Goal: Use online tool/utility: Use online tool/utility

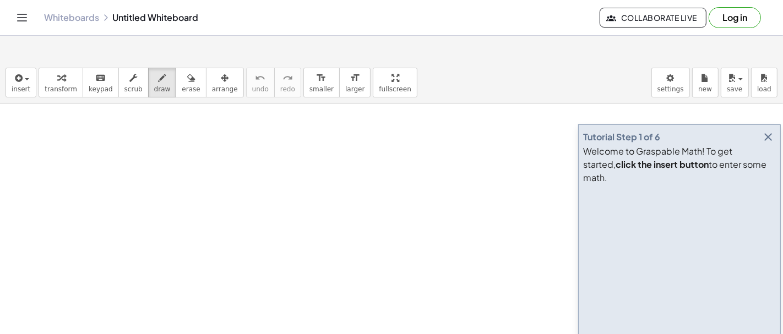
drag, startPoint x: 144, startPoint y: 61, endPoint x: 165, endPoint y: 99, distance: 43.6
click at [154, 85] on span "draw" at bounding box center [162, 89] width 17 height 8
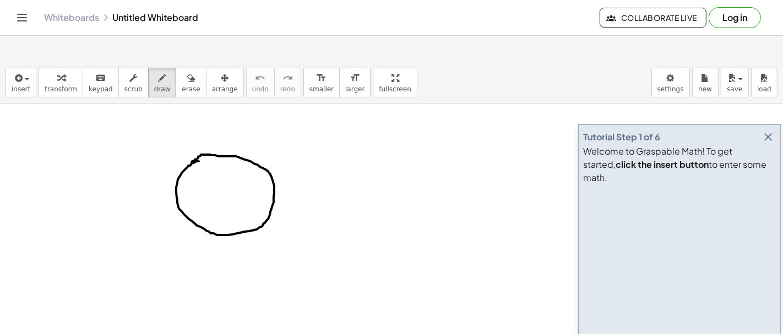
drag, startPoint x: 325, startPoint y: 121, endPoint x: 320, endPoint y: 147, distance: 26.3
drag, startPoint x: 220, startPoint y: 129, endPoint x: 227, endPoint y: 202, distance: 73.0
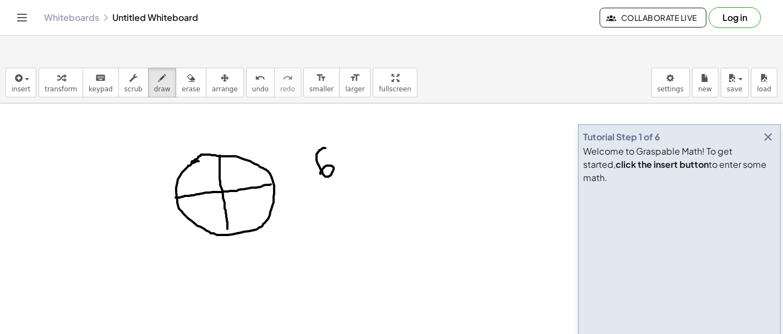
drag, startPoint x: 176, startPoint y: 171, endPoint x: 274, endPoint y: 157, distance: 98.4
click at [246, 68] on button "undo undo" at bounding box center [260, 83] width 29 height 30
click at [252, 71] on div "undo" at bounding box center [260, 77] width 17 height 13
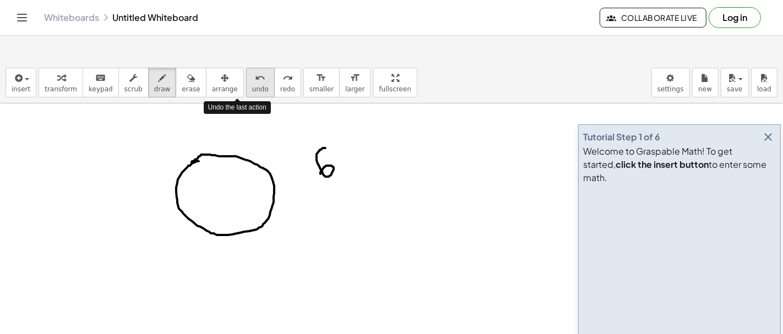
click at [246, 68] on button "undo undo" at bounding box center [260, 83] width 29 height 30
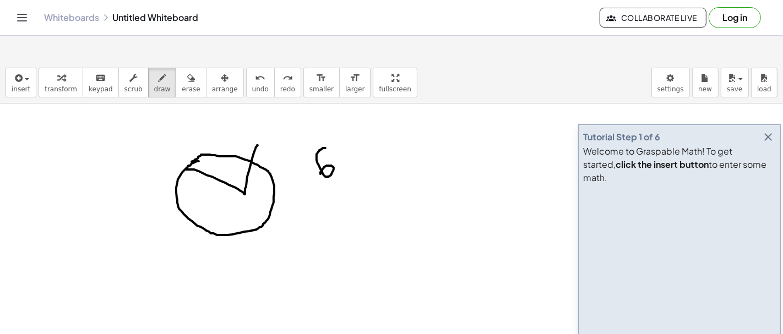
drag, startPoint x: 186, startPoint y: 143, endPoint x: 250, endPoint y: 129, distance: 65.3
click at [252, 85] on span "undo" at bounding box center [260, 89] width 17 height 8
drag, startPoint x: 181, startPoint y: 145, endPoint x: 247, endPoint y: 134, distance: 67.6
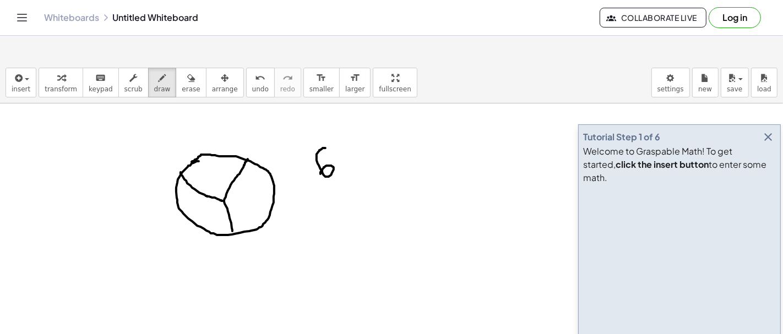
drag, startPoint x: 222, startPoint y: 174, endPoint x: 233, endPoint y: 209, distance: 36.9
drag, startPoint x: 223, startPoint y: 175, endPoint x: 199, endPoint y: 194, distance: 30.2
drag, startPoint x: 225, startPoint y: 171, endPoint x: 261, endPoint y: 178, distance: 37.1
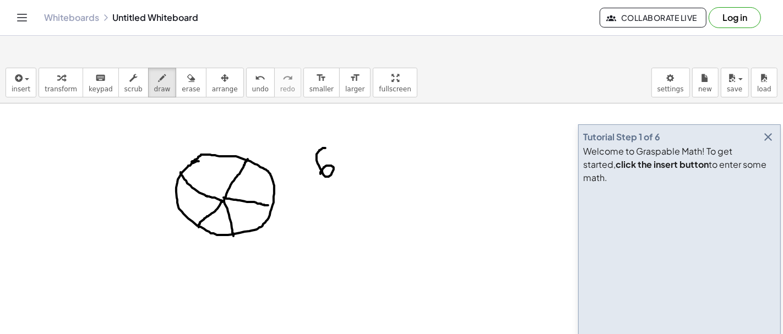
drag, startPoint x: 222, startPoint y: 169, endPoint x: 210, endPoint y: 128, distance: 42.9
drag, startPoint x: 250, startPoint y: 151, endPoint x: 268, endPoint y: 101, distance: 53.8
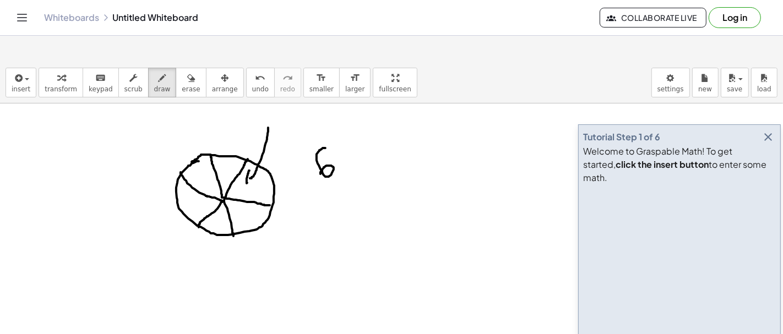
drag, startPoint x: 249, startPoint y: 144, endPoint x: 252, endPoint y: 150, distance: 6.7
drag, startPoint x: 271, startPoint y: 103, endPoint x: 282, endPoint y: 98, distance: 12.1
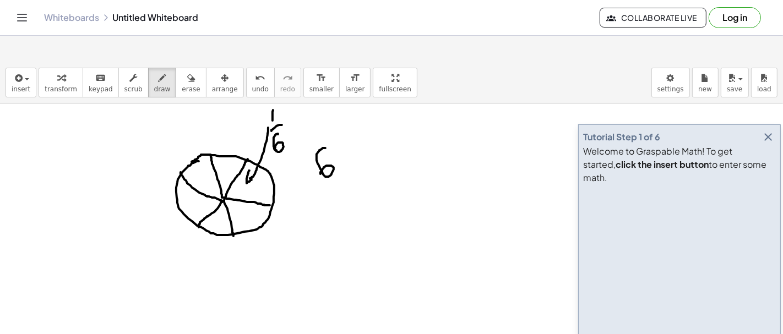
drag, startPoint x: 278, startPoint y: 107, endPoint x: 275, endPoint y: 127, distance: 19.5
drag, startPoint x: 267, startPoint y: 88, endPoint x: 274, endPoint y: 90, distance: 7.7
drag, startPoint x: 270, startPoint y: 100, endPoint x: 279, endPoint y: 96, distance: 9.8
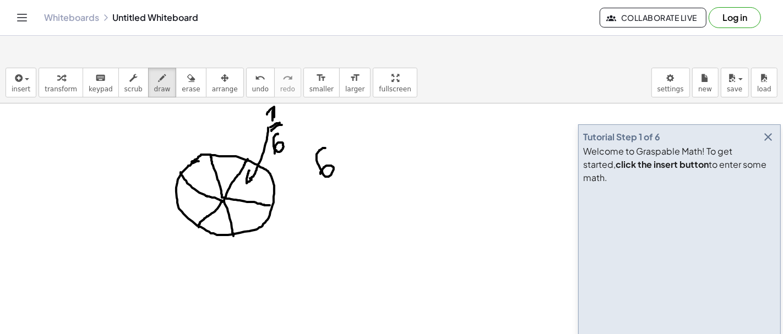
drag, startPoint x: 163, startPoint y: 228, endPoint x: 173, endPoint y: 233, distance: 10.9
drag, startPoint x: 163, startPoint y: 237, endPoint x: 184, endPoint y: 237, distance: 20.9
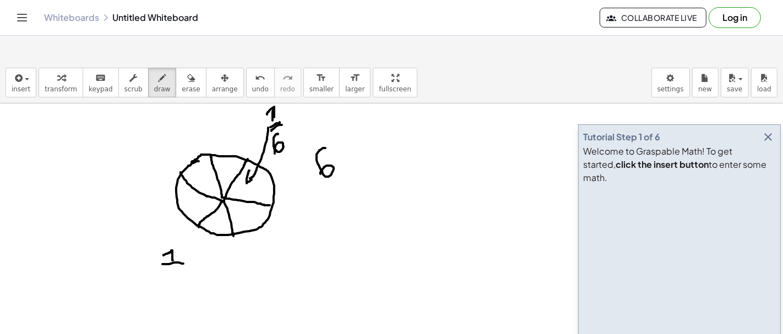
drag, startPoint x: 175, startPoint y: 243, endPoint x: 176, endPoint y: 252, distance: 8.3
drag, startPoint x: 195, startPoint y: 233, endPoint x: 196, endPoint y: 243, distance: 9.4
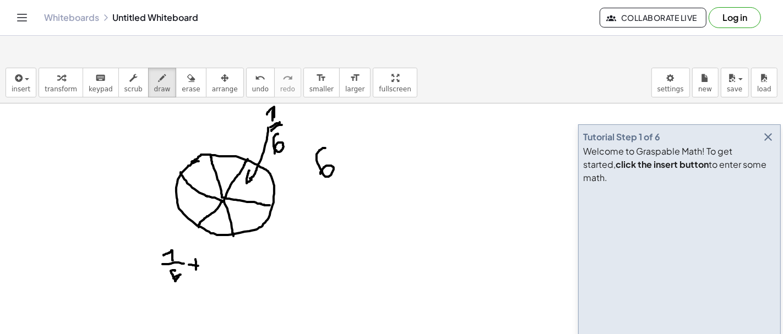
drag, startPoint x: 189, startPoint y: 238, endPoint x: 199, endPoint y: 239, distance: 10.6
drag, startPoint x: 221, startPoint y: 225, endPoint x: 221, endPoint y: 237, distance: 11.6
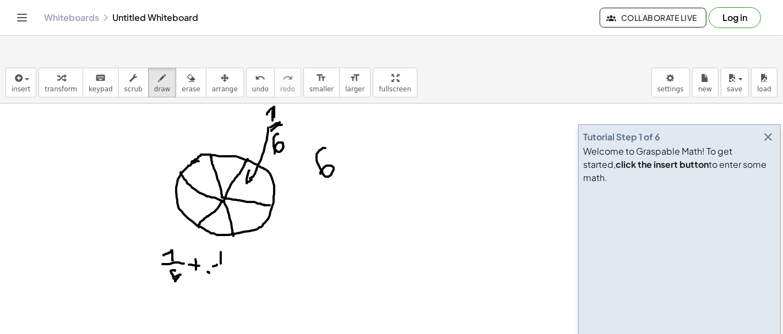
drag, startPoint x: 217, startPoint y: 238, endPoint x: 222, endPoint y: 234, distance: 6.4
drag, startPoint x: 221, startPoint y: 242, endPoint x: 220, endPoint y: 248, distance: 5.5
drag, startPoint x: 238, startPoint y: 234, endPoint x: 237, endPoint y: 242, distance: 7.7
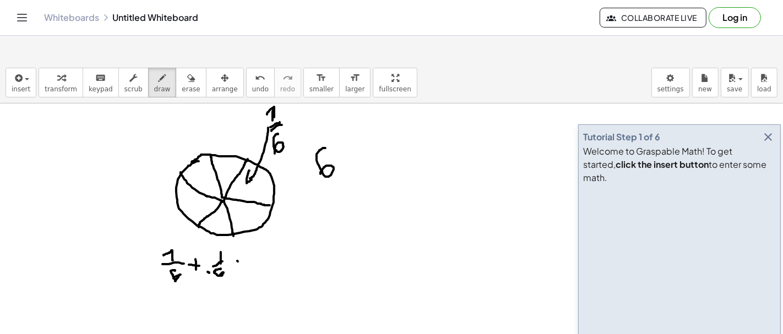
drag, startPoint x: 234, startPoint y: 239, endPoint x: 242, endPoint y: 239, distance: 7.7
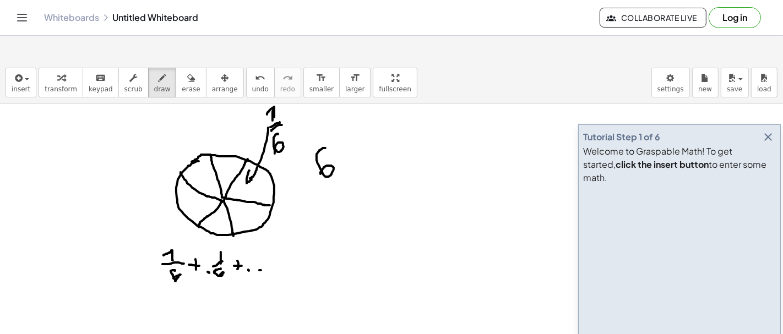
drag, startPoint x: 277, startPoint y: 243, endPoint x: 276, endPoint y: 249, distance: 5.6
drag, startPoint x: 274, startPoint y: 239, endPoint x: 282, endPoint y: 243, distance: 8.9
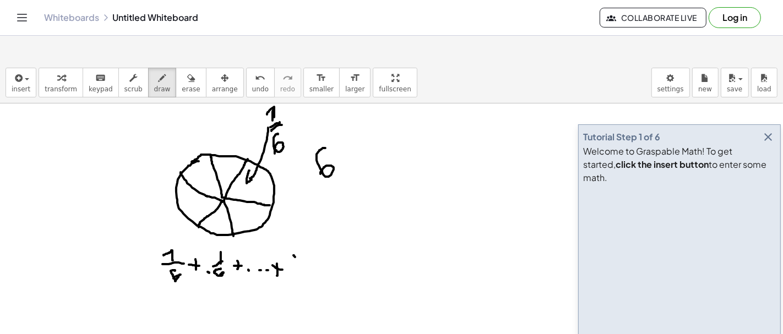
drag, startPoint x: 294, startPoint y: 228, endPoint x: 295, endPoint y: 237, distance: 8.3
drag, startPoint x: 292, startPoint y: 238, endPoint x: 305, endPoint y: 235, distance: 13.0
drag, startPoint x: 300, startPoint y: 245, endPoint x: 294, endPoint y: 252, distance: 8.6
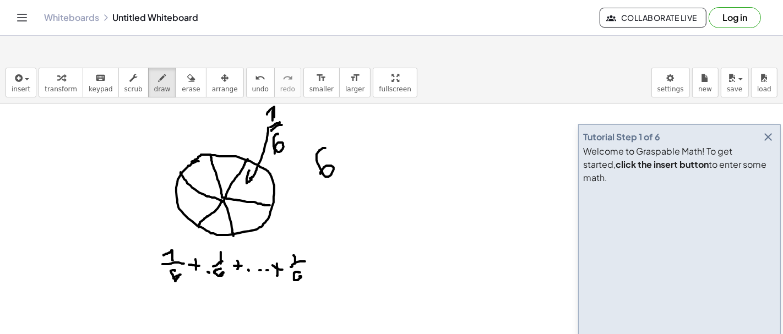
drag, startPoint x: 305, startPoint y: 246, endPoint x: 320, endPoint y: 247, distance: 15.5
drag, startPoint x: 313, startPoint y: 238, endPoint x: 326, endPoint y: 241, distance: 12.8
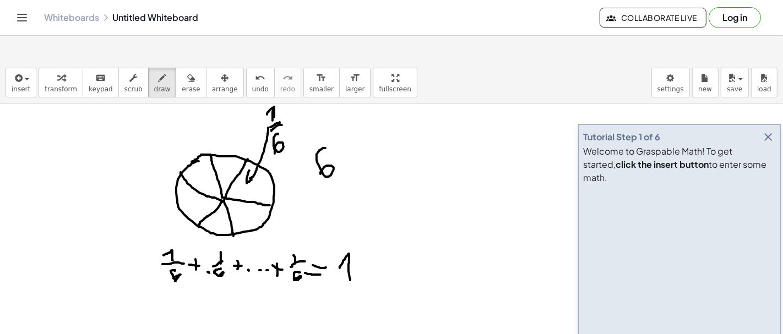
drag, startPoint x: 340, startPoint y: 241, endPoint x: 351, endPoint y: 255, distance: 17.6
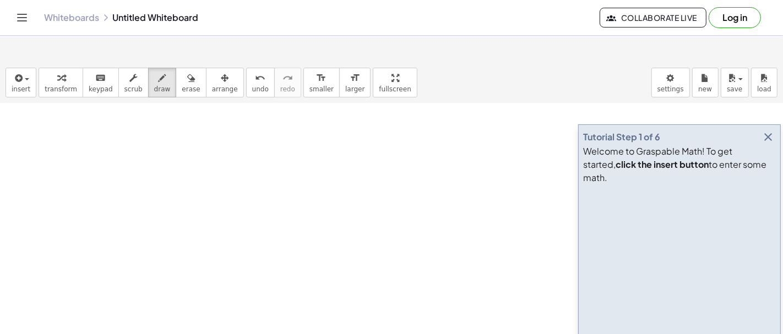
scroll to position [128, 0]
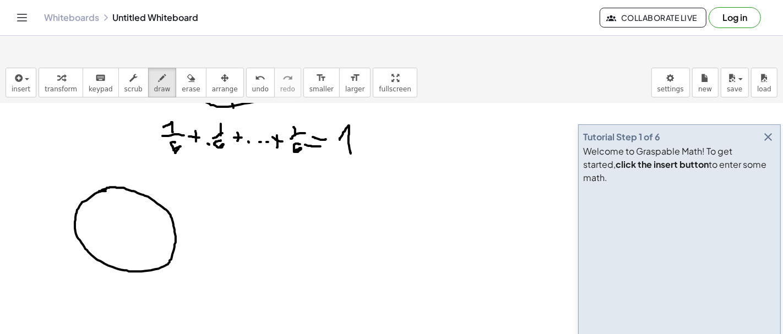
drag, startPoint x: 106, startPoint y: 164, endPoint x: 99, endPoint y: 164, distance: 6.6
click at [99, 164] on div at bounding box center [391, 250] width 783 height 551
drag, startPoint x: 235, startPoint y: 161, endPoint x: 242, endPoint y: 167, distance: 9.7
click at [242, 167] on div at bounding box center [391, 250] width 783 height 551
drag, startPoint x: 235, startPoint y: 172, endPoint x: 255, endPoint y: 176, distance: 20.7
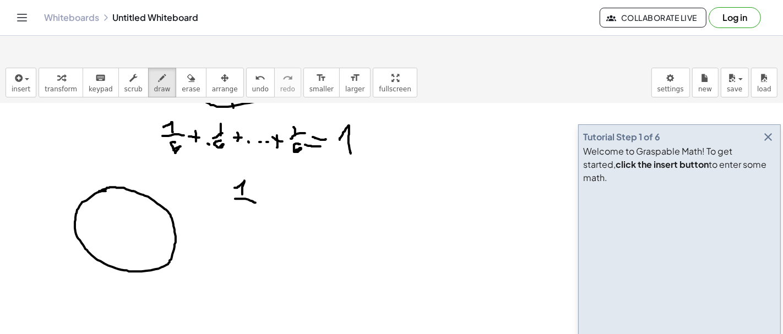
click at [255, 176] on div at bounding box center [391, 250] width 783 height 551
click at [252, 71] on div "undo" at bounding box center [260, 77] width 17 height 13
drag, startPoint x: 221, startPoint y: 178, endPoint x: 239, endPoint y: 193, distance: 23.1
click at [239, 193] on div at bounding box center [391, 250] width 783 height 551
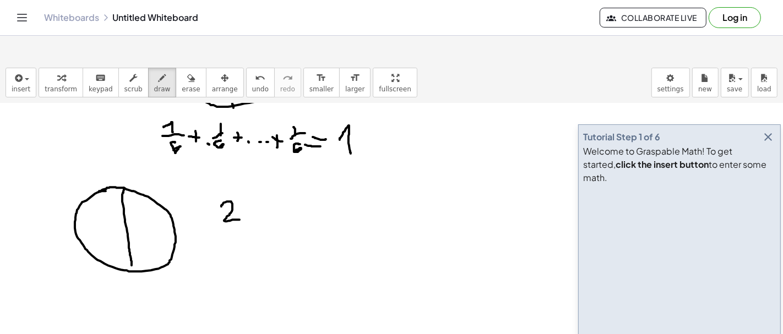
drag, startPoint x: 123, startPoint y: 161, endPoint x: 132, endPoint y: 243, distance: 83.0
click at [132, 243] on div at bounding box center [391, 250] width 783 height 551
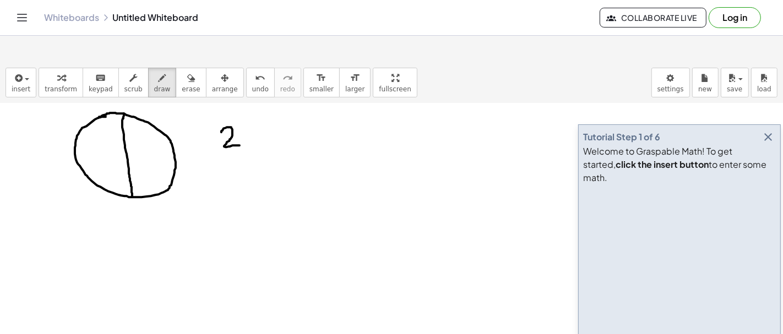
scroll to position [205, 0]
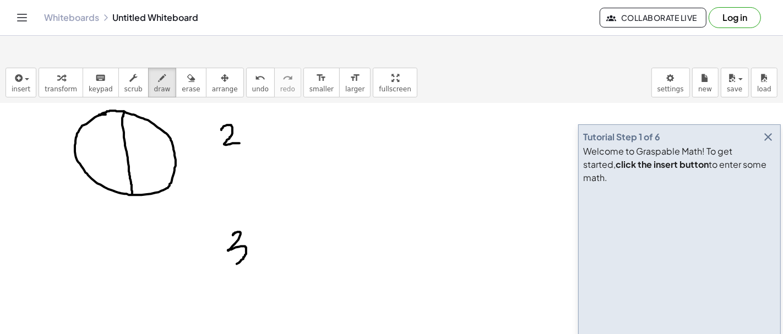
drag, startPoint x: 233, startPoint y: 208, endPoint x: 226, endPoint y: 241, distance: 33.1
click at [226, 241] on div at bounding box center [391, 174] width 783 height 551
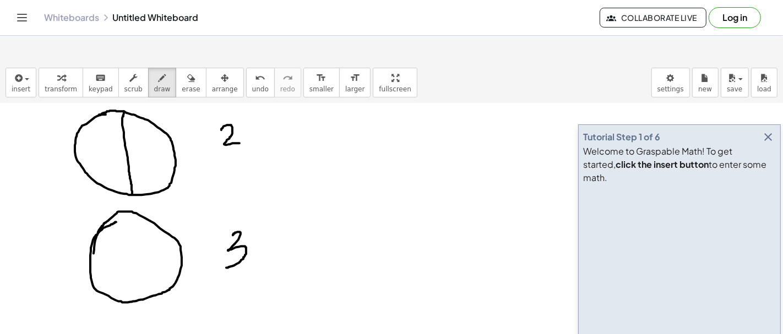
drag, startPoint x: 116, startPoint y: 195, endPoint x: 93, endPoint y: 231, distance: 43.1
click at [93, 231] on div at bounding box center [391, 174] width 783 height 551
drag, startPoint x: 75, startPoint y: 129, endPoint x: 142, endPoint y: 126, distance: 67.2
click at [142, 126] on div at bounding box center [391, 174] width 783 height 551
click at [252, 85] on span "undo" at bounding box center [260, 89] width 17 height 8
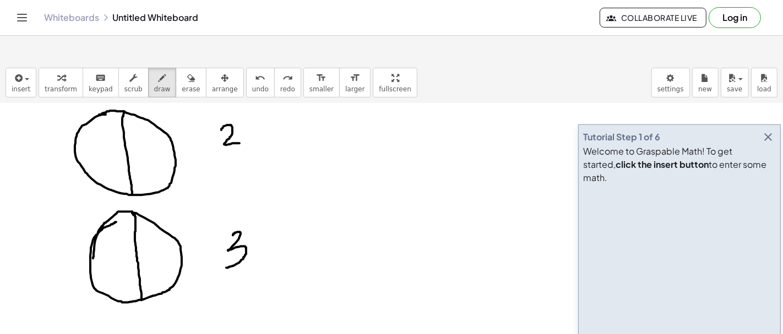
drag, startPoint x: 132, startPoint y: 184, endPoint x: 141, endPoint y: 273, distance: 89.1
click at [141, 273] on div at bounding box center [391, 174] width 783 height 551
click at [246, 68] on button "undo undo" at bounding box center [260, 83] width 29 height 30
drag, startPoint x: 90, startPoint y: 252, endPoint x: 178, endPoint y: 255, distance: 88.7
click at [178, 255] on div at bounding box center [391, 174] width 783 height 551
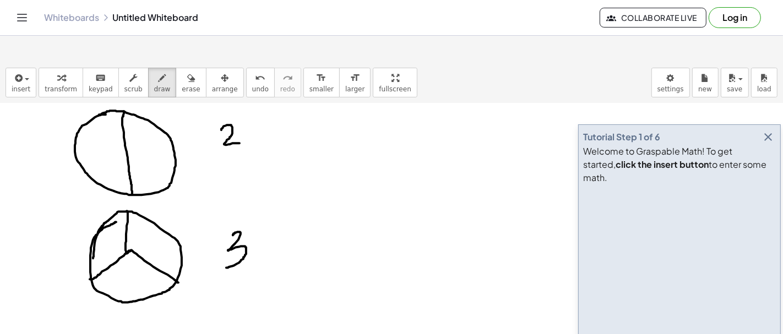
drag, startPoint x: 128, startPoint y: 193, endPoint x: 130, endPoint y: 222, distance: 29.8
click at [130, 222] on div at bounding box center [391, 174] width 783 height 551
drag, startPoint x: 130, startPoint y: 226, endPoint x: 132, endPoint y: 271, distance: 45.7
click at [132, 271] on div at bounding box center [391, 174] width 783 height 551
drag, startPoint x: 95, startPoint y: 213, endPoint x: 127, endPoint y: 225, distance: 34.7
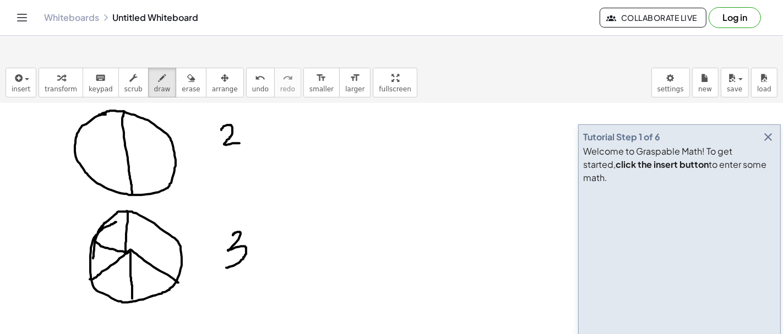
click at [127, 225] on div at bounding box center [391, 174] width 783 height 551
drag, startPoint x: 130, startPoint y: 224, endPoint x: 165, endPoint y: 200, distance: 42.0
click at [165, 200] on div at bounding box center [391, 174] width 783 height 551
drag, startPoint x: 128, startPoint y: 183, endPoint x: 134, endPoint y: 269, distance: 86.7
click at [134, 270] on div at bounding box center [391, 174] width 783 height 551
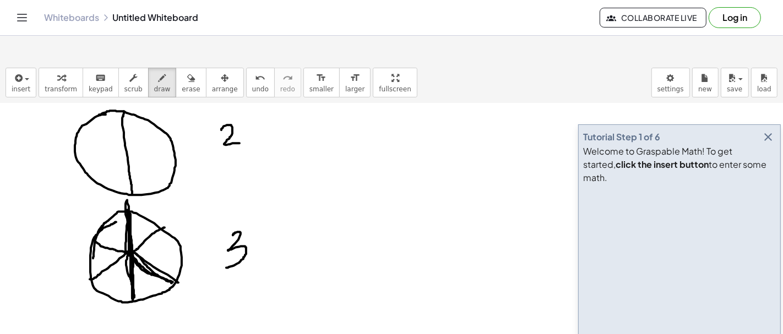
drag, startPoint x: 129, startPoint y: 184, endPoint x: 173, endPoint y: 256, distance: 84.5
click at [173, 256] on div at bounding box center [391, 174] width 783 height 551
click at [92, 260] on div at bounding box center [391, 174] width 783 height 551
drag, startPoint x: 95, startPoint y: 251, endPoint x: 170, endPoint y: 256, distance: 74.5
click at [170, 256] on div at bounding box center [391, 174] width 783 height 551
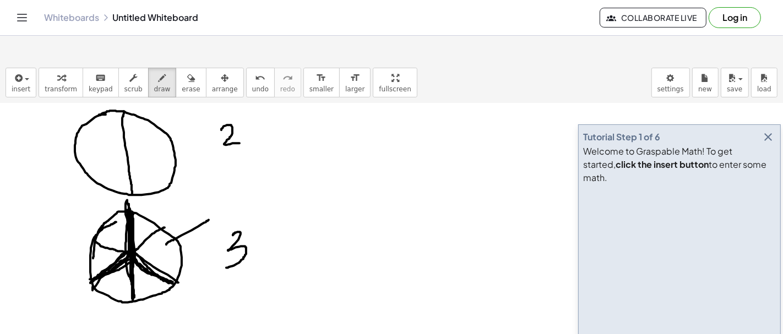
drag, startPoint x: 166, startPoint y: 217, endPoint x: 210, endPoint y: 190, distance: 51.6
click at [210, 191] on div at bounding box center [391, 174] width 783 height 551
drag, startPoint x: 167, startPoint y: 210, endPoint x: 171, endPoint y: 218, distance: 8.6
click at [171, 219] on div at bounding box center [391, 174] width 783 height 551
drag, startPoint x: 222, startPoint y: 176, endPoint x: 215, endPoint y: 187, distance: 12.7
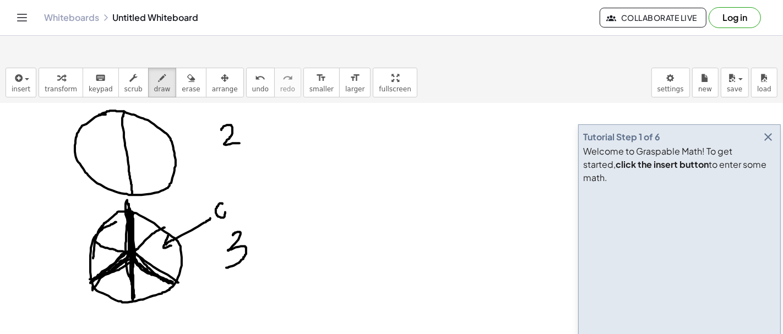
click at [215, 187] on div at bounding box center [391, 174] width 783 height 551
drag, startPoint x: 238, startPoint y: 177, endPoint x: 233, endPoint y: 185, distance: 9.9
click at [233, 186] on div at bounding box center [391, 174] width 783 height 551
drag, startPoint x: 242, startPoint y: 173, endPoint x: 245, endPoint y: 186, distance: 13.0
click at [245, 186] on div at bounding box center [391, 174] width 783 height 551
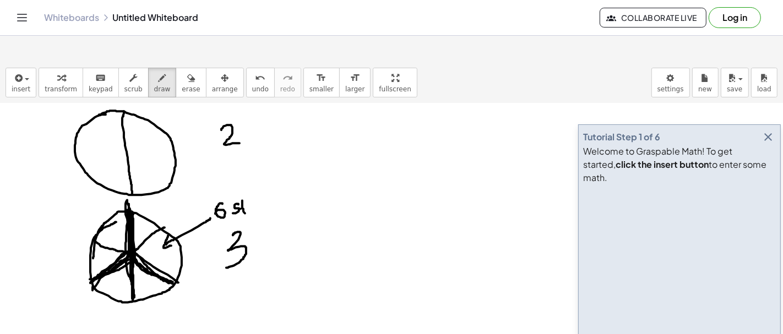
drag, startPoint x: 241, startPoint y: 182, endPoint x: 248, endPoint y: 178, distance: 7.9
click at [248, 178] on div at bounding box center [391, 174] width 783 height 551
drag, startPoint x: 248, startPoint y: 178, endPoint x: 280, endPoint y: 186, distance: 32.8
click at [280, 186] on div at bounding box center [391, 174] width 783 height 551
drag, startPoint x: 129, startPoint y: 188, endPoint x: 133, endPoint y: 182, distance: 7.2
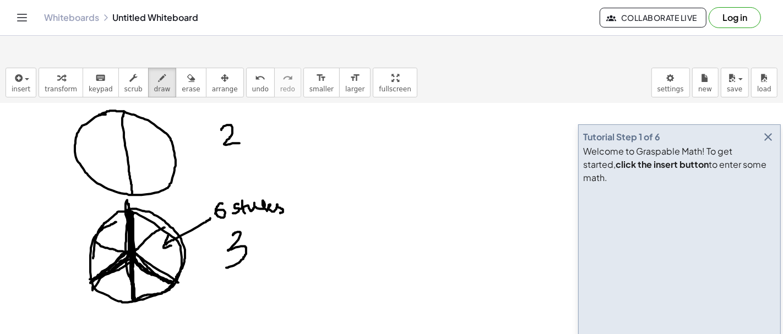
click at [131, 182] on div at bounding box center [391, 174] width 783 height 551
click at [96, 250] on div at bounding box center [391, 174] width 783 height 551
drag, startPoint x: 346, startPoint y: 162, endPoint x: 353, endPoint y: 165, distance: 7.2
click at [353, 165] on div at bounding box center [391, 174] width 783 height 551
drag, startPoint x: 351, startPoint y: 170, endPoint x: 363, endPoint y: 169, distance: 12.7
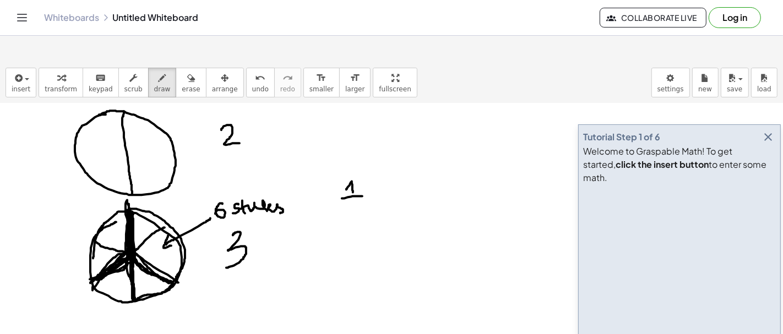
click at [363, 169] on div at bounding box center [391, 174] width 783 height 551
drag, startPoint x: 351, startPoint y: 176, endPoint x: 359, endPoint y: 183, distance: 10.1
click at [359, 183] on div at bounding box center [391, 174] width 783 height 551
drag, startPoint x: 379, startPoint y: 166, endPoint x: 379, endPoint y: 177, distance: 10.5
click at [379, 177] on div at bounding box center [391, 174] width 783 height 551
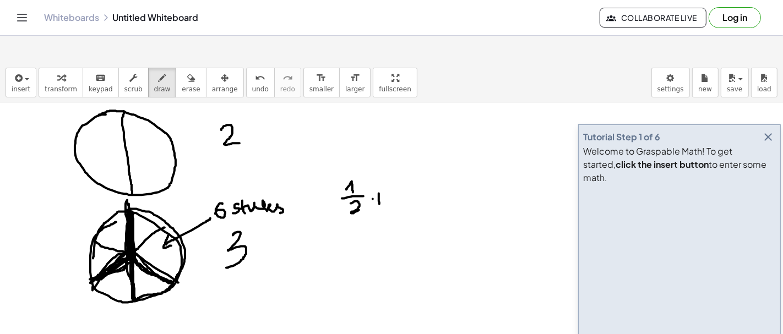
drag, startPoint x: 373, startPoint y: 172, endPoint x: 384, endPoint y: 172, distance: 10.5
click at [384, 172] on div at bounding box center [391, 174] width 783 height 551
drag, startPoint x: 407, startPoint y: 150, endPoint x: 408, endPoint y: 163, distance: 13.3
click at [408, 163] on div at bounding box center [391, 174] width 783 height 551
click at [402, 168] on div at bounding box center [391, 174] width 783 height 551
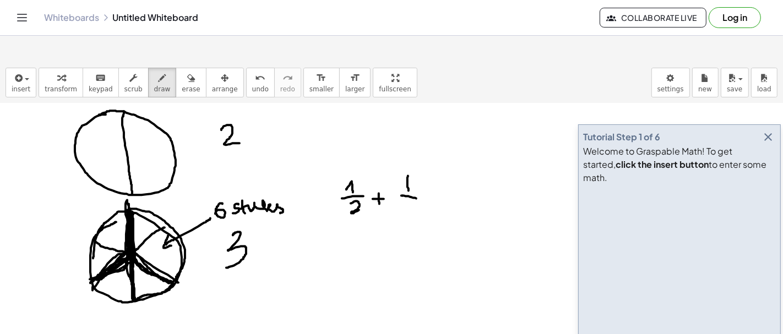
drag, startPoint x: 403, startPoint y: 168, endPoint x: 418, endPoint y: 171, distance: 15.1
click at [418, 171] on div at bounding box center [391, 174] width 783 height 551
drag, startPoint x: 410, startPoint y: 176, endPoint x: 408, endPoint y: 191, distance: 15.5
click at [408, 191] on div at bounding box center [391, 174] width 783 height 551
drag, startPoint x: 352, startPoint y: 185, endPoint x: 363, endPoint y: 185, distance: 11.0
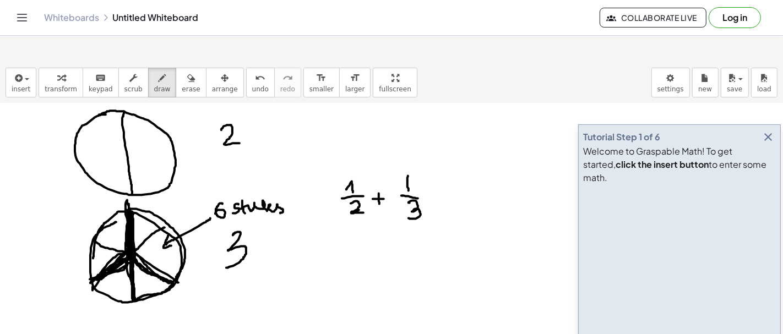
click at [363, 185] on div at bounding box center [391, 174] width 783 height 551
drag, startPoint x: 333, startPoint y: 147, endPoint x: 414, endPoint y: 206, distance: 100.4
click at [413, 206] on div at bounding box center [391, 174] width 783 height 551
click at [154, 85] on span "draw" at bounding box center [162, 89] width 17 height 8
click at [21, 85] on span "insert" at bounding box center [21, 89] width 19 height 8
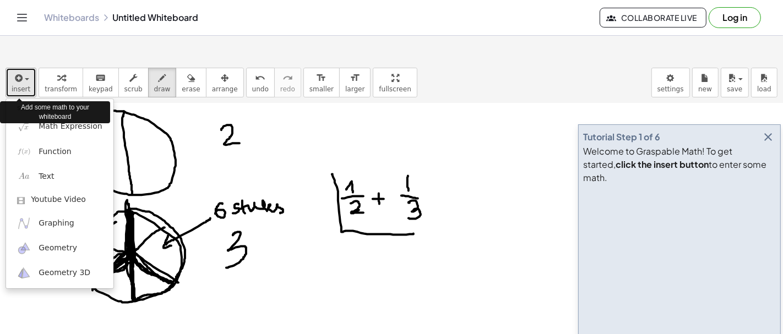
click at [24, 85] on span "insert" at bounding box center [21, 89] width 19 height 8
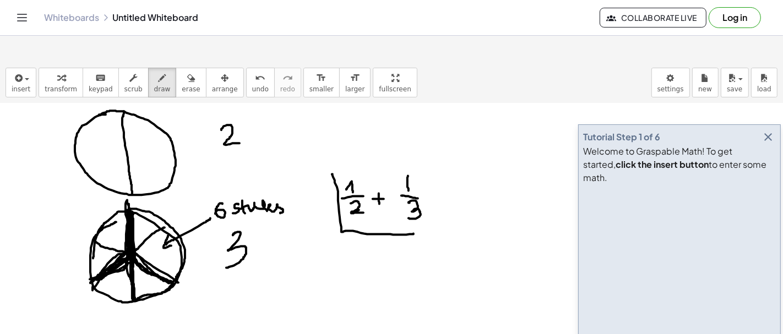
click at [766, 130] on icon "button" at bounding box center [767, 136] width 13 height 13
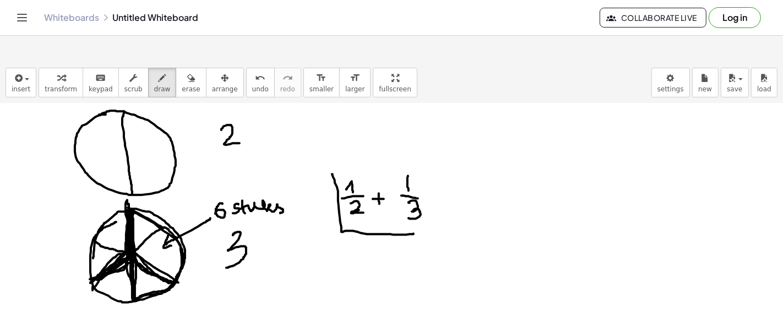
drag, startPoint x: 130, startPoint y: 185, endPoint x: 127, endPoint y: 180, distance: 6.7
click at [127, 180] on div at bounding box center [391, 174] width 783 height 551
drag, startPoint x: 127, startPoint y: 184, endPoint x: 123, endPoint y: 231, distance: 46.9
click at [123, 232] on div at bounding box center [391, 174] width 783 height 551
drag, startPoint x: 430, startPoint y: 167, endPoint x: 439, endPoint y: 174, distance: 11.3
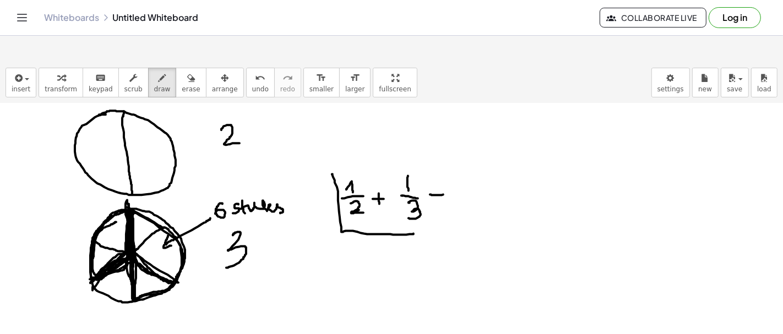
click at [445, 167] on div at bounding box center [391, 174] width 783 height 551
drag, startPoint x: 435, startPoint y: 174, endPoint x: 446, endPoint y: 172, distance: 10.8
click at [446, 172] on div at bounding box center [391, 174] width 783 height 551
drag, startPoint x: 465, startPoint y: 172, endPoint x: 500, endPoint y: 173, distance: 34.7
click at [500, 173] on div at bounding box center [391, 174] width 783 height 551
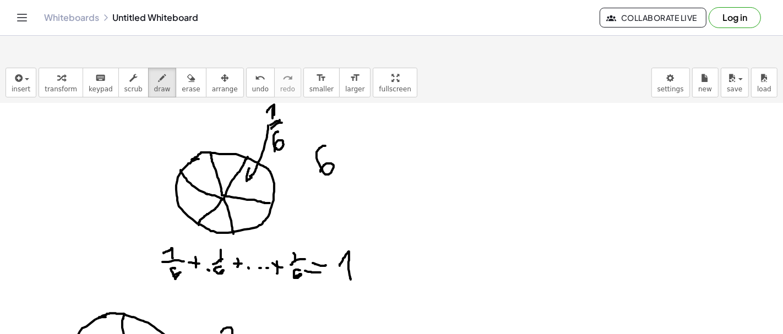
scroll to position [2, 0]
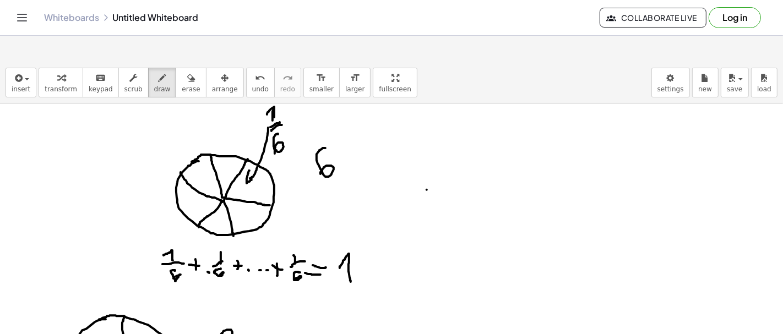
drag, startPoint x: 273, startPoint y: 75, endPoint x: 265, endPoint y: 88, distance: 14.4
click at [265, 88] on div "insert select one: Math Expression Function Text Youtube Video Graphing Geometr…" at bounding box center [391, 211] width 783 height 298
drag, startPoint x: 264, startPoint y: 85, endPoint x: 269, endPoint y: 80, distance: 6.6
drag, startPoint x: 267, startPoint y: 101, endPoint x: 283, endPoint y: 92, distance: 18.2
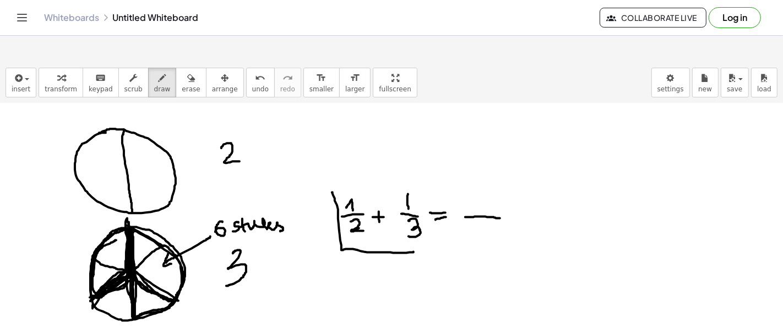
scroll to position [187, 0]
click at [326, 205] on div at bounding box center [391, 191] width 783 height 551
click at [182, 85] on span "erase" at bounding box center [191, 89] width 18 height 8
drag, startPoint x: 471, startPoint y: 188, endPoint x: 504, endPoint y: 188, distance: 32.5
click at [504, 188] on div at bounding box center [391, 191] width 783 height 551
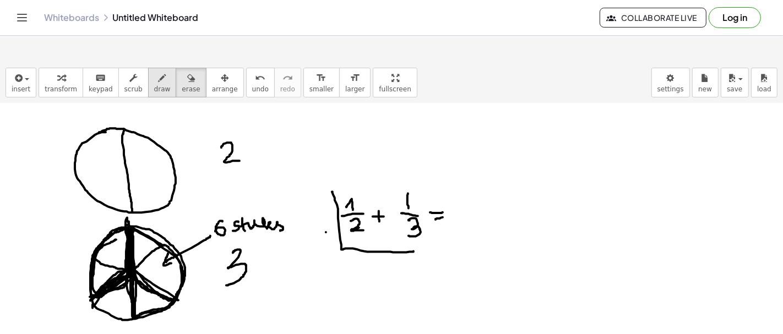
click at [159, 72] on icon "button" at bounding box center [163, 78] width 8 height 13
drag, startPoint x: 461, startPoint y: 189, endPoint x: 498, endPoint y: 190, distance: 37.4
click at [497, 190] on div at bounding box center [391, 191] width 783 height 551
drag, startPoint x: 471, startPoint y: 170, endPoint x: 478, endPoint y: 171, distance: 7.2
click at [478, 171] on div at bounding box center [391, 191] width 783 height 551
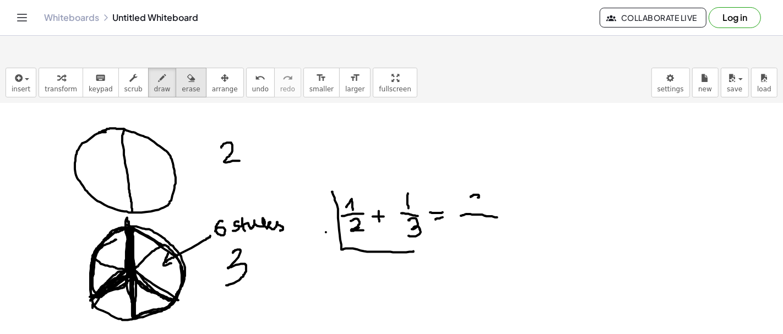
click at [187, 72] on icon "button" at bounding box center [191, 78] width 8 height 13
click at [484, 152] on div at bounding box center [391, 191] width 783 height 551
click at [159, 72] on icon "button" at bounding box center [163, 78] width 8 height 13
drag, startPoint x: 351, startPoint y: 159, endPoint x: 369, endPoint y: 173, distance: 23.5
click at [369, 173] on div at bounding box center [391, 191] width 783 height 551
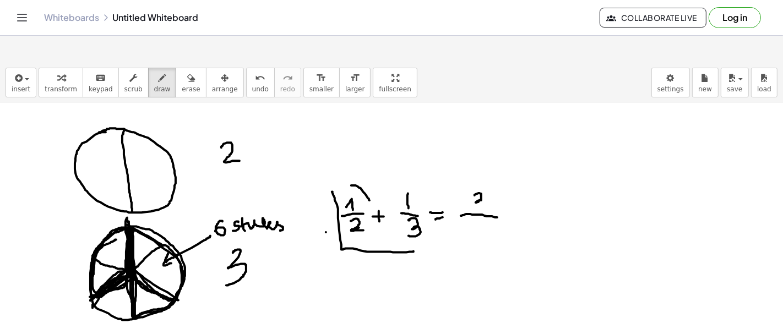
drag, startPoint x: 474, startPoint y: 168, endPoint x: 471, endPoint y: 181, distance: 12.7
click at [471, 181] on div at bounding box center [391, 191] width 783 height 551
drag, startPoint x: 483, startPoint y: 190, endPoint x: 464, endPoint y: 209, distance: 26.1
click at [464, 209] on div at bounding box center [391, 191] width 783 height 551
drag, startPoint x: 516, startPoint y: 183, endPoint x: 515, endPoint y: 199, distance: 15.4
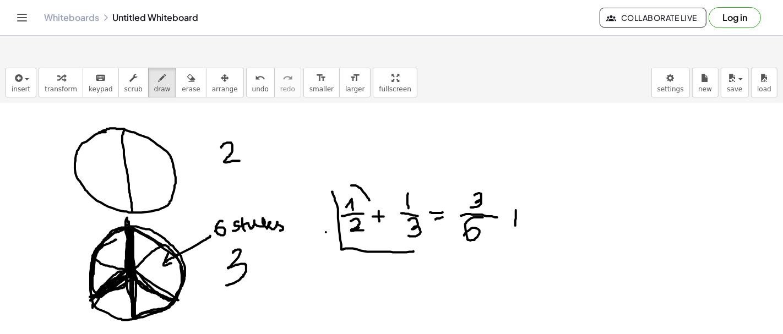
click at [515, 199] on div at bounding box center [391, 191] width 783 height 551
drag, startPoint x: 507, startPoint y: 189, endPoint x: 537, endPoint y: 181, distance: 30.3
click at [521, 189] on div at bounding box center [391, 191] width 783 height 551
drag, startPoint x: 549, startPoint y: 168, endPoint x: 566, endPoint y: 177, distance: 18.5
click at [566, 177] on div at bounding box center [391, 191] width 783 height 551
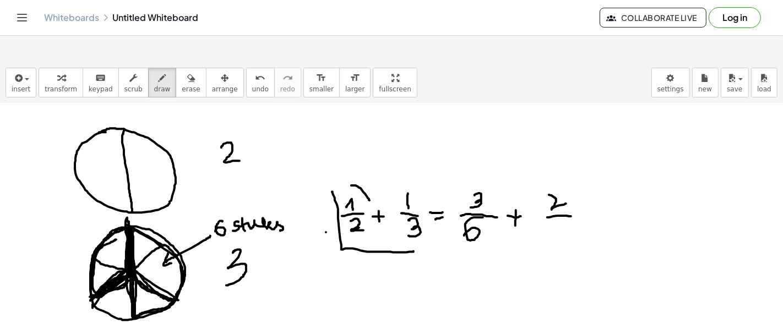
drag, startPoint x: 547, startPoint y: 190, endPoint x: 572, endPoint y: 190, distance: 25.3
click at [572, 189] on div at bounding box center [391, 191] width 783 height 551
drag, startPoint x: 563, startPoint y: 197, endPoint x: 549, endPoint y: 210, distance: 18.7
click at [549, 210] on div at bounding box center [391, 191] width 783 height 551
drag, startPoint x: 585, startPoint y: 195, endPoint x: 597, endPoint y: 193, distance: 11.8
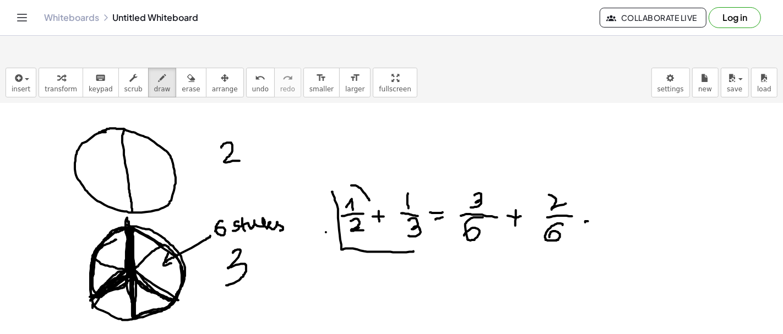
click at [597, 193] on div at bounding box center [391, 191] width 783 height 551
drag, startPoint x: 587, startPoint y: 186, endPoint x: 602, endPoint y: 184, distance: 15.5
click at [602, 184] on div at bounding box center [391, 191] width 783 height 551
drag, startPoint x: 618, startPoint y: 166, endPoint x: 623, endPoint y: 172, distance: 7.4
click at [621, 172] on div at bounding box center [391, 191] width 783 height 551
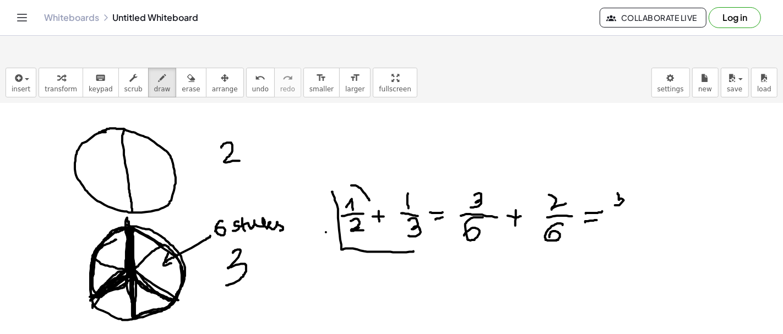
drag, startPoint x: 624, startPoint y: 173, endPoint x: 615, endPoint y: 178, distance: 10.1
click at [615, 178] on div at bounding box center [391, 191] width 783 height 551
drag, startPoint x: 618, startPoint y: 166, endPoint x: 626, endPoint y: 167, distance: 8.9
click at [626, 167] on div at bounding box center [391, 191] width 783 height 551
drag, startPoint x: 614, startPoint y: 183, endPoint x: 625, endPoint y: 180, distance: 12.0
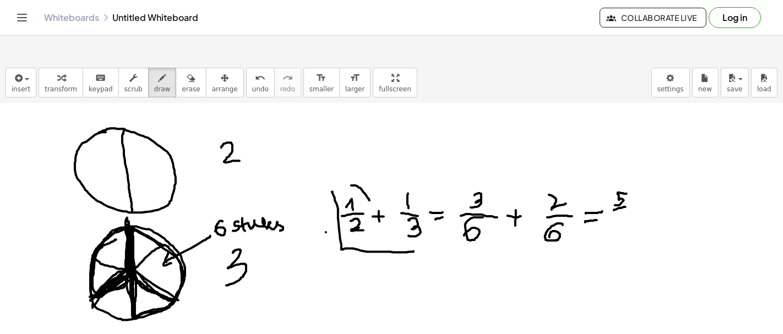
click at [625, 180] on div at bounding box center [391, 191] width 783 height 551
click at [616, 204] on div at bounding box center [391, 191] width 783 height 551
drag, startPoint x: 325, startPoint y: 254, endPoint x: 338, endPoint y: 261, distance: 14.8
click at [337, 261] on div at bounding box center [391, 191] width 783 height 551
drag, startPoint x: 323, startPoint y: 267, endPoint x: 341, endPoint y: 265, distance: 18.8
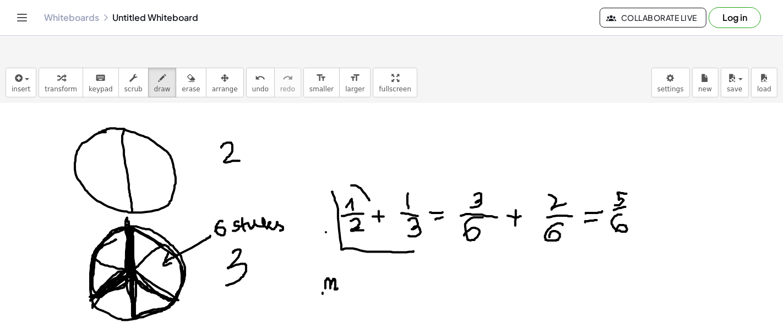
click at [341, 265] on div at bounding box center [391, 191] width 783 height 551
drag, startPoint x: 330, startPoint y: 268, endPoint x: 343, endPoint y: 276, distance: 15.8
click at [341, 277] on div at bounding box center [391, 191] width 783 height 551
drag, startPoint x: 361, startPoint y: 259, endPoint x: 362, endPoint y: 268, distance: 8.9
click at [363, 268] on div at bounding box center [391, 191] width 783 height 551
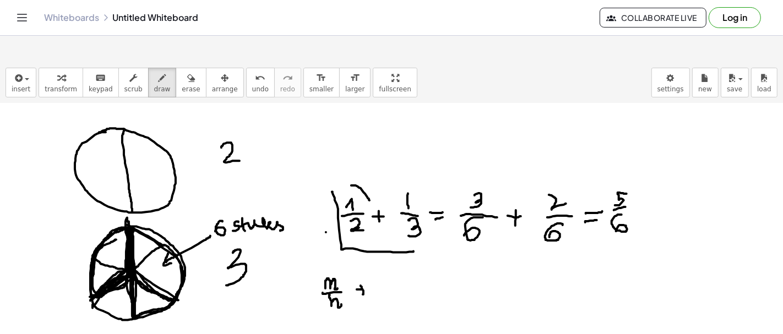
drag, startPoint x: 359, startPoint y: 263, endPoint x: 367, endPoint y: 263, distance: 7.2
click at [366, 263] on div at bounding box center [391, 191] width 783 height 551
drag, startPoint x: 381, startPoint y: 255, endPoint x: 391, endPoint y: 257, distance: 10.6
click at [391, 257] on div at bounding box center [391, 191] width 783 height 551
drag, startPoint x: 385, startPoint y: 266, endPoint x: 390, endPoint y: 277, distance: 12.6
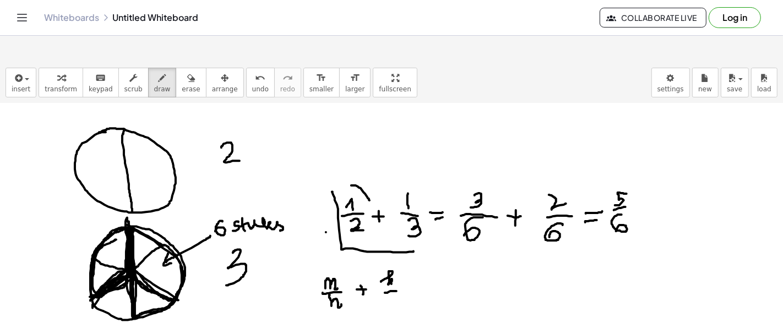
click at [397, 264] on div at bounding box center [391, 191] width 783 height 551
drag, startPoint x: 386, startPoint y: 276, endPoint x: 395, endPoint y: 276, distance: 8.3
click at [395, 276] on div at bounding box center [391, 191] width 783 height 551
drag, startPoint x: 413, startPoint y: 261, endPoint x: 424, endPoint y: 262, distance: 11.0
click at [424, 261] on div at bounding box center [391, 191] width 783 height 551
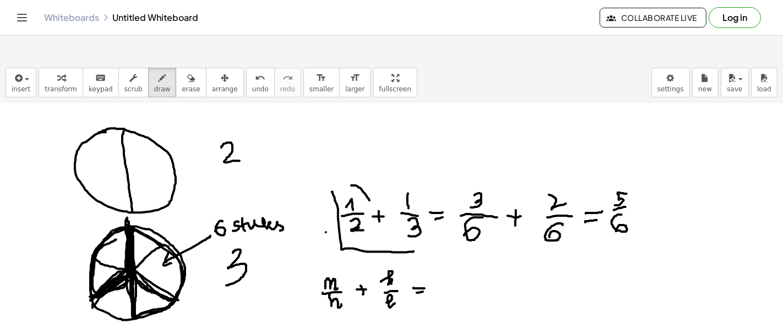
drag, startPoint x: 418, startPoint y: 266, endPoint x: 426, endPoint y: 265, distance: 8.3
click at [426, 265] on div at bounding box center [391, 191] width 783 height 551
drag, startPoint x: 435, startPoint y: 263, endPoint x: 492, endPoint y: 269, distance: 57.0
click at [492, 269] on div at bounding box center [391, 191] width 783 height 551
drag, startPoint x: 444, startPoint y: 275, endPoint x: 455, endPoint y: 279, distance: 11.1
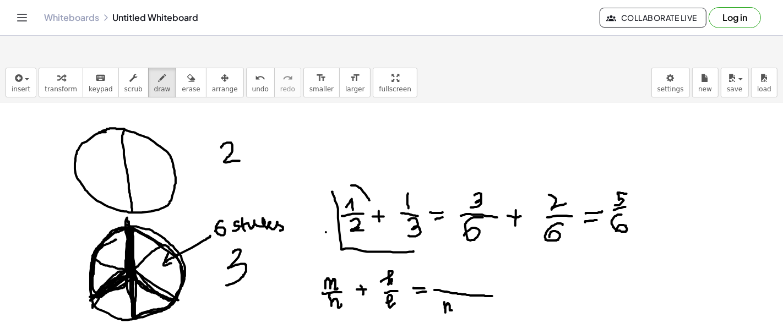
click at [455, 279] on div at bounding box center [391, 191] width 783 height 551
drag, startPoint x: 457, startPoint y: 284, endPoint x: 465, endPoint y: 285, distance: 7.7
click at [465, 285] on div at bounding box center [391, 191] width 783 height 551
drag, startPoint x: 434, startPoint y: 252, endPoint x: 443, endPoint y: 255, distance: 9.4
click at [442, 255] on div at bounding box center [391, 191] width 783 height 551
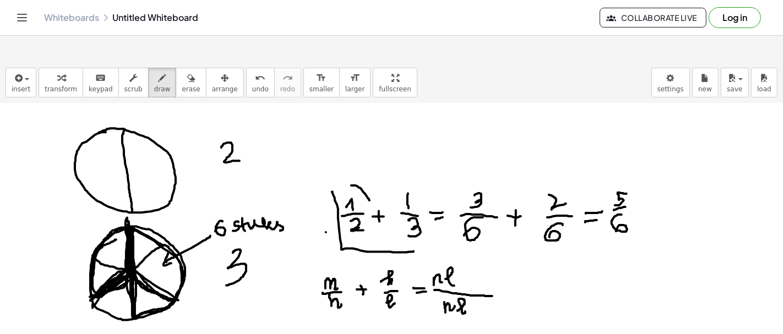
drag, startPoint x: 445, startPoint y: 252, endPoint x: 456, endPoint y: 258, distance: 11.8
click at [455, 258] on div at bounding box center [391, 191] width 783 height 551
drag, startPoint x: 470, startPoint y: 253, endPoint x: 470, endPoint y: 264, distance: 11.0
click at [470, 264] on div at bounding box center [391, 191] width 783 height 551
drag, startPoint x: 428, startPoint y: 250, endPoint x: 429, endPoint y: 259, distance: 8.9
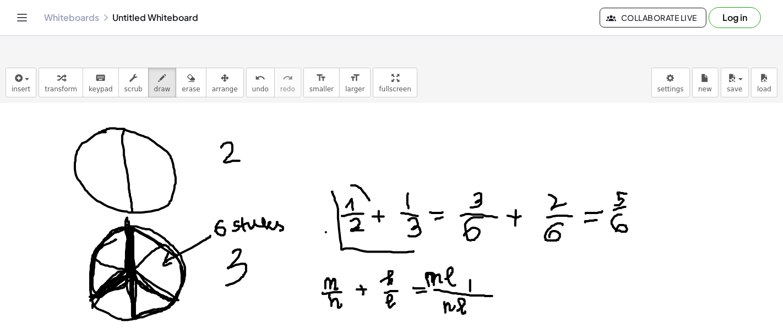
click at [429, 259] on div at bounding box center [391, 191] width 783 height 551
drag, startPoint x: 463, startPoint y: 256, endPoint x: 475, endPoint y: 257, distance: 11.6
click at [474, 257] on div at bounding box center [391, 191] width 783 height 551
drag, startPoint x: 479, startPoint y: 254, endPoint x: 484, endPoint y: 262, distance: 9.6
click at [484, 262] on div at bounding box center [391, 191] width 783 height 551
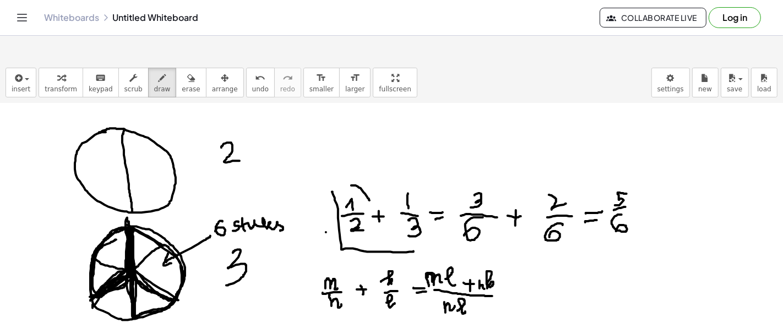
click at [494, 261] on div at bounding box center [391, 191] width 783 height 551
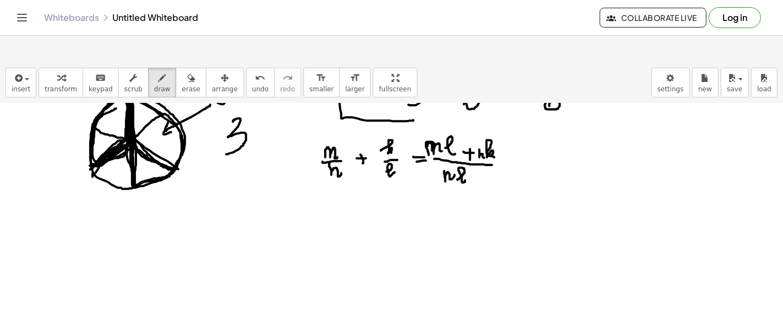
scroll to position [427, 0]
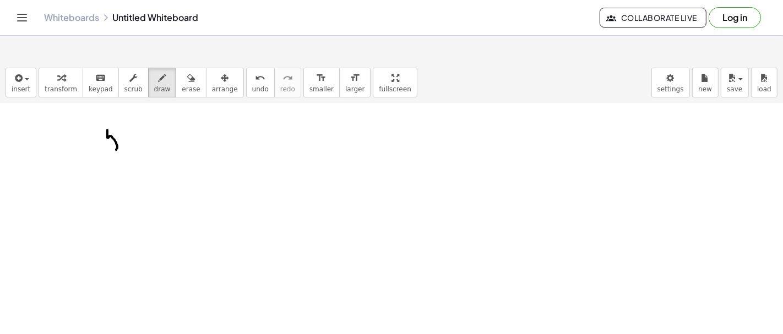
drag, startPoint x: 107, startPoint y: 103, endPoint x: 111, endPoint y: 124, distance: 20.7
click at [111, 124] on div at bounding box center [391, 36] width 783 height 719
drag, startPoint x: 108, startPoint y: 103, endPoint x: 122, endPoint y: 106, distance: 13.5
click at [122, 106] on div at bounding box center [391, 36] width 783 height 719
drag, startPoint x: 128, startPoint y: 106, endPoint x: 144, endPoint y: 127, distance: 26.3
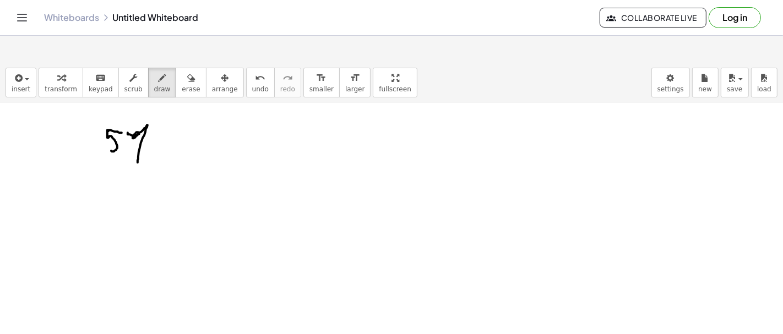
click at [138, 134] on div at bounding box center [391, 36] width 783 height 719
click at [145, 128] on div at bounding box center [391, 36] width 783 height 719
drag, startPoint x: 182, startPoint y: 113, endPoint x: 208, endPoint y: 114, distance: 25.3
click at [208, 114] on div at bounding box center [391, 36] width 783 height 719
drag, startPoint x: 182, startPoint y: 122, endPoint x: 209, endPoint y: 122, distance: 27.0
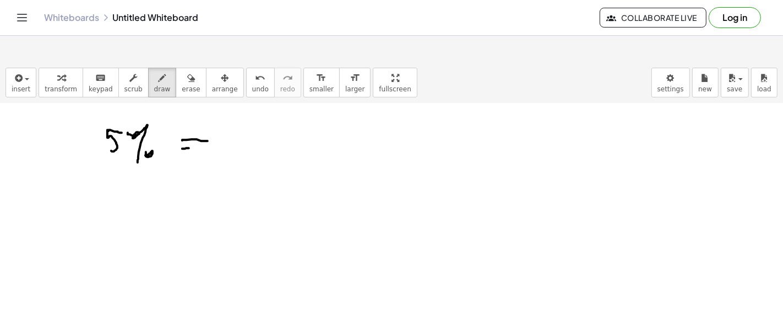
click at [209, 122] on div at bounding box center [391, 36] width 783 height 719
drag, startPoint x: 237, startPoint y: 114, endPoint x: 247, endPoint y: 117, distance: 9.8
click at [247, 123] on div at bounding box center [391, 36] width 783 height 719
drag, startPoint x: 238, startPoint y: 116, endPoint x: 243, endPoint y: 122, distance: 7.8
click at [242, 122] on div at bounding box center [391, 36] width 783 height 719
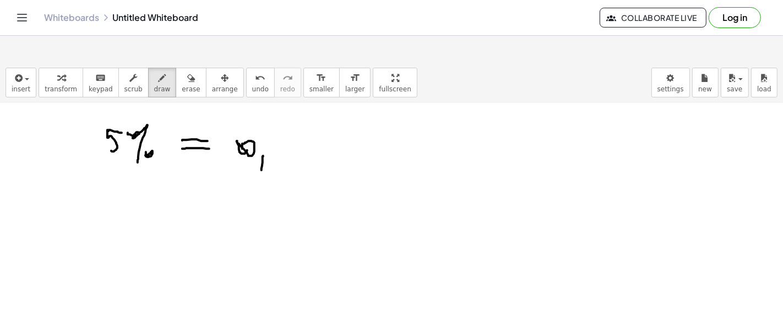
drag, startPoint x: 263, startPoint y: 129, endPoint x: 260, endPoint y: 144, distance: 15.1
click at [260, 145] on div at bounding box center [391, 36] width 783 height 719
drag, startPoint x: 272, startPoint y: 118, endPoint x: 278, endPoint y: 116, distance: 6.7
click at [269, 116] on div at bounding box center [391, 36] width 783 height 719
drag, startPoint x: 285, startPoint y: 116, endPoint x: 285, endPoint y: 128, distance: 11.6
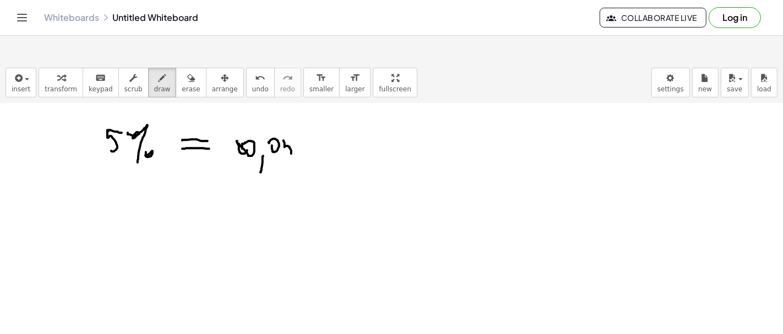
click at [285, 128] on div at bounding box center [391, 36] width 783 height 719
drag, startPoint x: 283, startPoint y: 112, endPoint x: 291, endPoint y: 114, distance: 8.4
click at [291, 114] on div at bounding box center [391, 36] width 783 height 719
click at [303, 118] on div at bounding box center [391, 36] width 783 height 719
drag, startPoint x: 320, startPoint y: 108, endPoint x: 322, endPoint y: 118, distance: 10.1
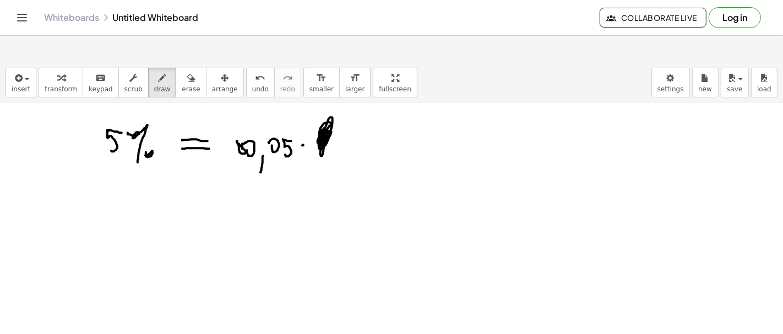
click at [322, 118] on div at bounding box center [391, 36] width 783 height 719
click at [232, 101] on div at bounding box center [391, 36] width 783 height 719
drag, startPoint x: 263, startPoint y: 156, endPoint x: 263, endPoint y: 170, distance: 13.2
click at [263, 170] on div at bounding box center [391, 36] width 783 height 719
drag, startPoint x: 266, startPoint y: 159, endPoint x: 265, endPoint y: 170, distance: 11.0
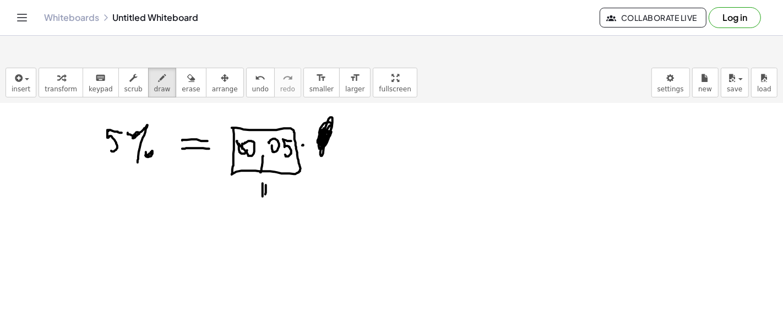
click at [265, 170] on div at bounding box center [391, 36] width 783 height 719
drag, startPoint x: 263, startPoint y: 174, endPoint x: 264, endPoint y: 183, distance: 8.3
click at [263, 183] on div at bounding box center [391, 36] width 783 height 719
click at [182, 85] on span "erase" at bounding box center [191, 89] width 18 height 8
drag, startPoint x: 254, startPoint y: 202, endPoint x: 261, endPoint y: 197, distance: 8.3
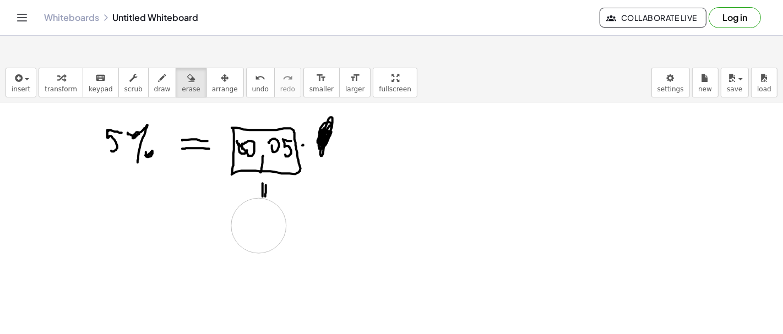
click at [261, 197] on div at bounding box center [391, 36] width 783 height 719
click at [154, 85] on span "draw" at bounding box center [162, 89] width 17 height 8
click at [139, 156] on div at bounding box center [391, 36] width 783 height 719
drag, startPoint x: 139, startPoint y: 156, endPoint x: 105, endPoint y: 183, distance: 43.1
click at [105, 183] on div at bounding box center [391, 36] width 783 height 719
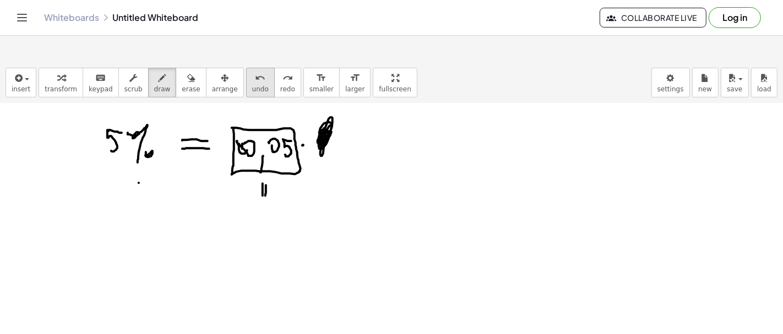
click at [246, 68] on button "undo undo" at bounding box center [260, 83] width 29 height 30
drag, startPoint x: 100, startPoint y: 180, endPoint x: 108, endPoint y: 192, distance: 14.7
click at [108, 192] on div at bounding box center [391, 36] width 783 height 719
drag, startPoint x: 121, startPoint y: 170, endPoint x: 133, endPoint y: 203, distance: 34.9
click at [133, 203] on div at bounding box center [391, 36] width 783 height 719
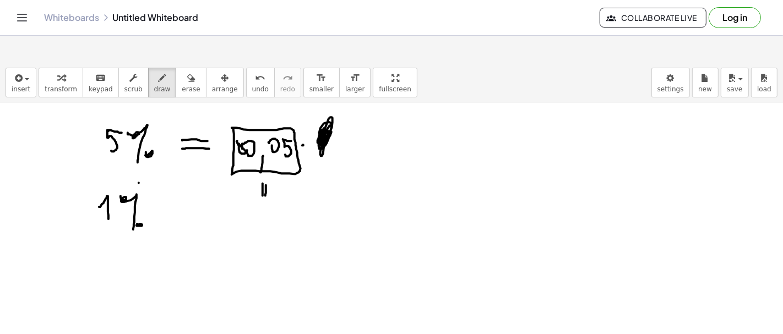
click at [137, 199] on div at bounding box center [391, 36] width 783 height 719
drag, startPoint x: 161, startPoint y: 193, endPoint x: 185, endPoint y: 197, distance: 25.2
click at [185, 197] on div at bounding box center [391, 36] width 783 height 719
drag, startPoint x: 168, startPoint y: 191, endPoint x: 201, endPoint y: 184, distance: 33.1
click at [188, 192] on div at bounding box center [391, 36] width 783 height 719
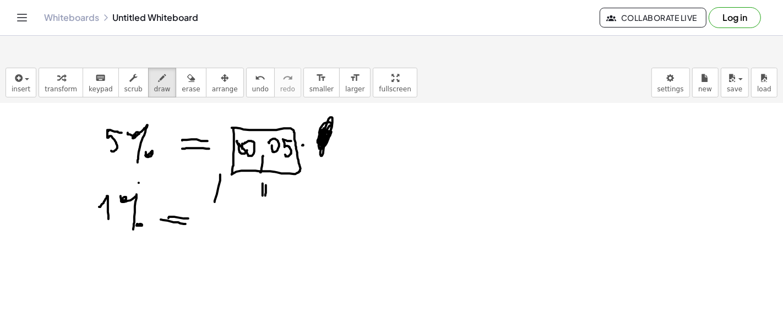
click at [220, 169] on div at bounding box center [391, 36] width 783 height 719
drag, startPoint x: 206, startPoint y: 177, endPoint x: 266, endPoint y: 182, distance: 60.8
click at [266, 182] on div at bounding box center [391, 36] width 783 height 719
drag, startPoint x: 206, startPoint y: 197, endPoint x: 209, endPoint y: 206, distance: 9.9
click at [209, 206] on div at bounding box center [391, 36] width 783 height 719
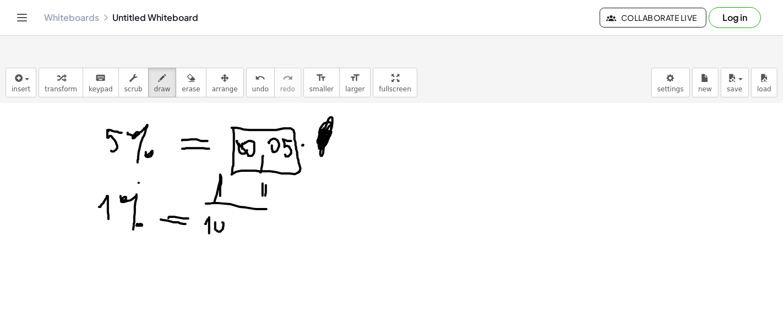
click at [216, 198] on div at bounding box center [391, 36] width 783 height 719
click at [230, 201] on div at bounding box center [391, 36] width 783 height 719
click at [290, 185] on div at bounding box center [391, 36] width 783 height 719
drag, startPoint x: 304, startPoint y: 185, endPoint x: 307, endPoint y: 180, distance: 6.4
click at [307, 180] on div at bounding box center [391, 36] width 783 height 719
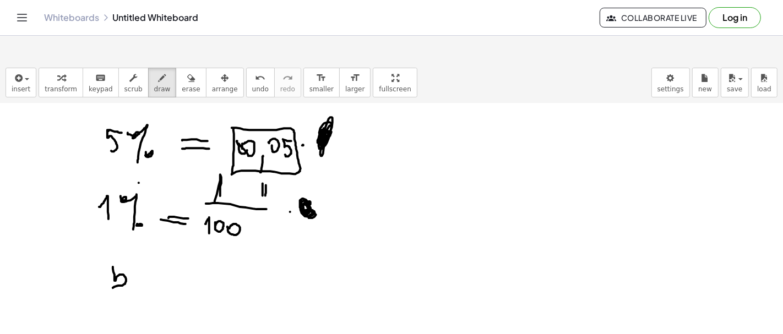
drag, startPoint x: 113, startPoint y: 245, endPoint x: 109, endPoint y: 253, distance: 8.9
click at [111, 259] on div at bounding box center [391, 36] width 783 height 719
drag, startPoint x: 111, startPoint y: 239, endPoint x: 129, endPoint y: 239, distance: 18.7
click at [125, 239] on div at bounding box center [391, 36] width 783 height 719
drag, startPoint x: 133, startPoint y: 243, endPoint x: 145, endPoint y: 270, distance: 29.8
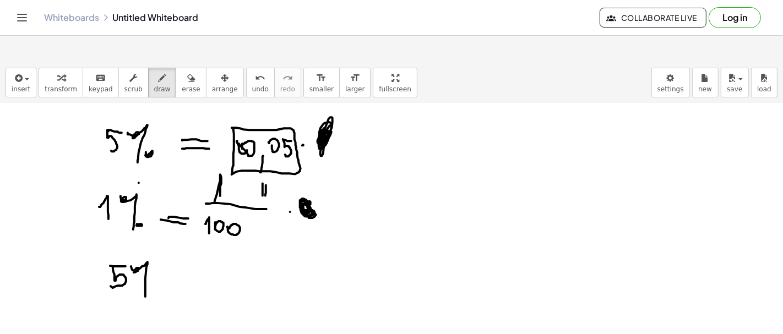
click at [145, 270] on div at bounding box center [391, 36] width 783 height 719
click at [153, 263] on div at bounding box center [391, 36] width 783 height 719
drag, startPoint x: 179, startPoint y: 250, endPoint x: 199, endPoint y: 249, distance: 19.8
click at [199, 249] on div at bounding box center [391, 36] width 783 height 719
drag, startPoint x: 184, startPoint y: 245, endPoint x: 199, endPoint y: 245, distance: 14.9
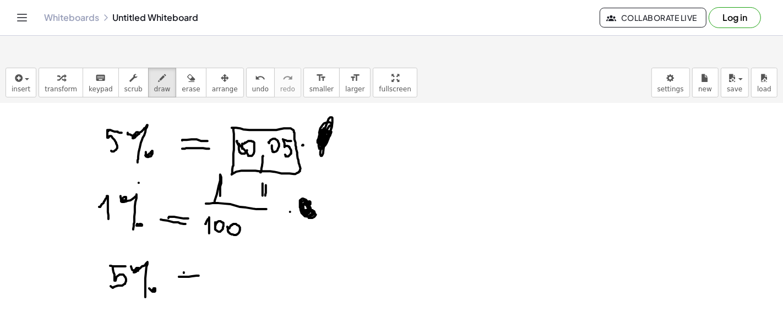
click at [199, 245] on div at bounding box center [391, 36] width 783 height 719
drag, startPoint x: 225, startPoint y: 232, endPoint x: 226, endPoint y: 237, distance: 5.5
click at [223, 243] on div at bounding box center [391, 36] width 783 height 719
drag, startPoint x: 227, startPoint y: 230, endPoint x: 239, endPoint y: 228, distance: 12.8
click at [239, 228] on div at bounding box center [391, 36] width 783 height 719
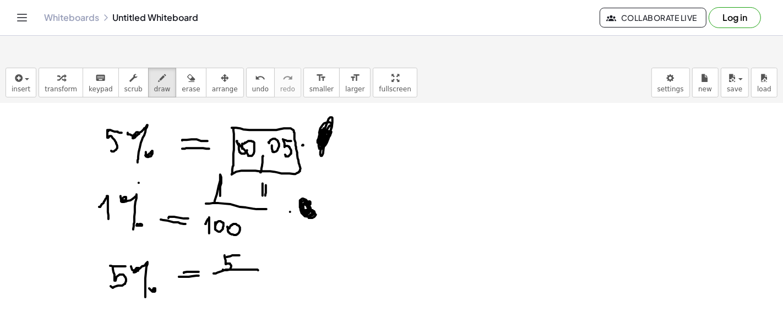
drag, startPoint x: 214, startPoint y: 246, endPoint x: 243, endPoint y: 248, distance: 29.8
click at [260, 243] on div at bounding box center [391, 36] width 783 height 719
drag, startPoint x: 212, startPoint y: 256, endPoint x: 215, endPoint y: 270, distance: 13.4
click at [215, 270] on div at bounding box center [391, 36] width 783 height 719
click at [220, 259] on div at bounding box center [391, 36] width 783 height 719
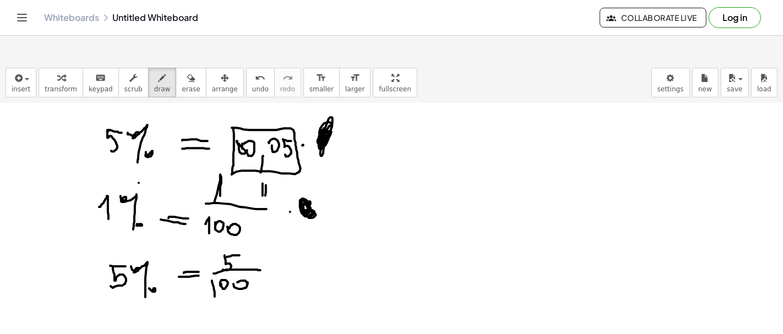
click at [236, 258] on div at bounding box center [391, 36] width 783 height 719
click at [286, 248] on div at bounding box center [391, 36] width 783 height 719
drag, startPoint x: 384, startPoint y: 91, endPoint x: 392, endPoint y: 243, distance: 151.6
click at [384, 271] on div at bounding box center [391, 36] width 783 height 719
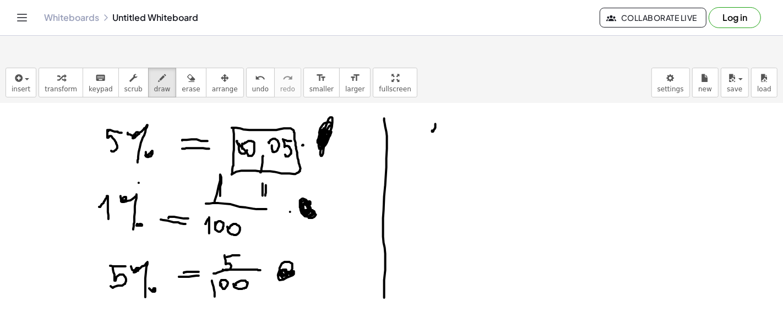
drag, startPoint x: 432, startPoint y: 105, endPoint x: 436, endPoint y: 111, distance: 7.6
click at [436, 111] on div at bounding box center [391, 36] width 783 height 719
drag, startPoint x: 428, startPoint y: 116, endPoint x: 448, endPoint y: 112, distance: 20.1
click at [448, 112] on div at bounding box center [391, 36] width 783 height 719
drag, startPoint x: 436, startPoint y: 122, endPoint x: 444, endPoint y: 127, distance: 9.2
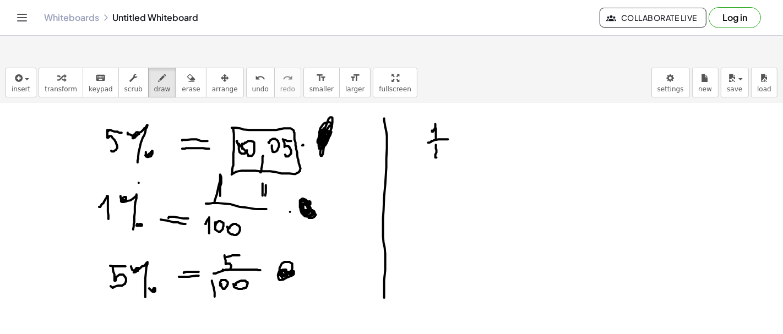
click at [444, 127] on div at bounding box center [391, 36] width 783 height 719
drag, startPoint x: 441, startPoint y: 123, endPoint x: 444, endPoint y: 144, distance: 20.5
click at [444, 144] on div at bounding box center [391, 36] width 783 height 719
drag, startPoint x: 463, startPoint y: 112, endPoint x: 482, endPoint y: 116, distance: 18.6
click at [482, 116] on div at bounding box center [391, 36] width 783 height 719
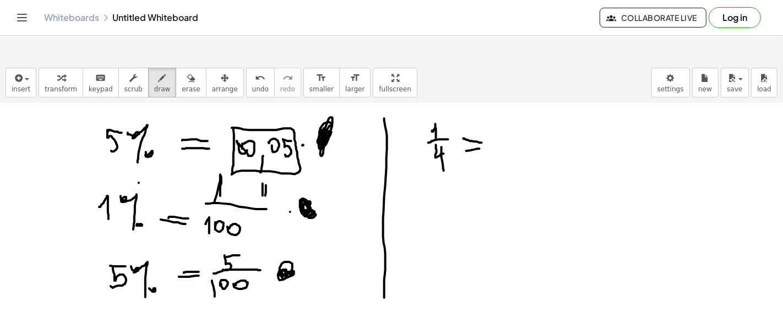
drag, startPoint x: 471, startPoint y: 123, endPoint x: 481, endPoint y: 122, distance: 10.0
click at [479, 122] on div at bounding box center [391, 36] width 783 height 719
click at [507, 112] on div at bounding box center [391, 36] width 783 height 719
drag, startPoint x: 530, startPoint y: 128, endPoint x: 528, endPoint y: 148, distance: 20.4
click at [528, 148] on div at bounding box center [391, 36] width 783 height 719
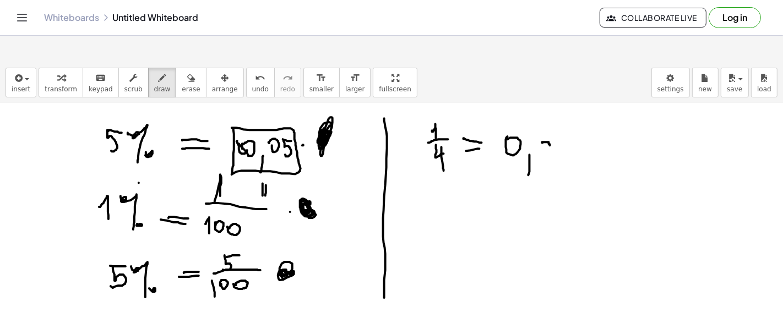
drag, startPoint x: 543, startPoint y: 116, endPoint x: 550, endPoint y: 119, distance: 7.4
click at [550, 119] on div at bounding box center [391, 36] width 783 height 719
click at [187, 72] on icon "button" at bounding box center [191, 78] width 8 height 13
drag, startPoint x: 556, startPoint y: 123, endPoint x: 534, endPoint y: 118, distance: 22.6
click at [534, 118] on div at bounding box center [391, 36] width 783 height 719
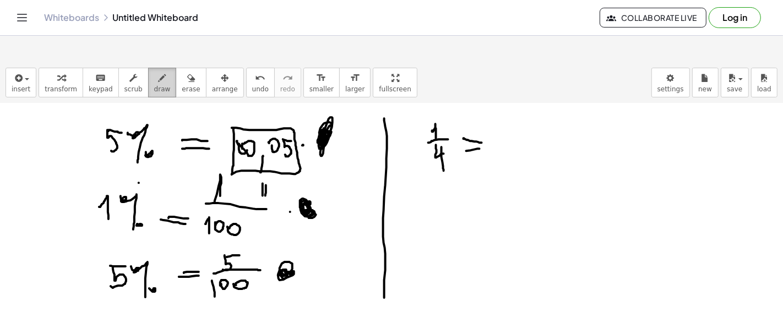
click at [148, 68] on button "draw" at bounding box center [162, 83] width 29 height 30
drag, startPoint x: 496, startPoint y: 108, endPoint x: 515, endPoint y: 121, distance: 22.5
click at [512, 122] on div at bounding box center [391, 36] width 783 height 719
drag, startPoint x: 521, startPoint y: 107, endPoint x: 523, endPoint y: 118, distance: 10.7
click at [522, 123] on div at bounding box center [391, 36] width 783 height 719
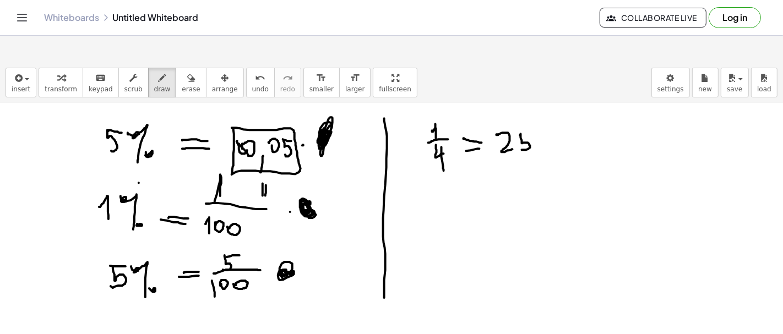
drag, startPoint x: 520, startPoint y: 108, endPoint x: 531, endPoint y: 111, distance: 11.3
click at [531, 111] on div at bounding box center [391, 36] width 783 height 719
drag
click at [550, 138] on div at bounding box center [391, 36] width 783 height 719
click at [558, 127] on div at bounding box center [391, 36] width 783 height 719
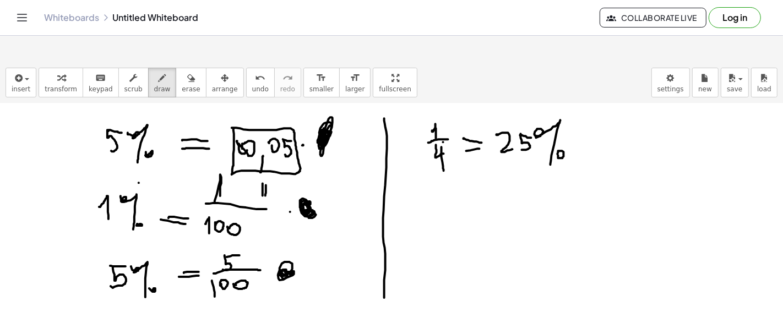
click at [443, 115] on div at bounding box center [391, 36] width 783 height 719
drag, startPoint x: 421, startPoint y: 95, endPoint x: 430, endPoint y: 96, distance: 9.5
click at [427, 96] on div at bounding box center [391, 36] width 783 height 719
click at [431, 122] on div at bounding box center [391, 36] width 783 height 719
drag, startPoint x: 434, startPoint y: 193, endPoint x: 443, endPoint y: 198, distance: 9.8
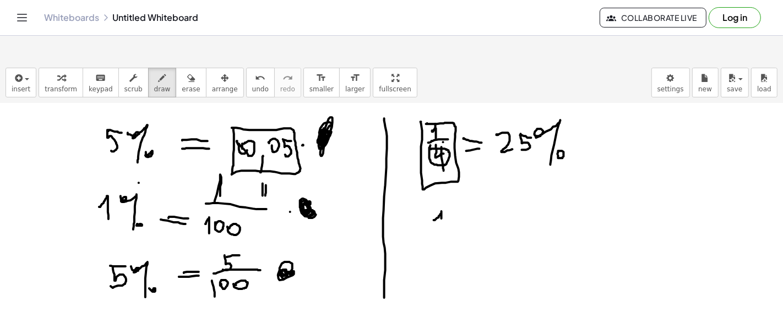
click at [443, 197] on div at bounding box center [391, 36] width 783 height 719
drag, startPoint x: 428, startPoint y: 202, endPoint x: 479, endPoint y: 211, distance: 52.5
click at [479, 211] on div at bounding box center [391, 36] width 783 height 719
drag, startPoint x: 435, startPoint y: 184, endPoint x: 447, endPoint y: 196, distance: 16.3
click at [447, 196] on div at bounding box center [391, 36] width 783 height 719
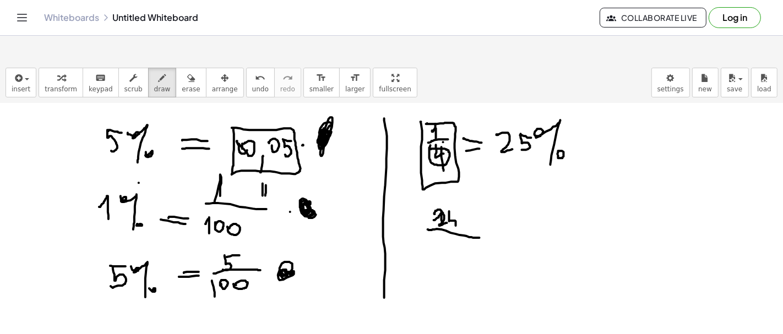
drag, startPoint x: 449, startPoint y: 184, endPoint x: 450, endPoint y: 199, distance: 14.9
click at [451, 200] on div at bounding box center [391, 36] width 783 height 719
drag, startPoint x: 449, startPoint y: 181, endPoint x: 459, endPoint y: 184, distance: 10.3
click at [458, 184] on div at bounding box center [391, 36] width 783 height 719
drag, startPoint x: 435, startPoint y: 215, endPoint x: 443, endPoint y: 242, distance: 28.6
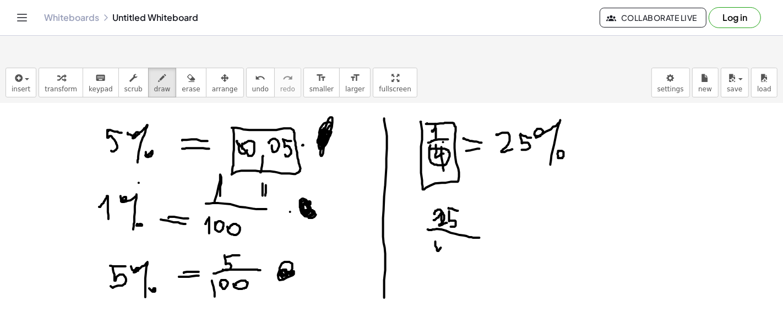
click at [443, 242] on div at bounding box center [391, 36] width 783 height 719
click at [447, 234] on div at bounding box center [391, 36] width 783 height 719
drag, startPoint x: 458, startPoint y: 225, endPoint x: 465, endPoint y: 234, distance: 11.3
click at [465, 234] on div at bounding box center [391, 36] width 783 height 719
drag, startPoint x: 471, startPoint y: 227, endPoint x: 471, endPoint y: 236, distance: 8.8
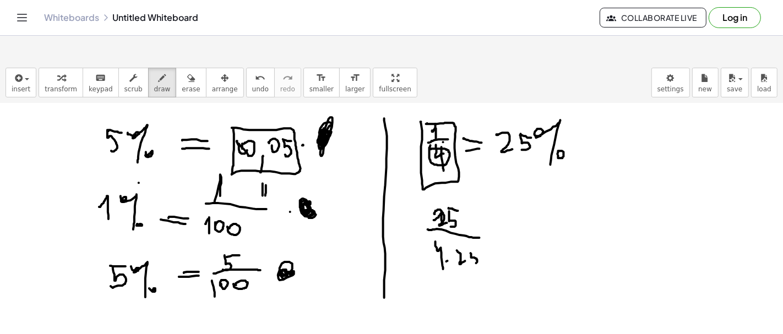
click at [471, 236] on div at bounding box center [391, 36] width 783 height 719
drag, startPoint x: 471, startPoint y: 225, endPoint x: 479, endPoint y: 227, distance: 8.5
click at [479, 227] on div at bounding box center [391, 36] width 783 height 719
click at [494, 208] on div at bounding box center [391, 36] width 783 height 719
drag, startPoint x: 506, startPoint y: 208, endPoint x: 512, endPoint y: 210, distance: 6.4
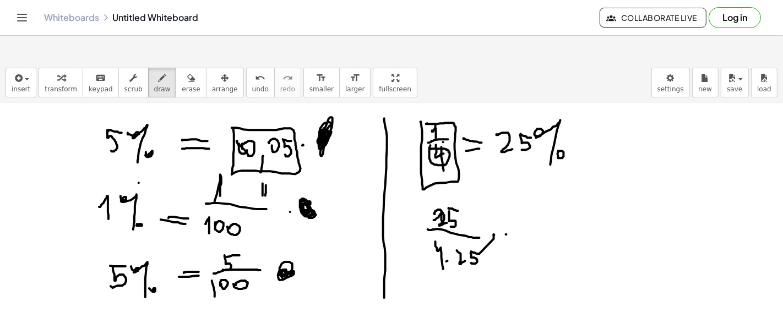
click at [512, 210] on div at bounding box center [391, 36] width 783 height 719
drag, startPoint x: 511, startPoint y: 216, endPoint x: 518, endPoint y: 202, distance: 15.5
click at [513, 215] on div at bounding box center [391, 36] width 783 height 719
drag, startPoint x: 531, startPoint y: 185, endPoint x: 543, endPoint y: 194, distance: 14.7
click at [543, 194] on div at bounding box center [391, 36] width 783 height 719
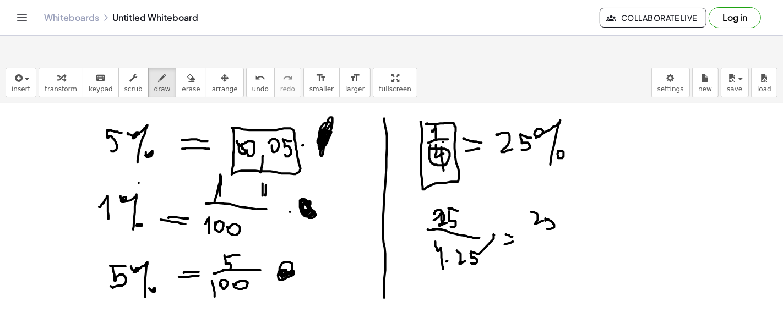
drag, startPoint x: 545, startPoint y: 191, endPoint x: 546, endPoint y: 199, distance: 7.7
click at [547, 201] on div at bounding box center [391, 36] width 783 height 719
drag, startPoint x: 545, startPoint y: 184, endPoint x: 559, endPoint y: 184, distance: 13.8
click at [558, 184] on div at bounding box center [391, 36] width 783 height 719
click at [515, 217] on div at bounding box center [391, 36] width 783 height 719
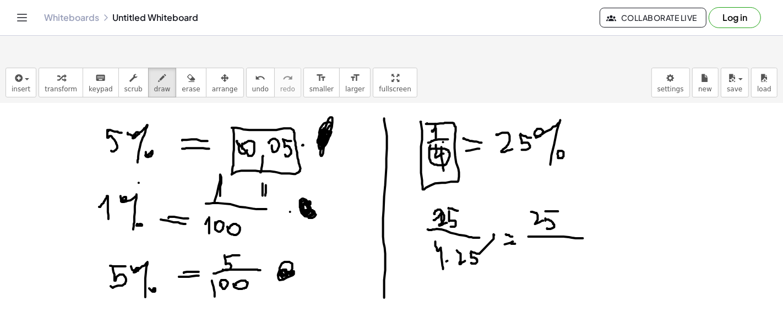
drag, startPoint x: 529, startPoint y: 210, endPoint x: 583, endPoint y: 211, distance: 54.0
click at [583, 211] on div at bounding box center [391, 36] width 783 height 719
drag, startPoint x: 541, startPoint y: 223, endPoint x: 544, endPoint y: 234, distance: 11.7
click at [544, 234] on div at bounding box center [391, 36] width 783 height 719
click at [550, 225] on div at bounding box center [391, 36] width 783 height 719
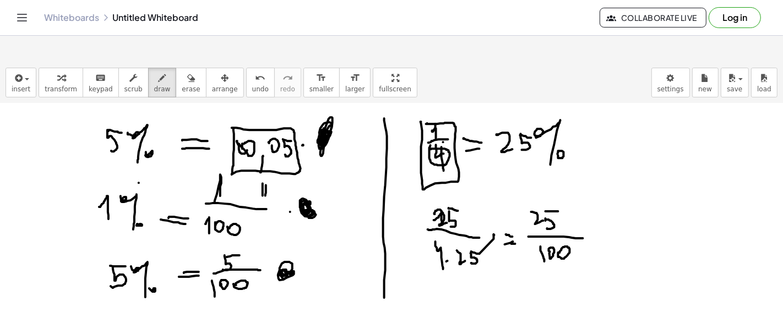
click at [560, 226] on div at bounding box center [391, 36] width 783 height 719
click at [451, 231] on div at bounding box center [391, 36] width 783 height 719
click at [182, 85] on span "erase" at bounding box center [191, 89] width 18 height 8
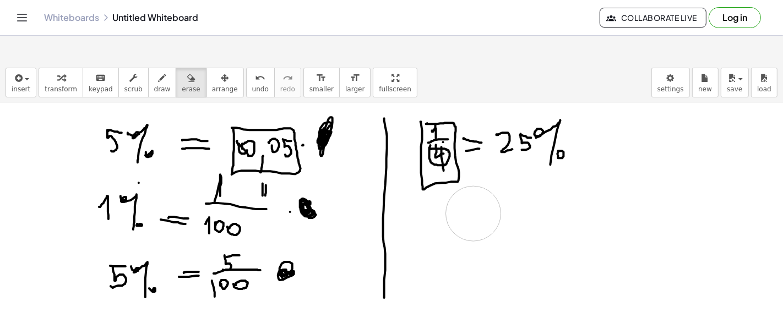
drag, startPoint x: 471, startPoint y: 224, endPoint x: 442, endPoint y: 72, distance: 155.1
click at [473, 186] on div at bounding box center [391, 36] width 783 height 719
click at [441, 144] on div at bounding box center [391, 36] width 783 height 719
click at [148, 68] on button "draw" at bounding box center [162, 83] width 29 height 30
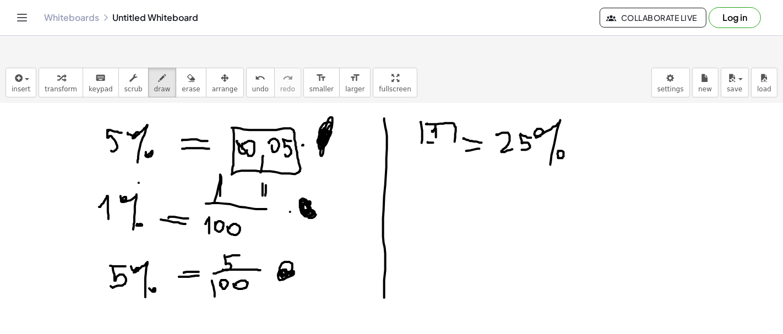
drag, startPoint x: 428, startPoint y: 115, endPoint x: 441, endPoint y: 116, distance: 13.8
click at [441, 116] on div at bounding box center [391, 36] width 783 height 719
drag, startPoint x: 434, startPoint y: 121, endPoint x: 437, endPoint y: 131, distance: 10.8
click at [437, 131] on div at bounding box center [391, 36] width 783 height 719
drag, startPoint x: 439, startPoint y: 127, endPoint x: 438, endPoint y: 140, distance: 13.8
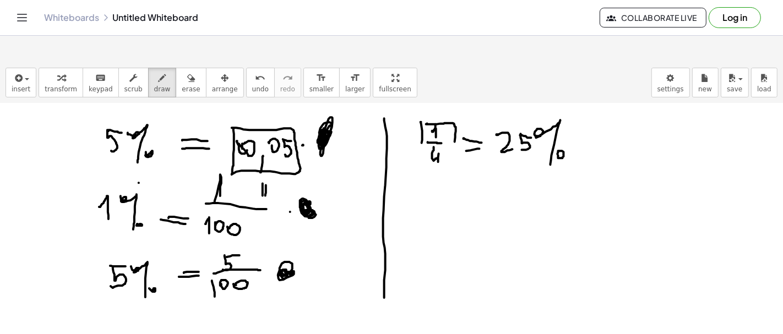
click at [438, 140] on div at bounding box center [391, 36] width 783 height 719
drag, startPoint x: 434, startPoint y: 192, endPoint x: 441, endPoint y: 194, distance: 7.0
click at [441, 194] on div at bounding box center [391, 36] width 783 height 719
drag, startPoint x: 434, startPoint y: 202, endPoint x: 451, endPoint y: 203, distance: 17.1
click at [455, 199] on div at bounding box center [391, 36] width 783 height 719
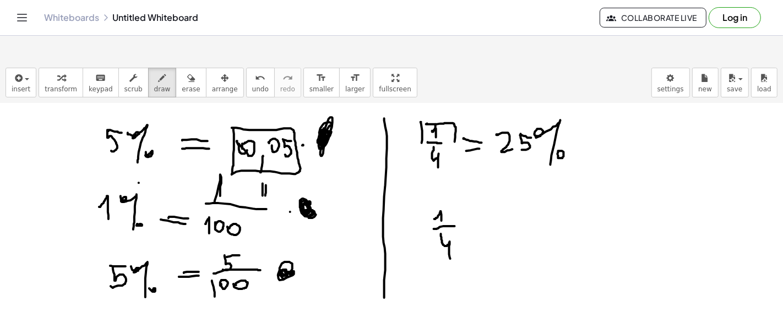
click at [450, 232] on div at bounding box center [391, 36] width 783 height 719
drag, startPoint x: 443, startPoint y: 178, endPoint x: 461, endPoint y: 188, distance: 20.4
click at [461, 193] on div at bounding box center [391, 36] width 783 height 719
drag, startPoint x: 454, startPoint y: 177, endPoint x: 464, endPoint y: 184, distance: 12.2
click at [461, 187] on div at bounding box center [391, 36] width 783 height 719
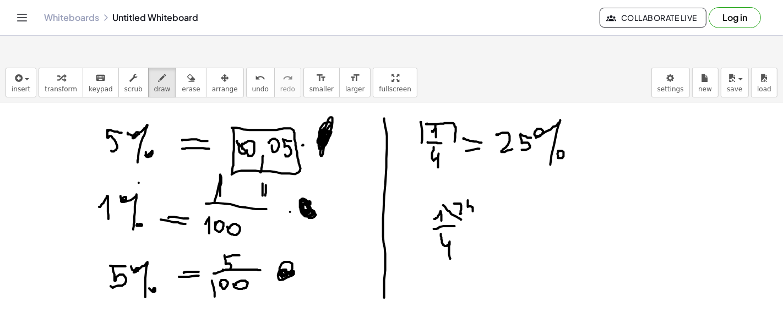
drag, startPoint x: 468, startPoint y: 178, endPoint x: 468, endPoint y: 184, distance: 6.1
click at [468, 187] on div at bounding box center [391, 36] width 783 height 719
drag, startPoint x: 468, startPoint y: 173, endPoint x: 474, endPoint y: 173, distance: 6.1
click at [474, 173] on div at bounding box center [391, 36] width 783 height 719
click at [467, 184] on div at bounding box center [391, 36] width 783 height 719
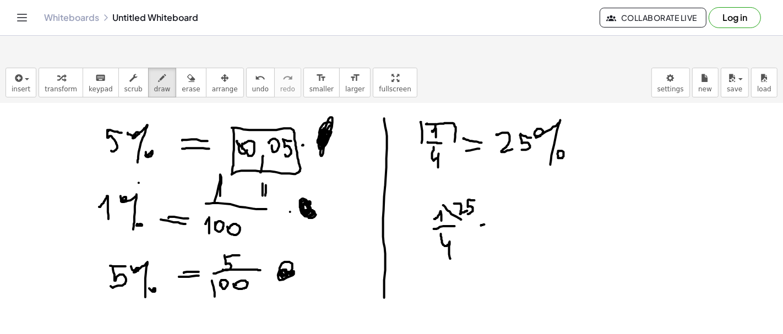
drag, startPoint x: 481, startPoint y: 199, endPoint x: 490, endPoint y: 197, distance: 10.0
click at [490, 196] on div at bounding box center [391, 36] width 783 height 719
drag, startPoint x: 484, startPoint y: 203, endPoint x: 490, endPoint y: 200, distance: 7.2
click at [490, 200] on div at bounding box center [391, 36] width 783 height 719
drag, startPoint x: 527, startPoint y: 178, endPoint x: 536, endPoint y: 182, distance: 9.8
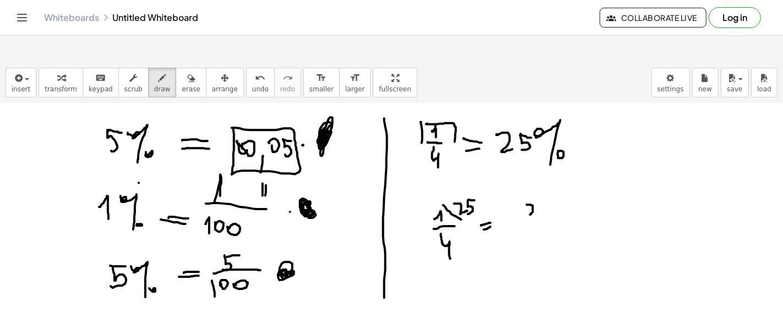
click at [534, 185] on div at bounding box center [391, 36] width 783 height 719
click at [537, 182] on div at bounding box center [391, 36] width 783 height 719
drag, startPoint x: 543, startPoint y: 185, endPoint x: 538, endPoint y: 188, distance: 5.9
click at [538, 188] on div at bounding box center [391, 36] width 783 height 719
click at [544, 177] on div at bounding box center [391, 36] width 783 height 719
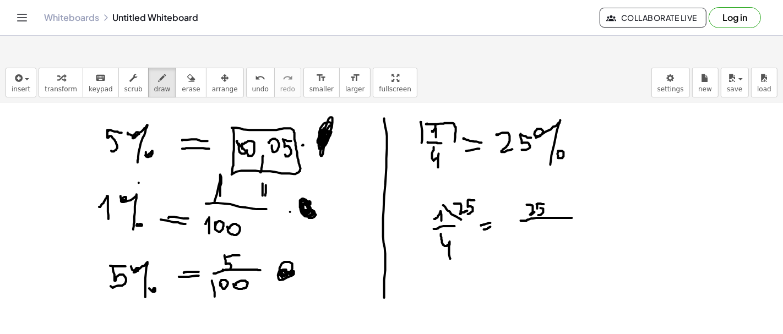
click at [572, 191] on div at bounding box center [391, 36] width 783 height 719
click at [527, 208] on div at bounding box center [391, 36] width 783 height 719
click at [531, 211] on div at bounding box center [391, 36] width 783 height 719
click at [537, 202] on div at bounding box center [391, 36] width 783 height 719
click at [543, 206] on div at bounding box center [391, 36] width 783 height 719
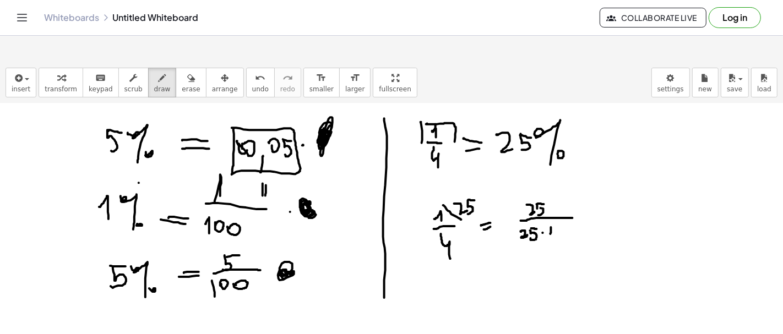
click at [551, 206] on div at bounding box center [391, 36] width 783 height 719
click at [557, 205] on div at bounding box center [391, 36] width 783 height 719
click at [558, 211] on div at bounding box center [391, 36] width 783 height 719
click at [601, 188] on div at bounding box center [391, 36] width 783 height 719
click at [604, 191] on div at bounding box center [391, 36] width 783 height 719
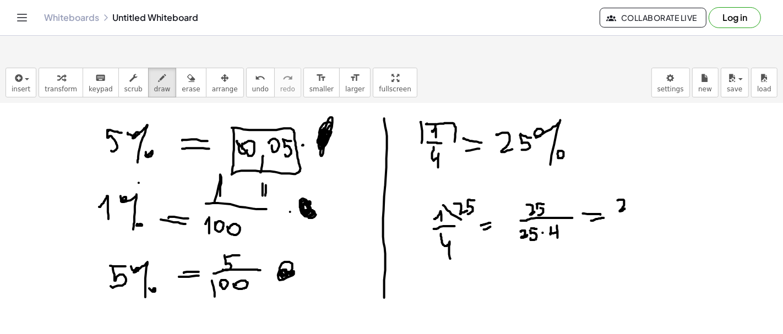
click at [625, 182] on div at bounding box center [391, 36] width 783 height 719
click at [630, 184] on div at bounding box center [391, 36] width 783 height 719
click at [643, 171] on div at bounding box center [391, 36] width 783 height 719
click at [640, 195] on div at bounding box center [391, 36] width 783 height 719
click at [620, 216] on div at bounding box center [391, 36] width 783 height 719
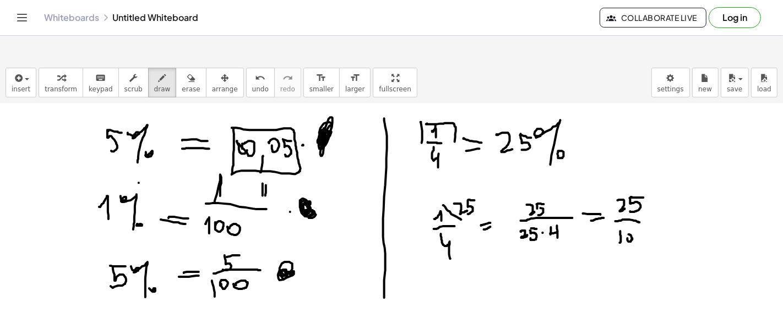
click at [627, 209] on div at bounding box center [391, 36] width 783 height 719
click at [636, 211] on div at bounding box center [391, 36] width 783 height 719
click at [601, 147] on div at bounding box center [391, 36] width 783 height 719
click at [599, 137] on div at bounding box center [391, 36] width 783 height 719
click at [442, 115] on div at bounding box center [391, 36] width 783 height 719
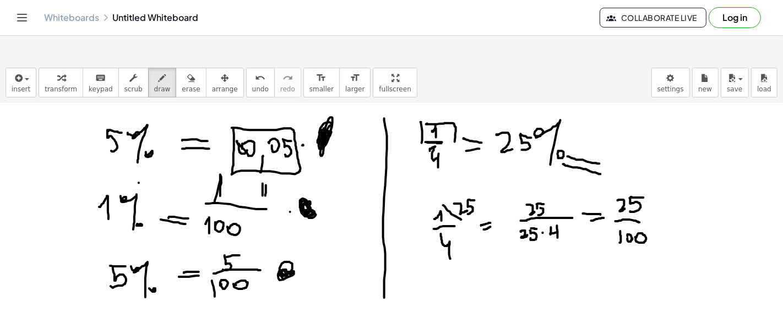
click at [432, 123] on div at bounding box center [391, 36] width 783 height 719
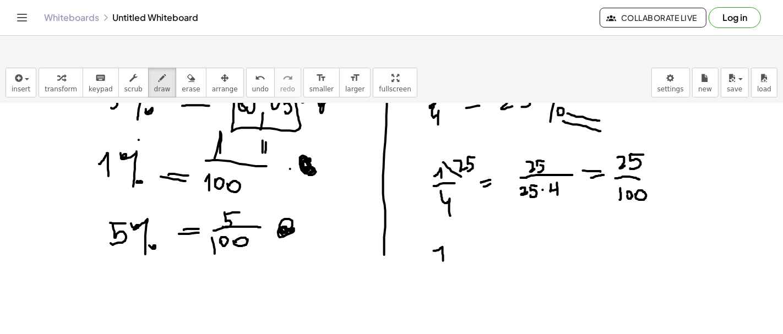
drag, startPoint x: 434, startPoint y: 224, endPoint x: 440, endPoint y: 238, distance: 15.0
drag, startPoint x: 433, startPoint y: 244, endPoint x: 466, endPoint y: 246, distance: 32.5
drag, startPoint x: 451, startPoint y: 248, endPoint x: 432, endPoint y: 277, distance: 34.2
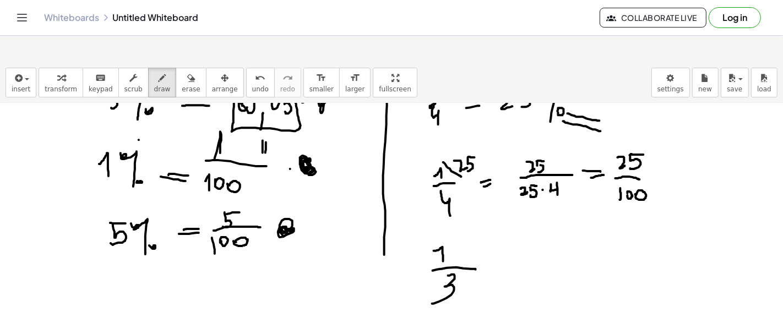
drag, startPoint x: 504, startPoint y: 235, endPoint x: 511, endPoint y: 235, distance: 7.2
drag, startPoint x: 503, startPoint y: 241, endPoint x: 525, endPoint y: 242, distance: 22.0
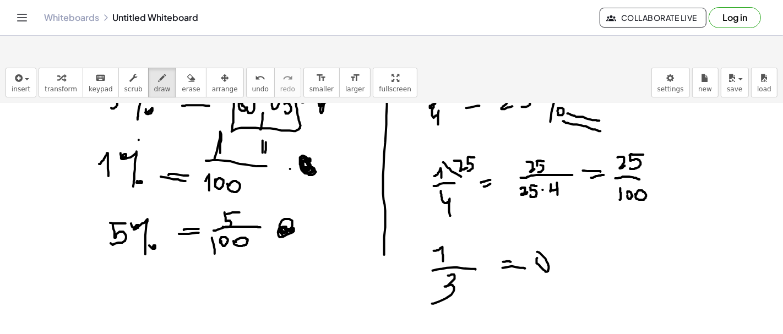
drag, startPoint x: 537, startPoint y: 235, endPoint x: 550, endPoint y: 233, distance: 13.3
drag, startPoint x: 553, startPoint y: 239, endPoint x: 553, endPoint y: 254, distance: 14.3
drag, startPoint x: 563, startPoint y: 230, endPoint x: 571, endPoint y: 240, distance: 13.3
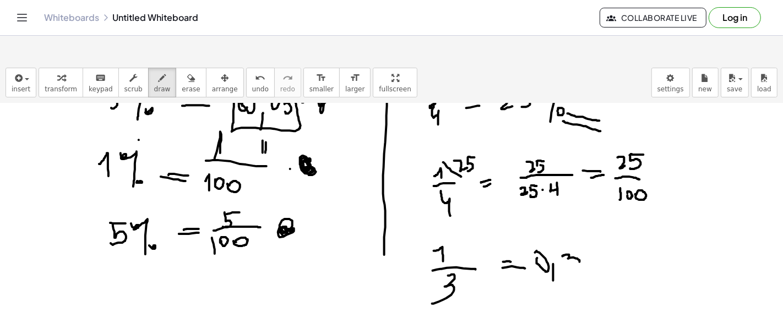
drag, startPoint x: 585, startPoint y: 224, endPoint x: 586, endPoint y: 236, distance: 11.6
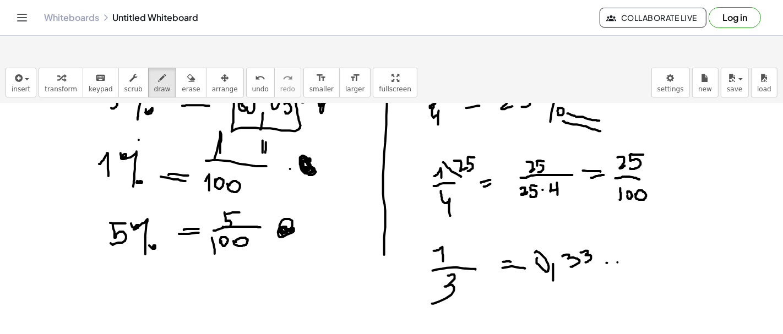
drag, startPoint x: 601, startPoint y: 223, endPoint x: 602, endPoint y: 238, distance: 14.4
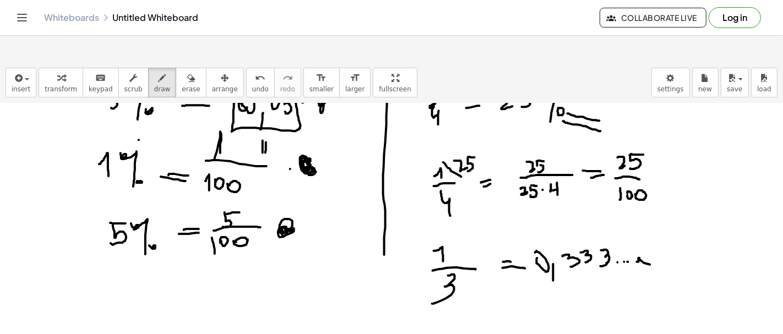
drag, startPoint x: 638, startPoint y: 235, endPoint x: 659, endPoint y: 238, distance: 21.1
drag, startPoint x: 645, startPoint y: 226, endPoint x: 653, endPoint y: 227, distance: 8.9
drag, startPoint x: 675, startPoint y: 225, endPoint x: 684, endPoint y: 236, distance: 14.2
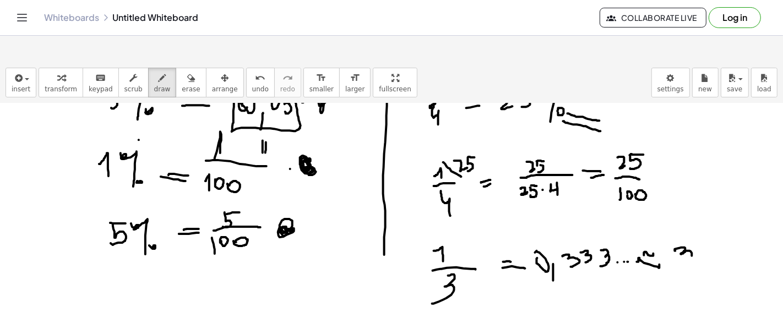
drag, startPoint x: 695, startPoint y: 222, endPoint x: 702, endPoint y: 232, distance: 12.6
drag, startPoint x: 724, startPoint y: 218, endPoint x: 731, endPoint y: 236, distance: 19.0
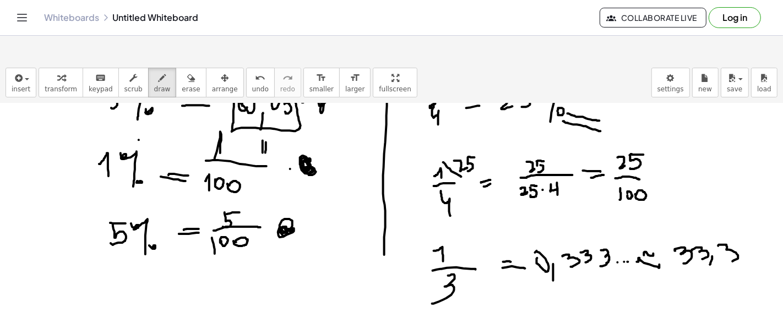
drag, startPoint x: 739, startPoint y: 218, endPoint x: 753, endPoint y: 217, distance: 14.3
drag, startPoint x: 756, startPoint y: 216, endPoint x: 753, endPoint y: 228, distance: 13.1
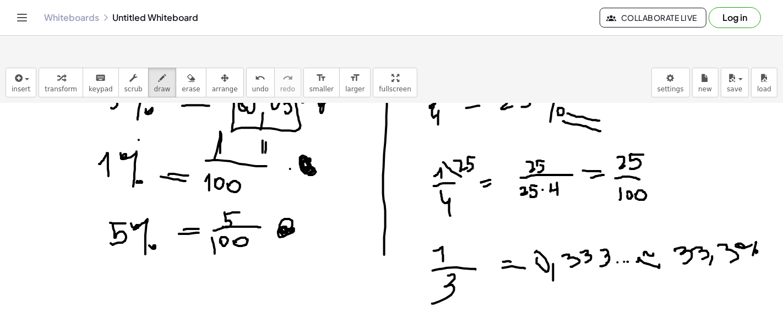
drag, startPoint x: 460, startPoint y: 274, endPoint x: 467, endPoint y: 276, distance: 6.8
drag, startPoint x: 461, startPoint y: 283, endPoint x: 474, endPoint y: 280, distance: 14.3
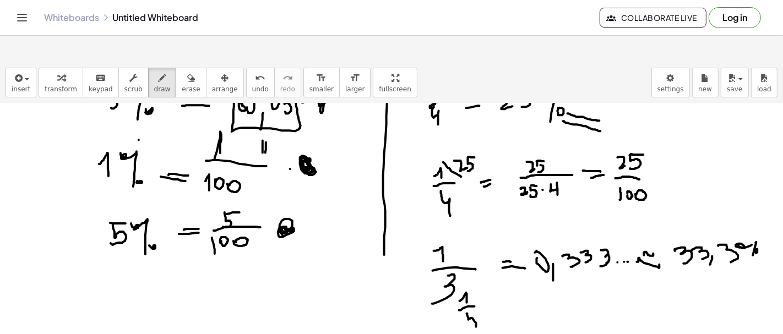
drag, startPoint x: 467, startPoint y: 287, endPoint x: 470, endPoint y: 299, distance: 13.0
drag, startPoint x: 466, startPoint y: 285, endPoint x: 474, endPoint y: 286, distance: 8.3
drag, startPoint x: 490, startPoint y: 274, endPoint x: 496, endPoint y: 276, distance: 6.3
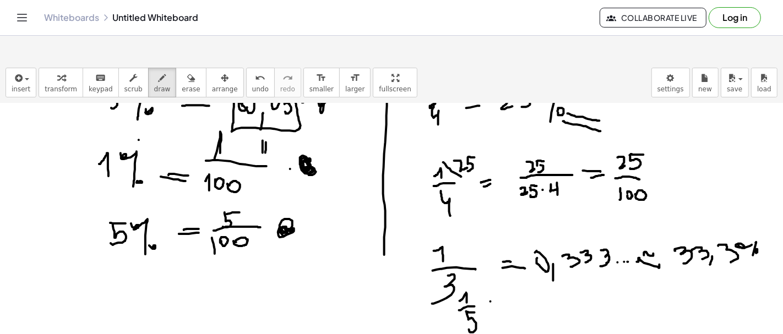
drag, startPoint x: 490, startPoint y: 281, endPoint x: 500, endPoint y: 281, distance: 9.4
drag, startPoint x: 525, startPoint y: 283, endPoint x: 525, endPoint y: 294, distance: 11.0
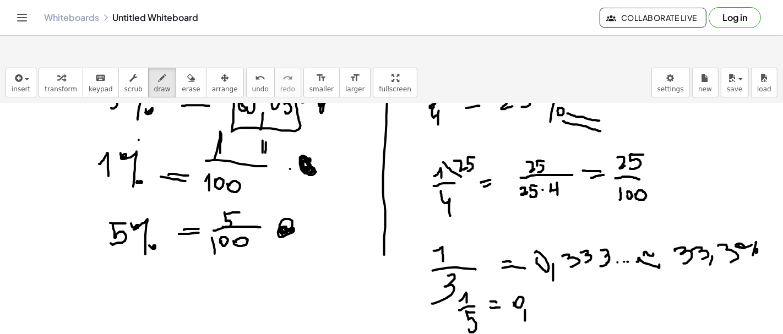
drag, startPoint x: 535, startPoint y: 274, endPoint x: 541, endPoint y: 286, distance: 13.5
drag, startPoint x: 557, startPoint y: 283, endPoint x: 563, endPoint y: 281, distance: 6.4
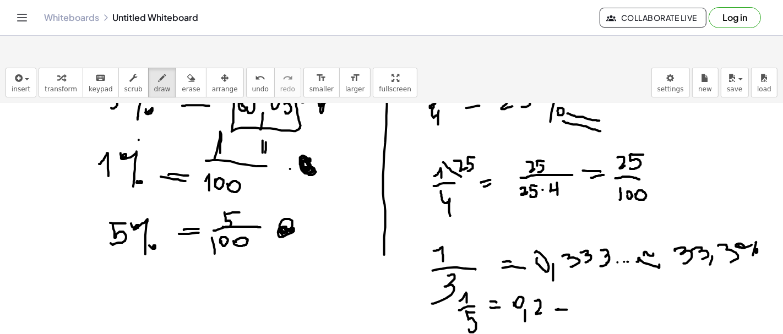
drag, startPoint x: 582, startPoint y: 276, endPoint x: 591, endPoint y: 281, distance: 10.6
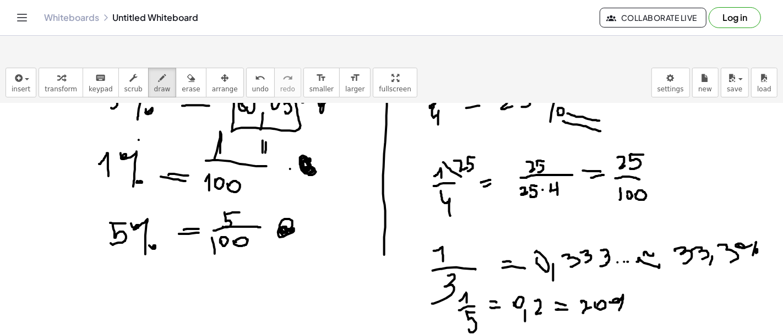
drag, startPoint x: 610, startPoint y: 275, endPoint x: 625, endPoint y: 277, distance: 15.0
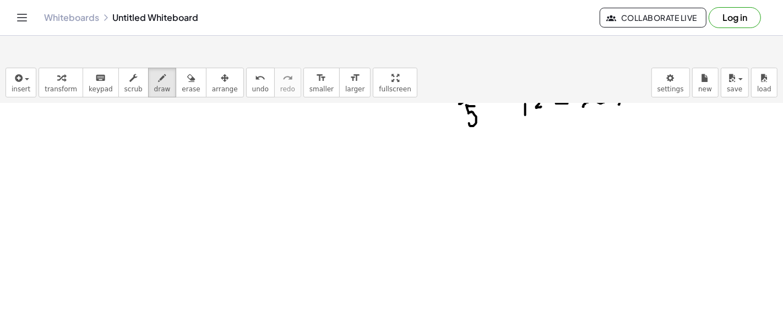
scroll to position [698, 0]
drag, startPoint x: 113, startPoint y: 121, endPoint x: 155, endPoint y: 113, distance: 43.2
drag, startPoint x: 132, startPoint y: 121, endPoint x: 135, endPoint y: 133, distance: 11.9
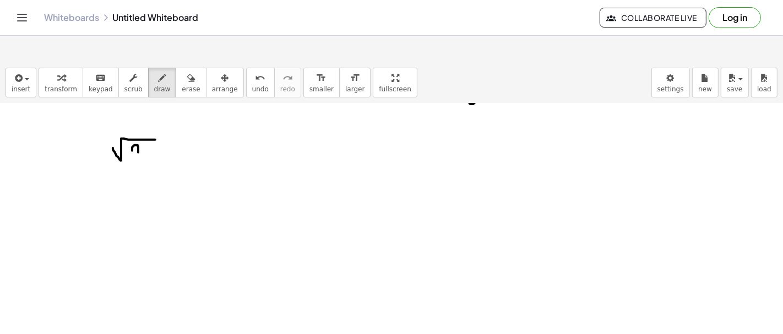
drag, startPoint x: 138, startPoint y: 130, endPoint x: 144, endPoint y: 129, distance: 6.2
drag, startPoint x: 144, startPoint y: 121, endPoint x: 148, endPoint y: 127, distance: 6.9
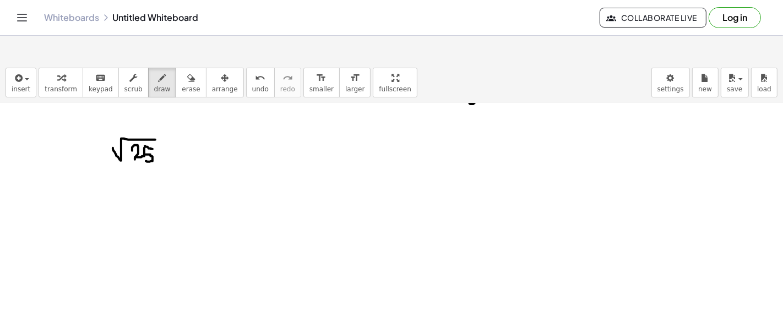
drag, startPoint x: 145, startPoint y: 119, endPoint x: 152, endPoint y: 122, distance: 8.2
drag, startPoint x: 268, startPoint y: 109, endPoint x: 268, endPoint y: 182, distance: 73.2
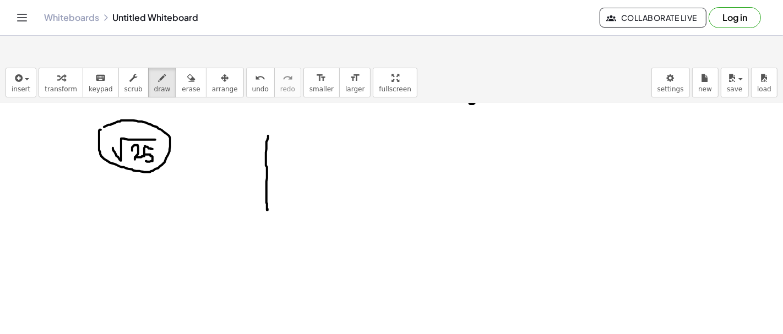
drag, startPoint x: 268, startPoint y: 184, endPoint x: 269, endPoint y: 110, distance: 74.3
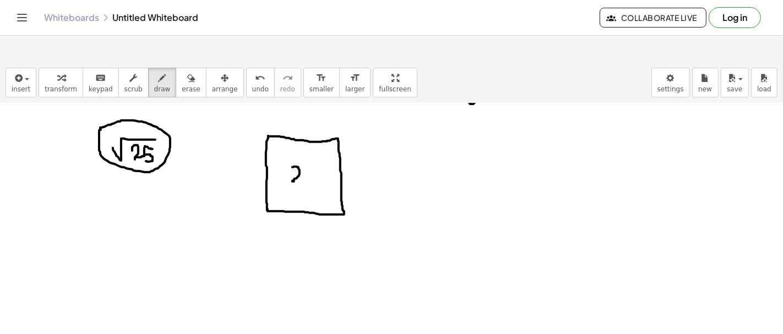
drag, startPoint x: 292, startPoint y: 140, endPoint x: 306, endPoint y: 152, distance: 18.3
drag, startPoint x: 309, startPoint y: 140, endPoint x: 308, endPoint y: 153, distance: 12.7
drag, startPoint x: 310, startPoint y: 138, endPoint x: 318, endPoint y: 141, distance: 7.9
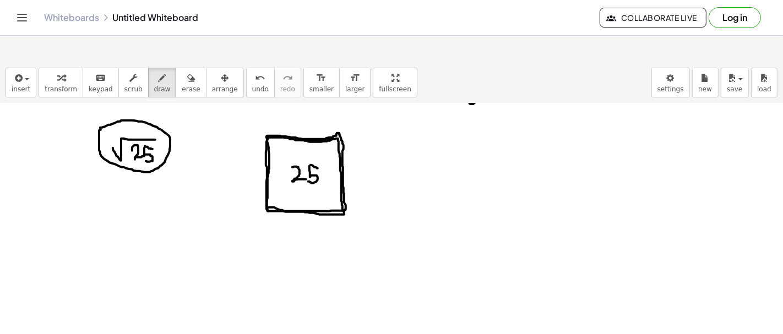
drag, startPoint x: 266, startPoint y: 110, endPoint x: 340, endPoint y: 111, distance: 73.2
drag, startPoint x: 267, startPoint y: 112, endPoint x: 268, endPoint y: 171, distance: 58.4
drag, startPoint x: 320, startPoint y: 147, endPoint x: 327, endPoint y: 154, distance: 9.3
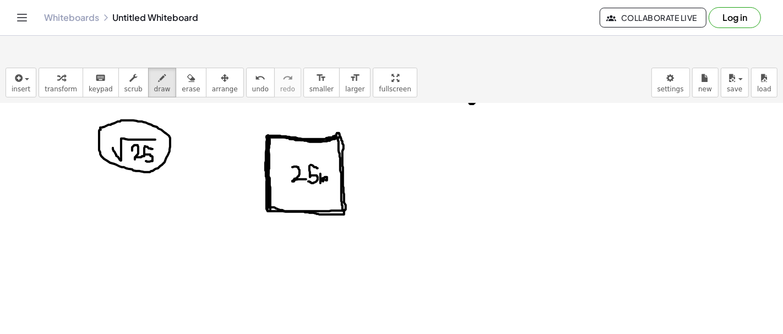
drag, startPoint x: 327, startPoint y: 143, endPoint x: 331, endPoint y: 148, distance: 5.9
drag, startPoint x: 269, startPoint y: 180, endPoint x: 286, endPoint y: 181, distance: 17.1
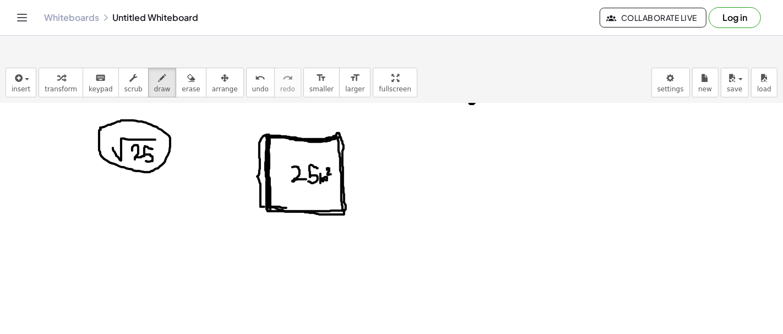
drag, startPoint x: 269, startPoint y: 108, endPoint x: 268, endPoint y: 180, distance: 72.1
drag, startPoint x: 173, startPoint y: 129, endPoint x: 184, endPoint y: 130, distance: 11.1
drag, startPoint x: 174, startPoint y: 125, endPoint x: 189, endPoint y: 125, distance: 15.4
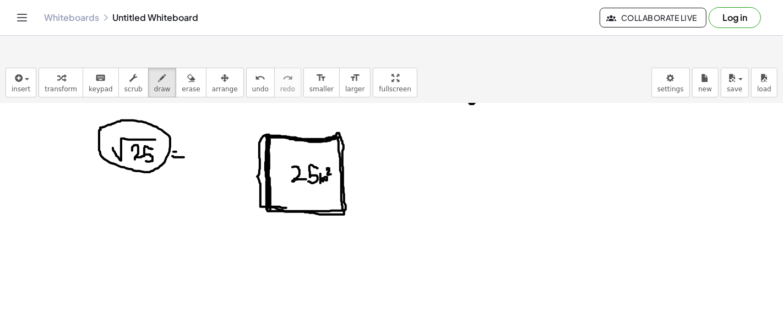
drag, startPoint x: 195, startPoint y: 123, endPoint x: 198, endPoint y: 131, distance: 8.9
drag, startPoint x: 196, startPoint y: 122, endPoint x: 205, endPoint y: 127, distance: 10.1
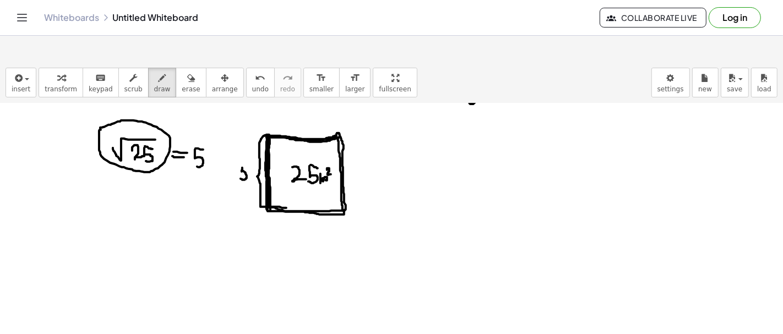
drag, startPoint x: 242, startPoint y: 142, endPoint x: 240, endPoint y: 151, distance: 9.6
drag, startPoint x: 242, startPoint y: 139, endPoint x: 251, endPoint y: 141, distance: 9.1
drag, startPoint x: 91, startPoint y: 176, endPoint x: 121, endPoint y: 166, distance: 32.0
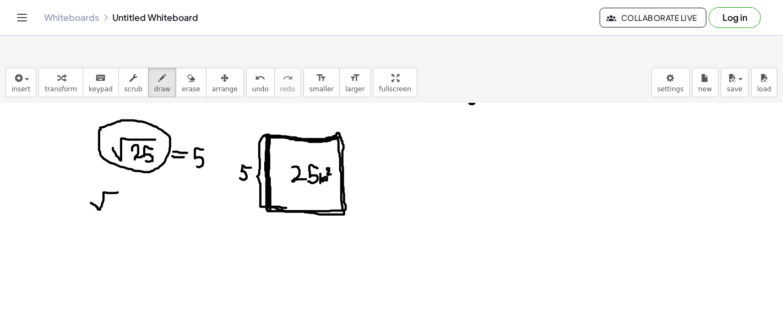
drag, startPoint x: 108, startPoint y: 173, endPoint x: 117, endPoint y: 184, distance: 13.7
drag, startPoint x: 119, startPoint y: 173, endPoint x: 120, endPoint y: 184, distance: 11.6
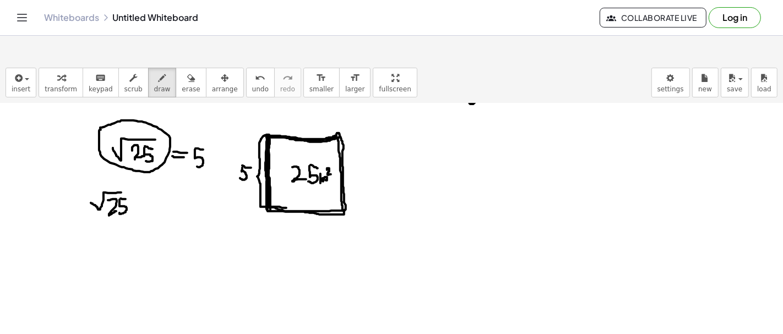
drag, startPoint x: 121, startPoint y: 172, endPoint x: 127, endPoint y: 171, distance: 6.2
click at [182, 71] on div "button" at bounding box center [191, 77] width 18 height 13
click at [148, 68] on button "draw" at bounding box center [162, 83] width 29 height 30
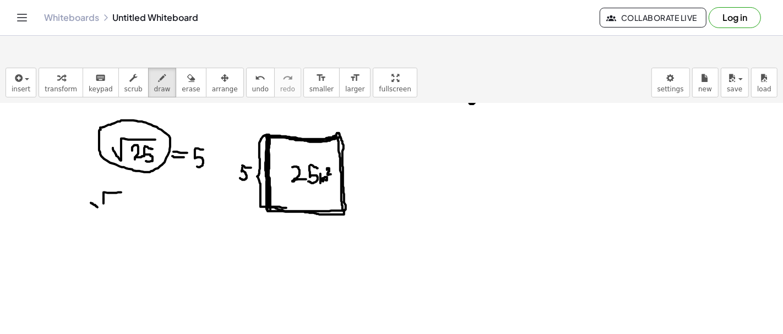
drag, startPoint x: 103, startPoint y: 174, endPoint x: 102, endPoint y: 182, distance: 7.9
drag, startPoint x: 97, startPoint y: 179, endPoint x: 103, endPoint y: 179, distance: 6.6
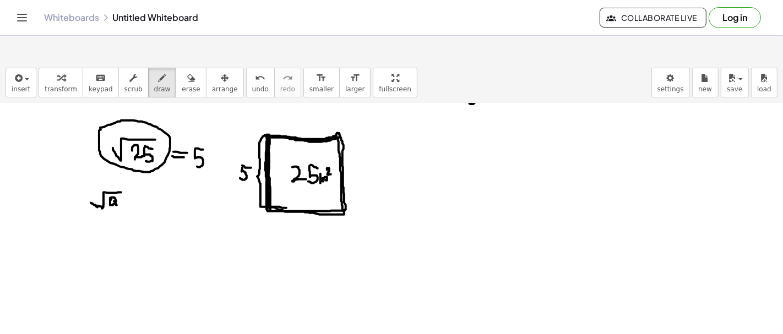
drag, startPoint x: 114, startPoint y: 174, endPoint x: 122, endPoint y: 175, distance: 7.2
drag, startPoint x: 80, startPoint y: 163, endPoint x: 89, endPoint y: 183, distance: 21.4
drag, startPoint x: 124, startPoint y: 161, endPoint x: 130, endPoint y: 192, distance: 30.9
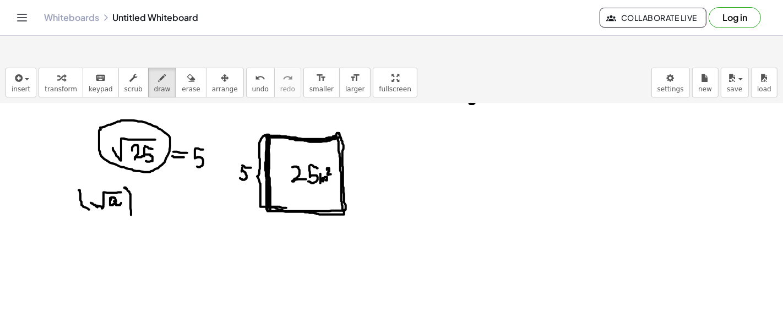
drag, startPoint x: 132, startPoint y: 156, endPoint x: 140, endPoint y: 162, distance: 10.2
drag, startPoint x: 149, startPoint y: 173, endPoint x: 163, endPoint y: 173, distance: 14.9
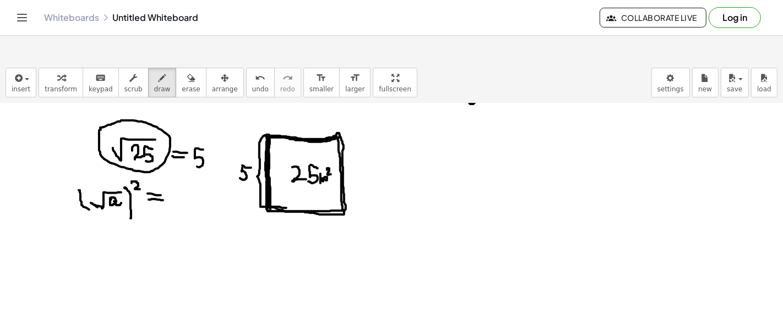
drag, startPoint x: 148, startPoint y: 167, endPoint x: 161, endPoint y: 168, distance: 13.3
drag, startPoint x: 188, startPoint y: 177, endPoint x: 196, endPoint y: 182, distance: 8.9
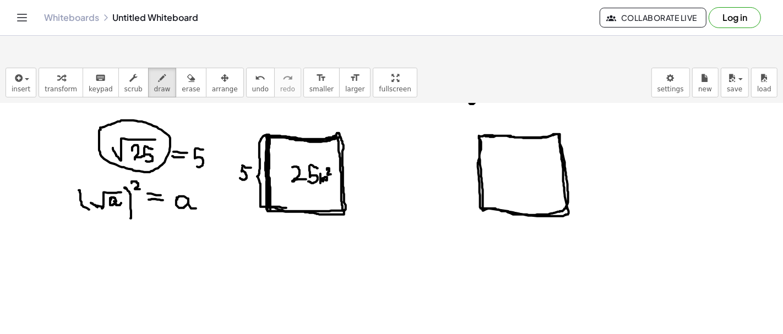
drag, startPoint x: 461, startPoint y: 142, endPoint x: 461, endPoint y: 151, distance: 9.4
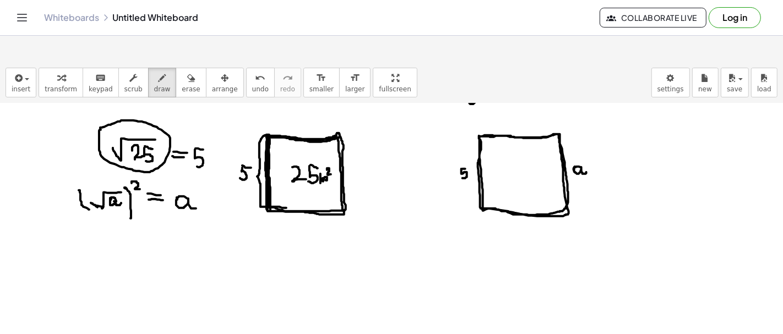
click at [184, 68] on button "erase" at bounding box center [191, 83] width 30 height 30
drag, startPoint x: 454, startPoint y: 141, endPoint x: 450, endPoint y: 146, distance: 6.7
click at [154, 85] on span "draw" at bounding box center [162, 89] width 17 height 8
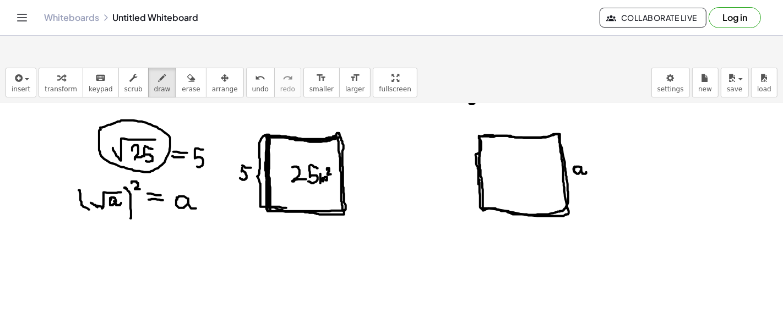
drag, startPoint x: 479, startPoint y: 127, endPoint x: 481, endPoint y: 145, distance: 18.2
drag, startPoint x: 481, startPoint y: 151, endPoint x: 478, endPoint y: 112, distance: 39.2
drag, startPoint x: 285, startPoint y: 223, endPoint x: 286, endPoint y: 241, distance: 17.7
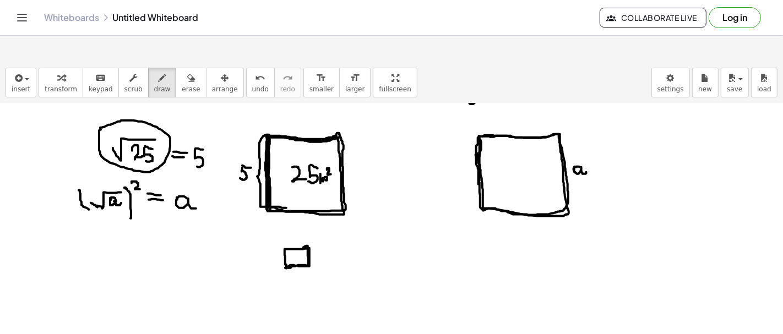
drag, startPoint x: 317, startPoint y: 225, endPoint x: 317, endPoint y: 232, distance: 7.2
drag, startPoint x: 294, startPoint y: 231, endPoint x: 298, endPoint y: 235, distance: 6.2
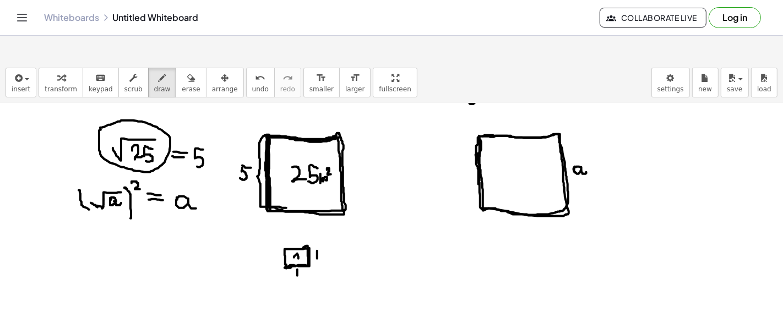
drag, startPoint x: 299, startPoint y: 228, endPoint x: 303, endPoint y: 233, distance: 6.6
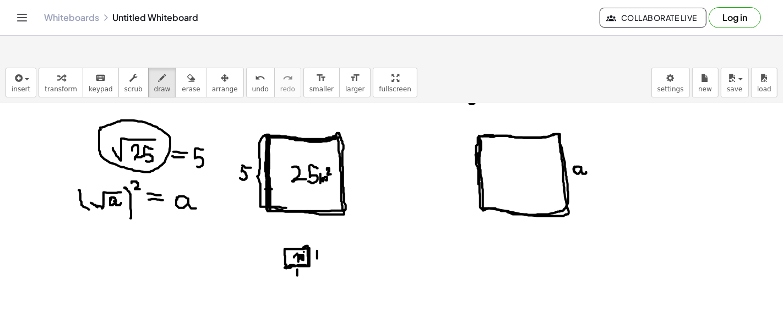
drag, startPoint x: 266, startPoint y: 122, endPoint x: 272, endPoint y: 124, distance: 6.4
drag, startPoint x: 269, startPoint y: 123, endPoint x: 286, endPoint y: 112, distance: 19.8
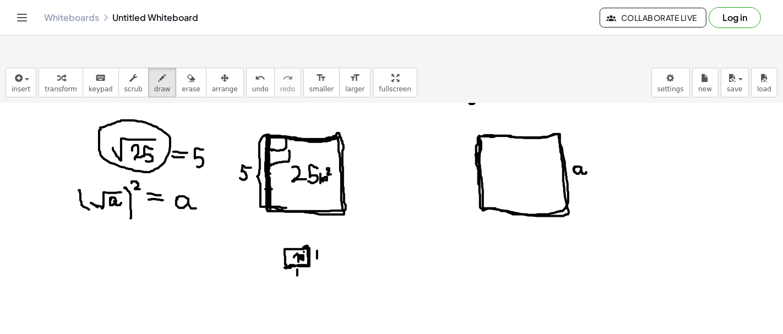
drag, startPoint x: 267, startPoint y: 139, endPoint x: 286, endPoint y: 123, distance: 25.0
drag, startPoint x: 270, startPoint y: 151, endPoint x: 288, endPoint y: 135, distance: 24.1
drag, startPoint x: 270, startPoint y: 165, endPoint x: 289, endPoint y: 150, distance: 24.3
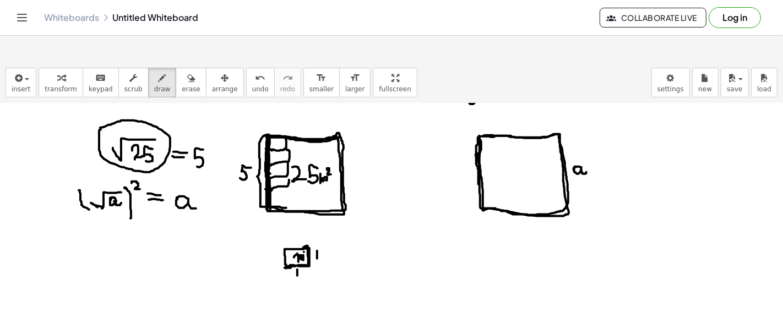
drag, startPoint x: 288, startPoint y: 160, endPoint x: 289, endPoint y: 187, distance: 27.0
drag, startPoint x: 277, startPoint y: 155, endPoint x: 282, endPoint y: 159, distance: 6.2
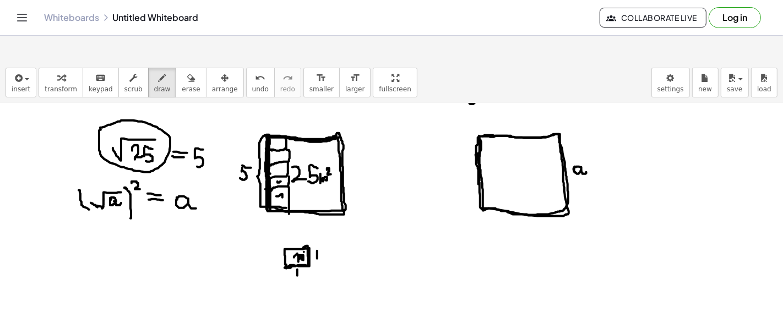
drag, startPoint x: 275, startPoint y: 144, endPoint x: 279, endPoint y: 149, distance: 6.0
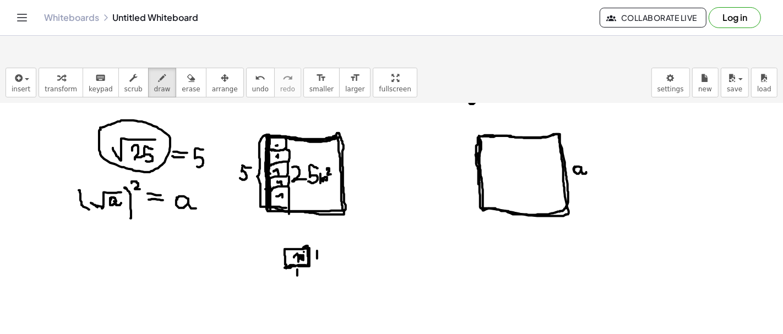
drag, startPoint x: 303, startPoint y: 114, endPoint x: 312, endPoint y: 182, distance: 68.8
drag, startPoint x: 324, startPoint y: 114, endPoint x: 327, endPoint y: 179, distance: 65.0
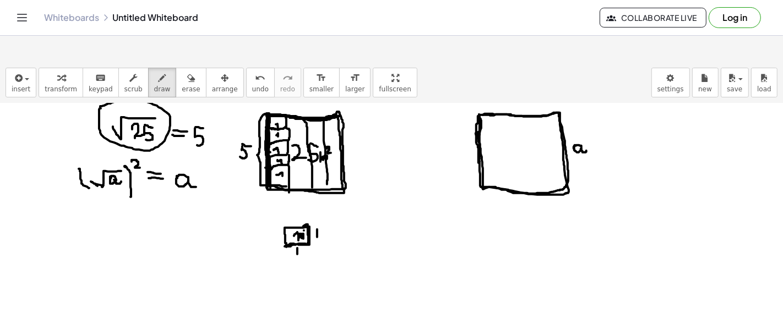
scroll to position [722, 0]
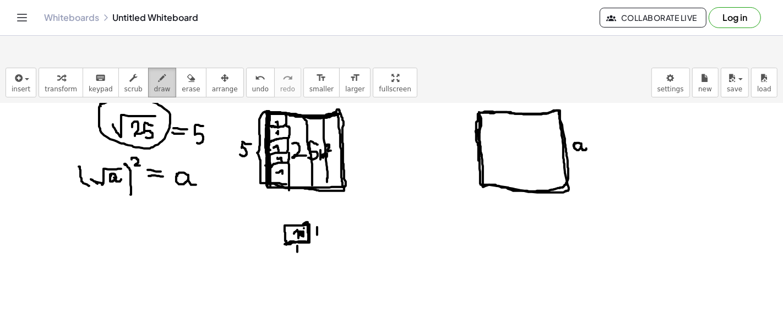
click at [154, 71] on div "button" at bounding box center [162, 77] width 17 height 13
drag, startPoint x: 97, startPoint y: 263, endPoint x: 99, endPoint y: 287, distance: 23.7
drag, startPoint x: 128, startPoint y: 261, endPoint x: 122, endPoint y: 312, distance: 50.9
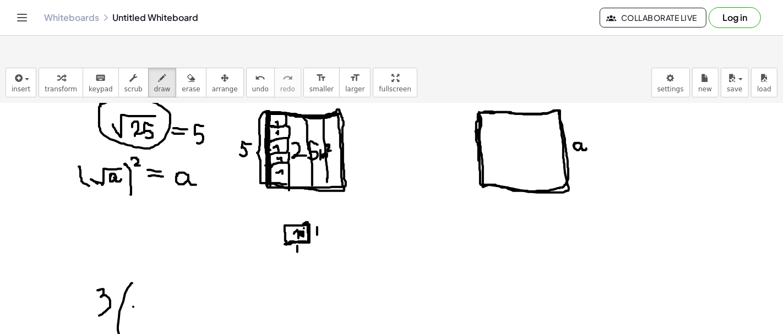
drag, startPoint x: 133, startPoint y: 280, endPoint x: 144, endPoint y: 292, distance: 16.0
drag, startPoint x: 141, startPoint y: 276, endPoint x: 135, endPoint y: 292, distance: 17.3
drag, startPoint x: 155, startPoint y: 281, endPoint x: 154, endPoint y: 290, distance: 8.8
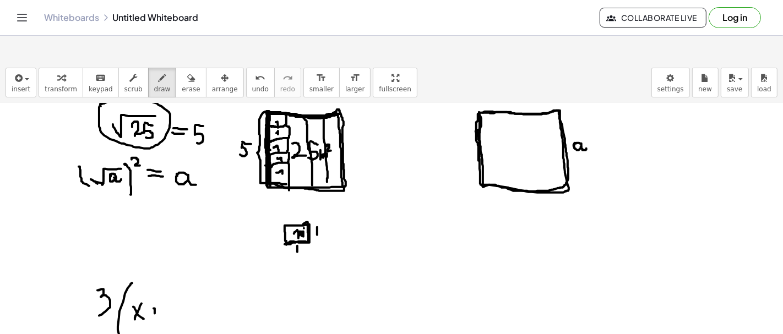
drag, startPoint x: 150, startPoint y: 285, endPoint x: 157, endPoint y: 283, distance: 7.2
drag, startPoint x: 165, startPoint y: 276, endPoint x: 177, endPoint y: 285, distance: 15.0
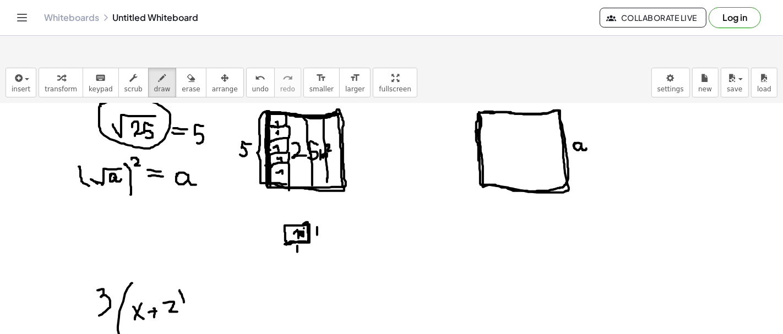
drag, startPoint x: 180, startPoint y: 263, endPoint x: 185, endPoint y: 307, distance: 44.3
drag, startPoint x: 209, startPoint y: 286, endPoint x: 226, endPoint y: 285, distance: 17.1
drag, startPoint x: 213, startPoint y: 279, endPoint x: 231, endPoint y: 280, distance: 18.2
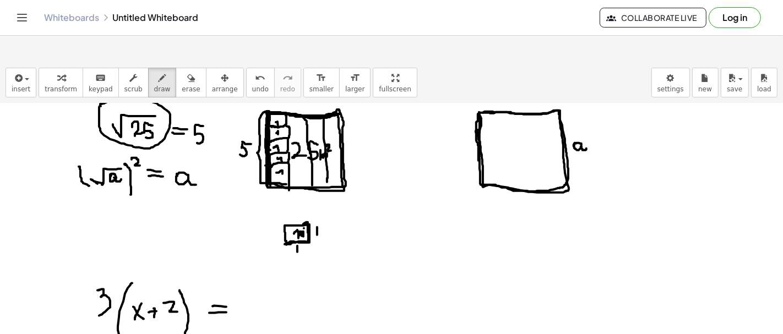
drag, startPoint x: 242, startPoint y: 274, endPoint x: 252, endPoint y: 288, distance: 17.1
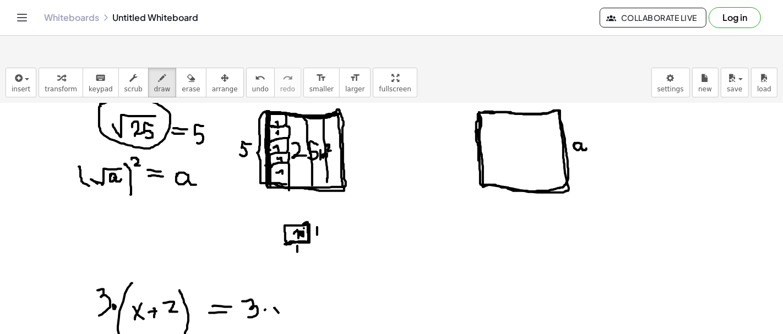
drag, startPoint x: 274, startPoint y: 281, endPoint x: 286, endPoint y: 290, distance: 15.7
drag, startPoint x: 284, startPoint y: 282, endPoint x: 278, endPoint y: 292, distance: 11.6
drag, startPoint x: 302, startPoint y: 281, endPoint x: 303, endPoint y: 290, distance: 8.9
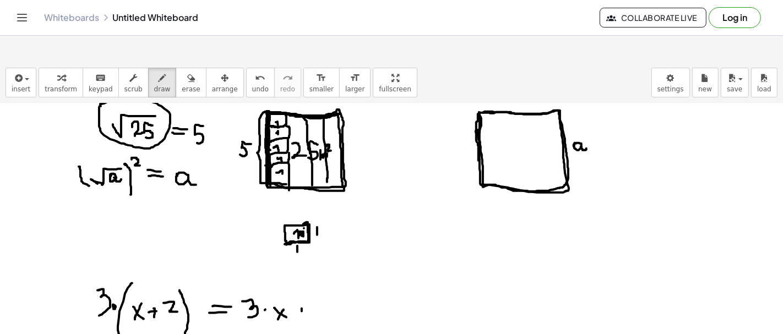
drag, startPoint x: 297, startPoint y: 287, endPoint x: 303, endPoint y: 287, distance: 6.6
drag, startPoint x: 340, startPoint y: 269, endPoint x: 330, endPoint y: 290, distance: 23.1
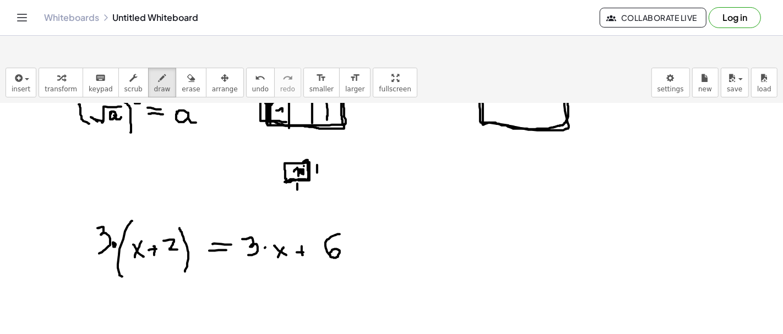
scroll to position [937, 0]
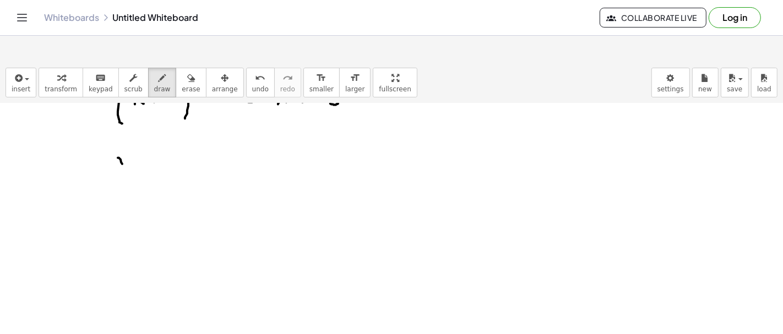
drag, startPoint x: 118, startPoint y: 131, endPoint x: 127, endPoint y: 146, distance: 17.8
drag, startPoint x: 126, startPoint y: 130, endPoint x: 121, endPoint y: 145, distance: 15.8
drag, startPoint x: 141, startPoint y: 134, endPoint x: 152, endPoint y: 134, distance: 11.0
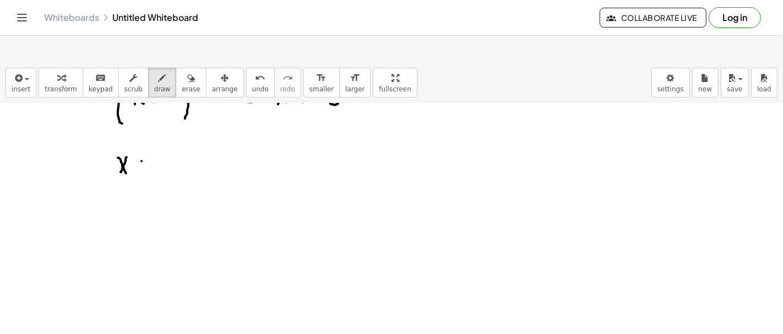
drag, startPoint x: 165, startPoint y: 131, endPoint x: 170, endPoint y: 146, distance: 16.2
drag, startPoint x: 184, startPoint y: 138, endPoint x: 193, endPoint y: 135, distance: 9.1
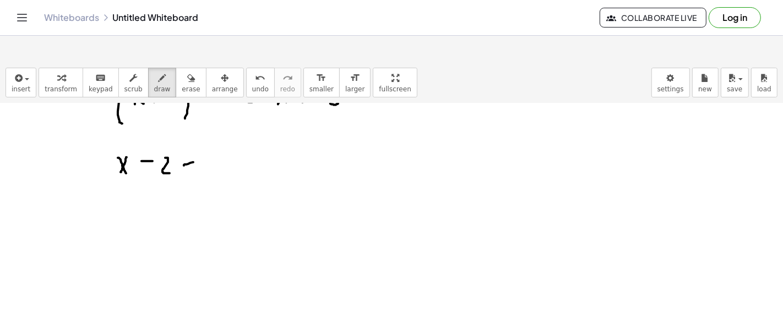
drag, startPoint x: 185, startPoint y: 141, endPoint x: 193, endPoint y: 140, distance: 7.7
drag, startPoint x: 201, startPoint y: 131, endPoint x: 201, endPoint y: 147, distance: 16.0
drag, startPoint x: 115, startPoint y: 127, endPoint x: 120, endPoint y: 137, distance: 11.6
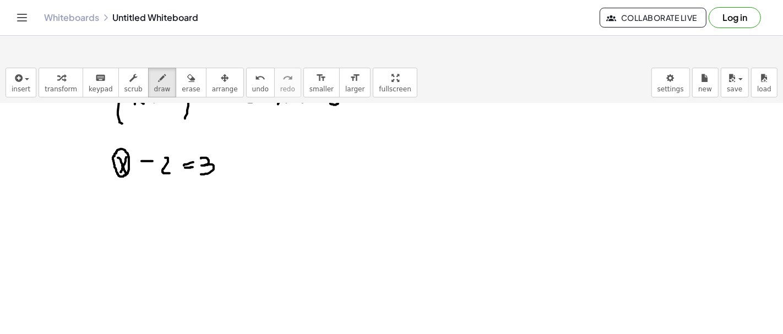
drag, startPoint x: 125, startPoint y: 168, endPoint x: 133, endPoint y: 183, distance: 17.2
drag, startPoint x: 133, startPoint y: 169, endPoint x: 123, endPoint y: 188, distance: 21.9
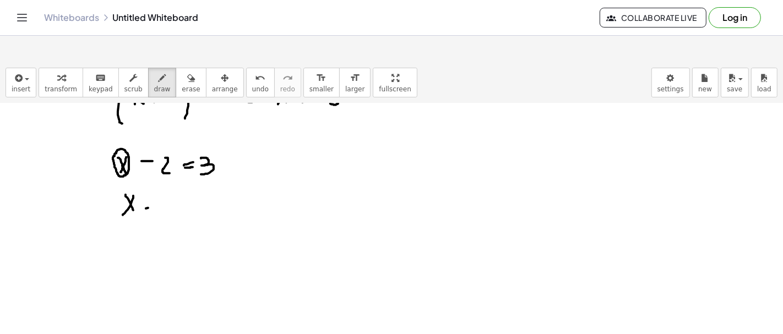
drag, startPoint x: 146, startPoint y: 182, endPoint x: 167, endPoint y: 179, distance: 21.0
drag, startPoint x: 152, startPoint y: 173, endPoint x: 163, endPoint y: 171, distance: 11.3
drag, startPoint x: 181, startPoint y: 167, endPoint x: 185, endPoint y: 182, distance: 15.1
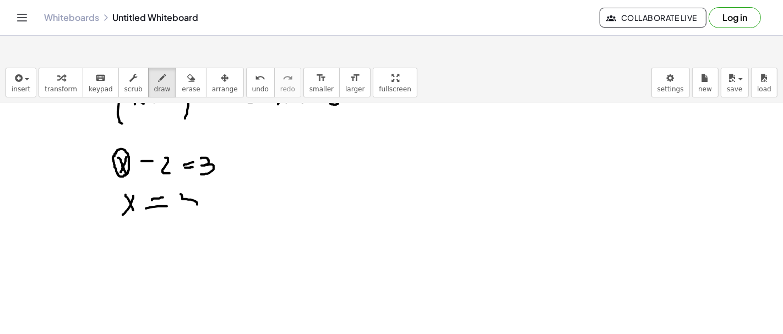
drag, startPoint x: 184, startPoint y: 167, endPoint x: 192, endPoint y: 167, distance: 8.3
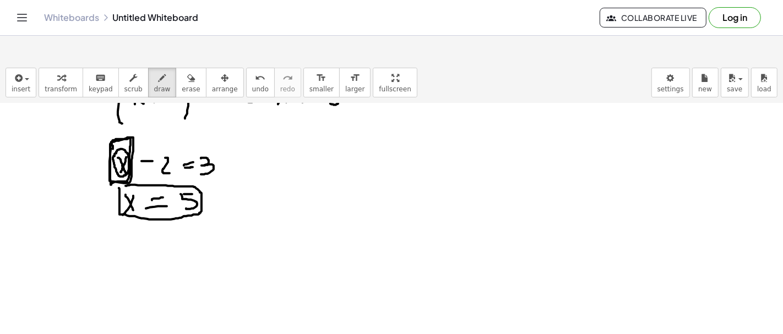
drag, startPoint x: 119, startPoint y: 161, endPoint x: 125, endPoint y: 159, distance: 6.4
drag, startPoint x: 232, startPoint y: 118, endPoint x: 237, endPoint y: 195, distance: 76.7
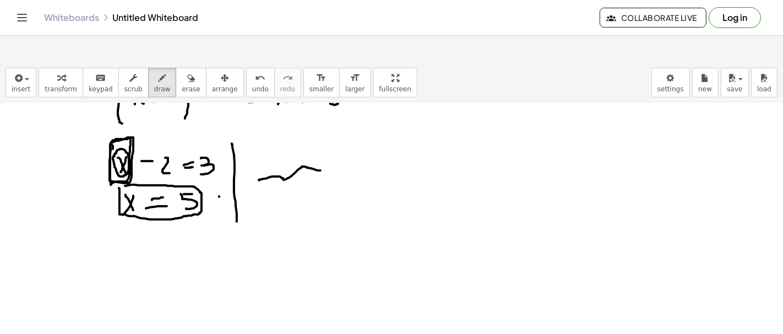
drag, startPoint x: 259, startPoint y: 153, endPoint x: 320, endPoint y: 144, distance: 62.4
drag, startPoint x: 316, startPoint y: 136, endPoint x: 320, endPoint y: 149, distance: 13.4
drag, startPoint x: 347, startPoint y: 145, endPoint x: 363, endPoint y: 157, distance: 19.7
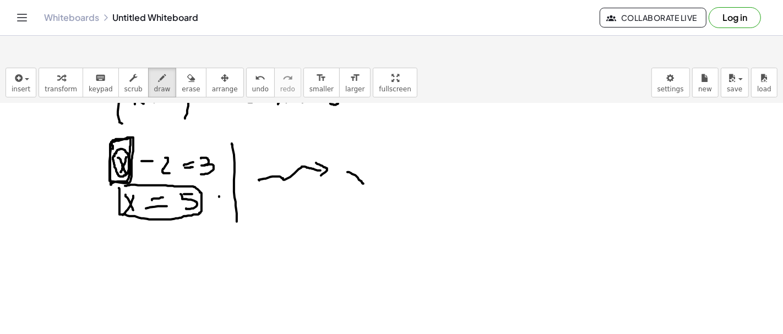
drag, startPoint x: 361, startPoint y: 140, endPoint x: 359, endPoint y: 151, distance: 10.6
drag, startPoint x: 365, startPoint y: 131, endPoint x: 373, endPoint y: 140, distance: 12.1
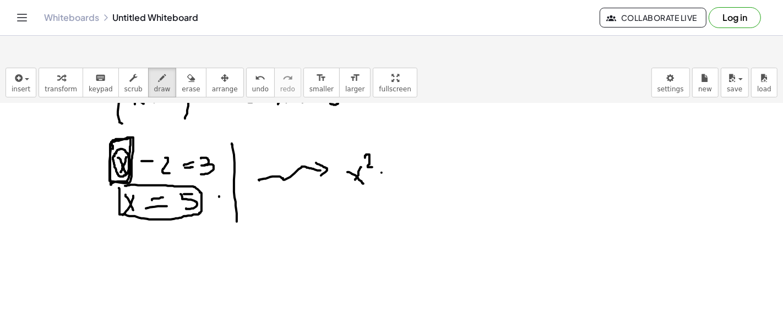
drag, startPoint x: 382, startPoint y: 146, endPoint x: 392, endPoint y: 144, distance: 10.1
drag, startPoint x: 408, startPoint y: 139, endPoint x: 412, endPoint y: 150, distance: 11.9
drag, startPoint x: 422, startPoint y: 146, endPoint x: 436, endPoint y: 159, distance: 19.5
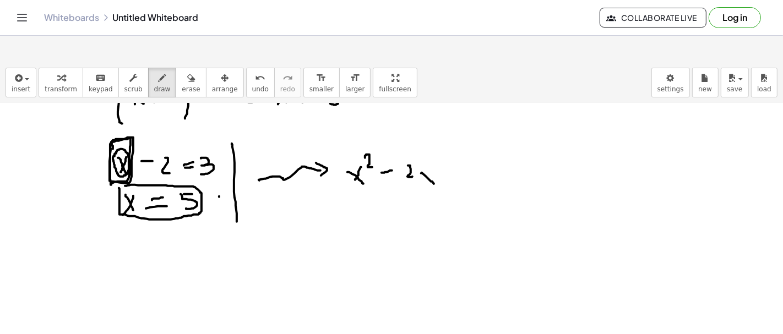
drag, startPoint x: 434, startPoint y: 150, endPoint x: 427, endPoint y: 162, distance: 14.3
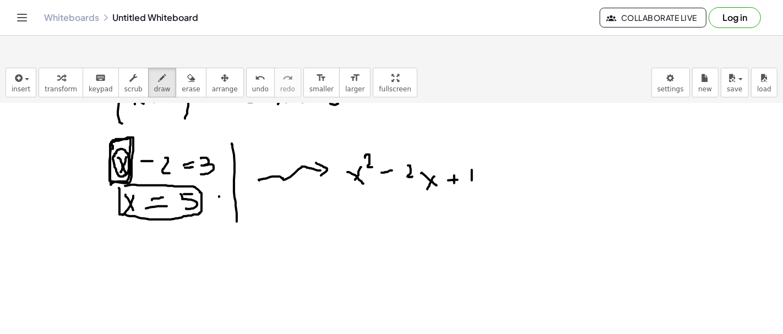
drag, startPoint x: 472, startPoint y: 143, endPoint x: 472, endPoint y: 154, distance: 10.5
drag, startPoint x: 496, startPoint y: 153, endPoint x: 511, endPoint y: 151, distance: 15.0
drag, startPoint x: 499, startPoint y: 147, endPoint x: 511, endPoint y: 148, distance: 11.6
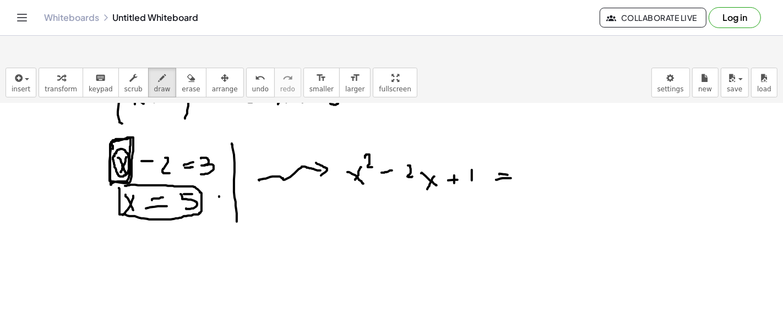
drag, startPoint x: 414, startPoint y: 177, endPoint x: 415, endPoint y: 227, distance: 49.6
drag, startPoint x: 397, startPoint y: 216, endPoint x: 432, endPoint y: 217, distance: 34.1
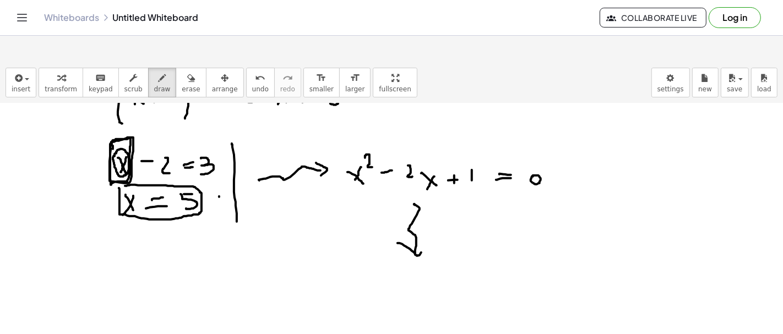
drag, startPoint x: 342, startPoint y: 252, endPoint x: 358, endPoint y: 274, distance: 28.0
drag, startPoint x: 354, startPoint y: 252, endPoint x: 340, endPoint y: 282, distance: 33.5
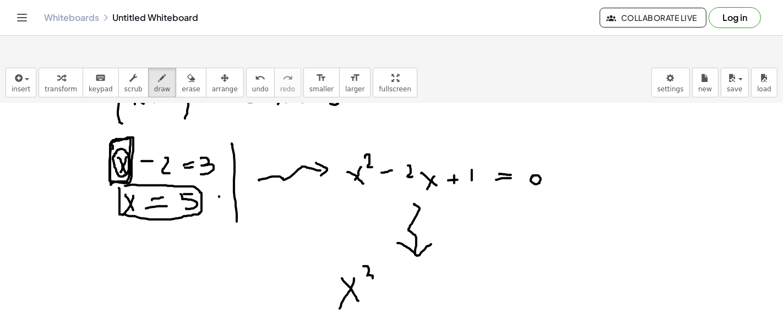
drag, startPoint x: 363, startPoint y: 239, endPoint x: 364, endPoint y: 256, distance: 16.5
drag, startPoint x: 395, startPoint y: 263, endPoint x: 399, endPoint y: 283, distance: 20.1
drag, startPoint x: 392, startPoint y: 271, endPoint x: 406, endPoint y: 271, distance: 13.2
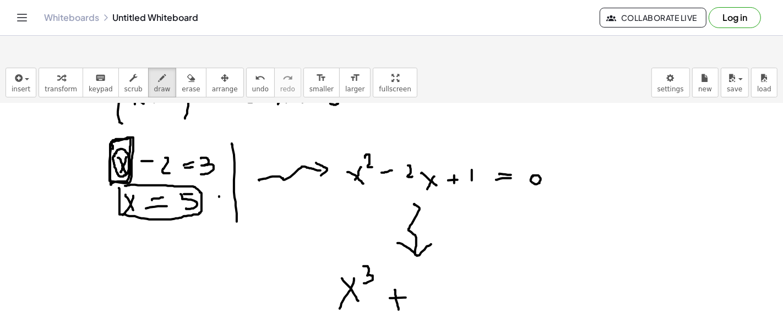
drag, startPoint x: 457, startPoint y: 270, endPoint x: 468, endPoint y: 275, distance: 12.6
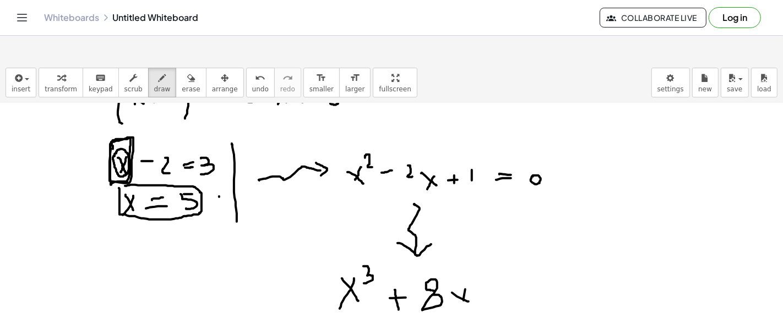
drag, startPoint x: 476, startPoint y: 263, endPoint x: 496, endPoint y: 261, distance: 20.4
drag, startPoint x: 510, startPoint y: 249, endPoint x: 523, endPoint y: 264, distance: 19.9
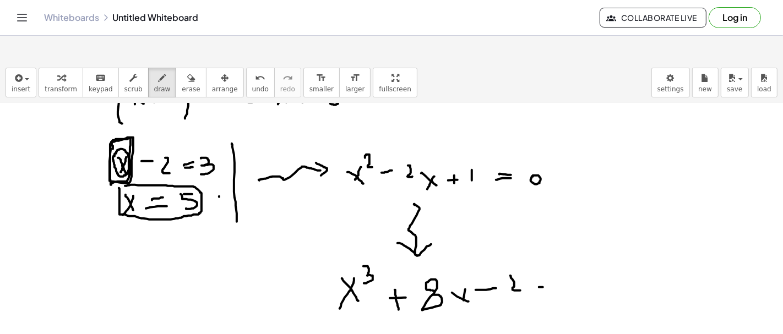
drag, startPoint x: 543, startPoint y: 260, endPoint x: 537, endPoint y: 256, distance: 6.7
drag, startPoint x: 585, startPoint y: 257, endPoint x: 622, endPoint y: 253, distance: 37.7
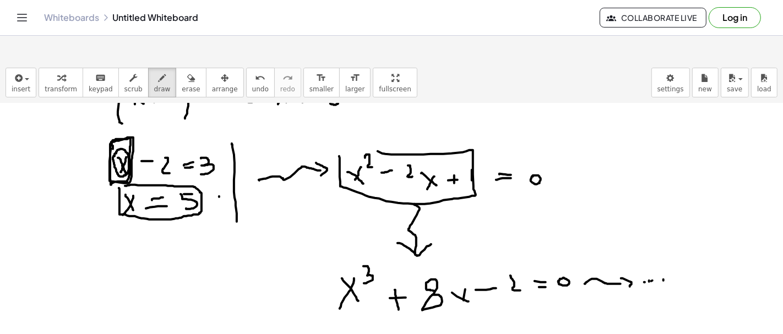
drag, startPoint x: 339, startPoint y: 129, endPoint x: 356, endPoint y: 118, distance: 20.3
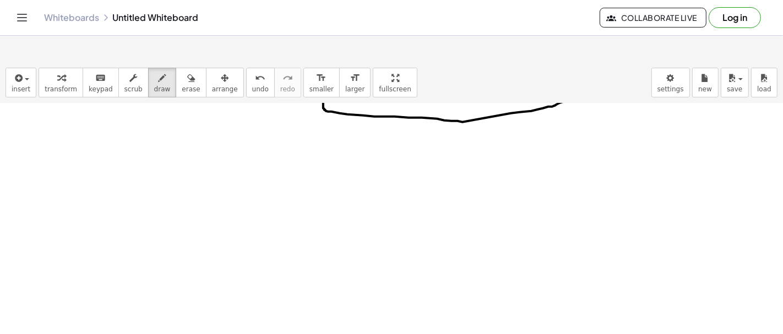
scroll to position [1149, 0]
drag, startPoint x: 119, startPoint y: 134, endPoint x: 137, endPoint y: 154, distance: 26.5
drag, startPoint x: 143, startPoint y: 140, endPoint x: 139, endPoint y: 155, distance: 15.4
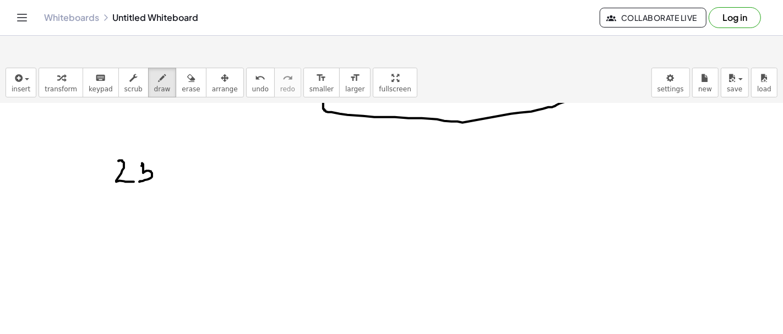
drag, startPoint x: 141, startPoint y: 139, endPoint x: 159, endPoint y: 138, distance: 17.1
drag, startPoint x: 166, startPoint y: 133, endPoint x: 174, endPoint y: 189, distance: 56.1
drag, startPoint x: 174, startPoint y: 167, endPoint x: 250, endPoint y: 166, distance: 76.5
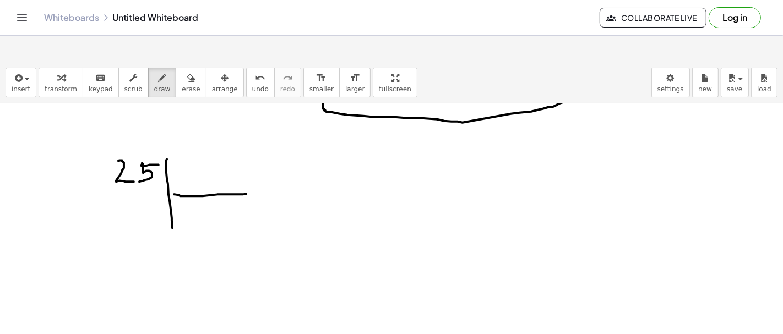
drag, startPoint x: 80, startPoint y: 163, endPoint x: 90, endPoint y: 162, distance: 10.0
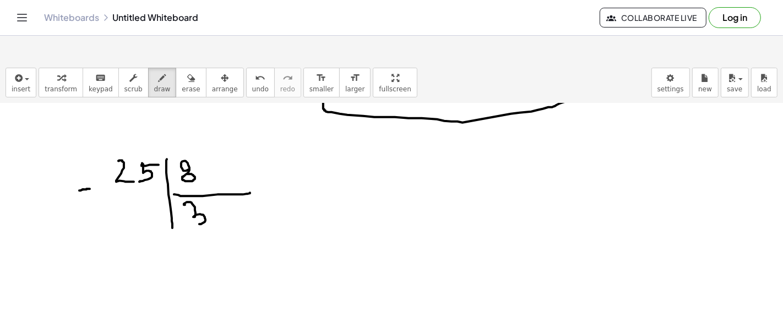
drag, startPoint x: 184, startPoint y: 177, endPoint x: 188, endPoint y: 195, distance: 18.6
drag, startPoint x: 123, startPoint y: 167, endPoint x: 148, endPoint y: 184, distance: 29.6
drag, startPoint x: 149, startPoint y: 181, endPoint x: 160, endPoint y: 191, distance: 14.8
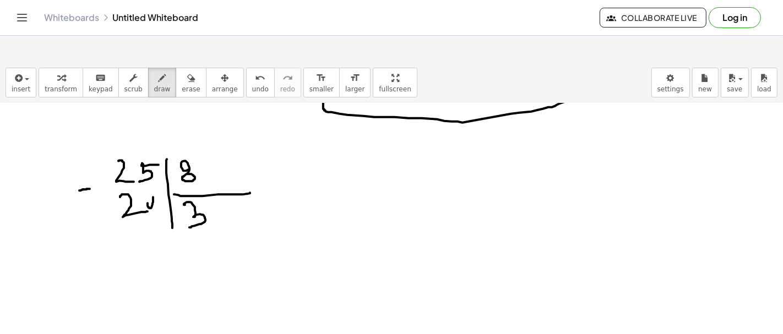
drag, startPoint x: 148, startPoint y: 197, endPoint x: 173, endPoint y: 203, distance: 26.0
drag, startPoint x: 157, startPoint y: 215, endPoint x: 166, endPoint y: 221, distance: 11.1
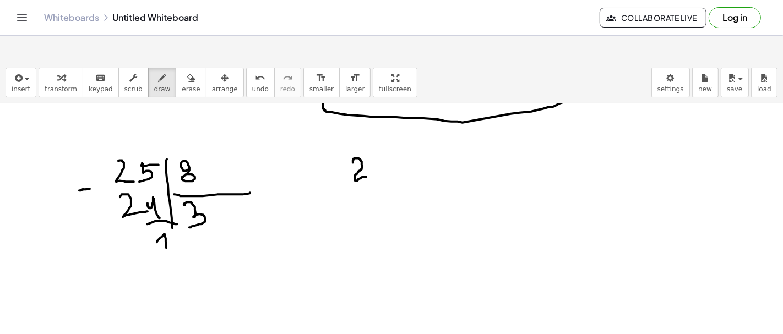
drag, startPoint x: 353, startPoint y: 135, endPoint x: 372, endPoint y: 151, distance: 24.2
drag, startPoint x: 183, startPoint y: 130, endPoint x: 188, endPoint y: 133, distance: 6.2
drag, startPoint x: 378, startPoint y: 139, endPoint x: 383, endPoint y: 145, distance: 7.8
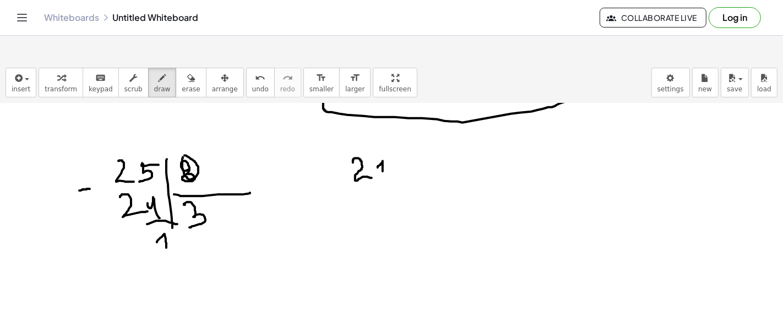
drag, startPoint x: 391, startPoint y: 141, endPoint x: 392, endPoint y: 183, distance: 41.8
drag, startPoint x: 392, startPoint y: 156, endPoint x: 452, endPoint y: 156, distance: 59.4
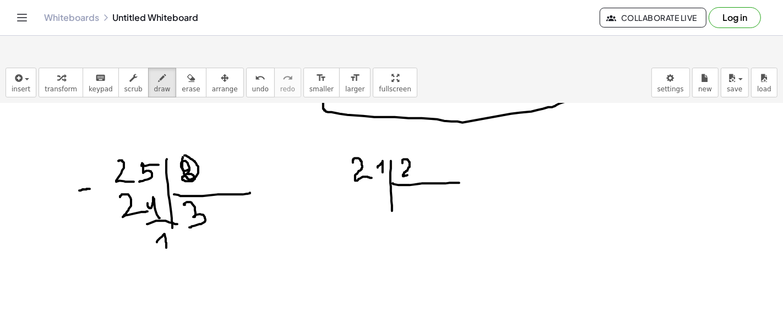
drag, startPoint x: 402, startPoint y: 136, endPoint x: 414, endPoint y: 148, distance: 17.1
drag, startPoint x: 329, startPoint y: 153, endPoint x: 335, endPoint y: 153, distance: 6.6
drag, startPoint x: 401, startPoint y: 173, endPoint x: 406, endPoint y: 176, distance: 6.0
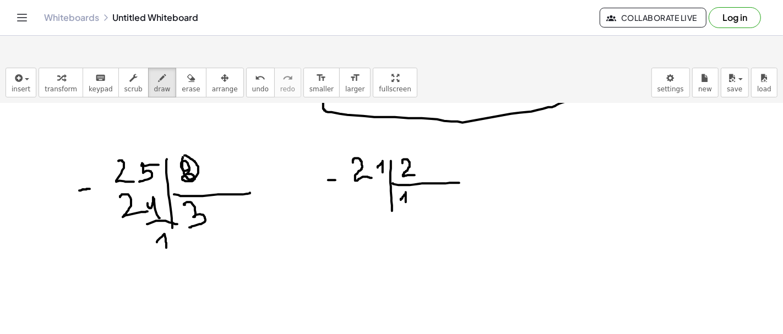
drag, startPoint x: 357, startPoint y: 166, endPoint x: 371, endPoint y: 174, distance: 16.3
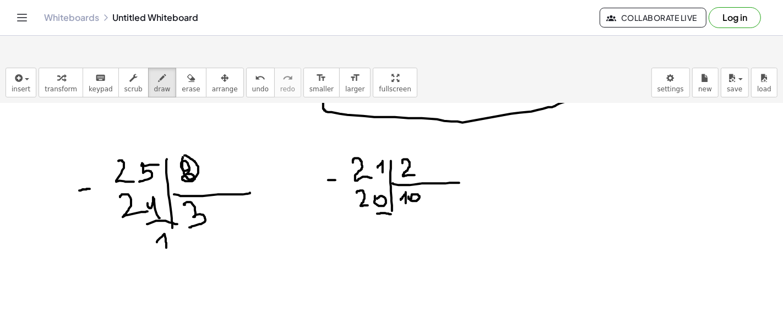
drag, startPoint x: 377, startPoint y: 187, endPoint x: 391, endPoint y: 187, distance: 13.8
drag, startPoint x: 380, startPoint y: 201, endPoint x: 384, endPoint y: 209, distance: 7.9
drag, startPoint x: 274, startPoint y: 264, endPoint x: 292, endPoint y: 278, distance: 23.6
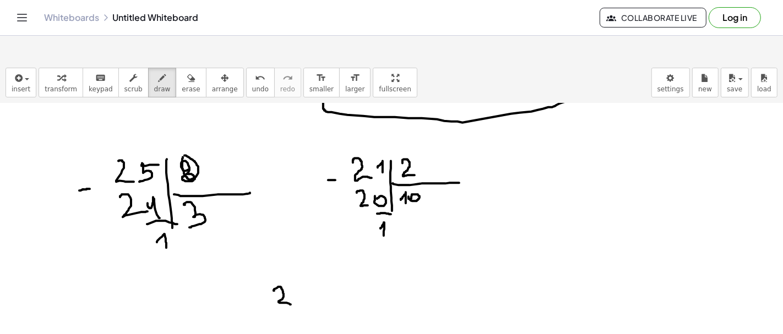
drag, startPoint x: 294, startPoint y: 270, endPoint x: 303, endPoint y: 276, distance: 10.7
drag, startPoint x: 313, startPoint y: 270, endPoint x: 330, endPoint y: 269, distance: 17.1
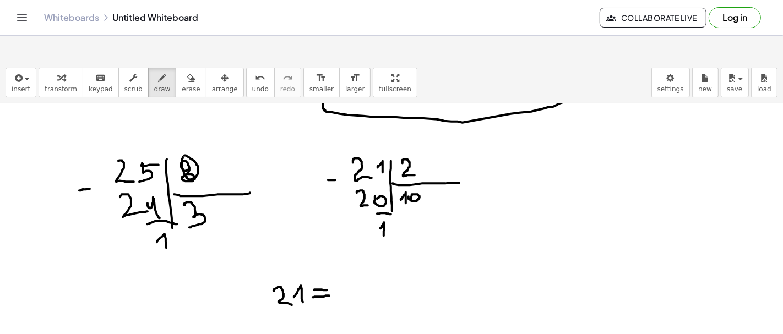
drag, startPoint x: 315, startPoint y: 263, endPoint x: 327, endPoint y: 263, distance: 11.6
drag, startPoint x: 340, startPoint y: 257, endPoint x: 350, endPoint y: 269, distance: 15.6
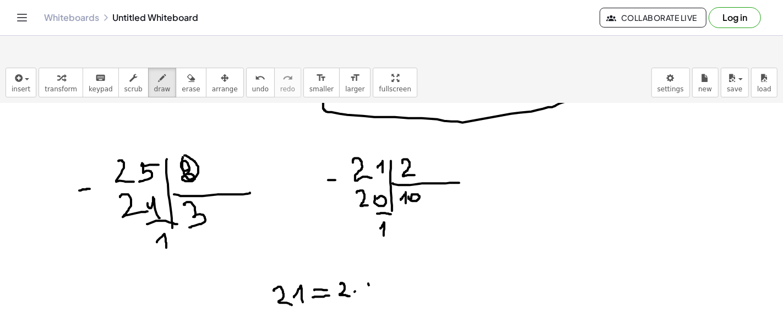
drag, startPoint x: 368, startPoint y: 256, endPoint x: 369, endPoint y: 268, distance: 11.6
drag, startPoint x: 418, startPoint y: 260, endPoint x: 415, endPoint y: 270, distance: 9.8
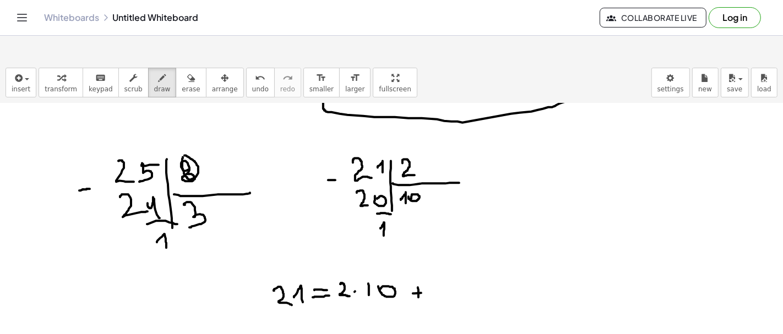
drag, startPoint x: 421, startPoint y: 266, endPoint x: 429, endPoint y: 266, distance: 8.3
drag, startPoint x: 443, startPoint y: 263, endPoint x: 450, endPoint y: 265, distance: 7.3
drag, startPoint x: 519, startPoint y: 122, endPoint x: 532, endPoint y: 135, distance: 19.1
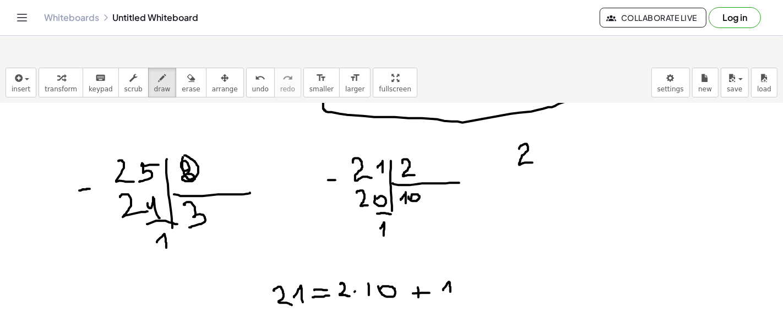
drag, startPoint x: 499, startPoint y: 126, endPoint x: 506, endPoint y: 133, distance: 9.7
drag, startPoint x: 396, startPoint y: 133, endPoint x: 396, endPoint y: 127, distance: 6.6
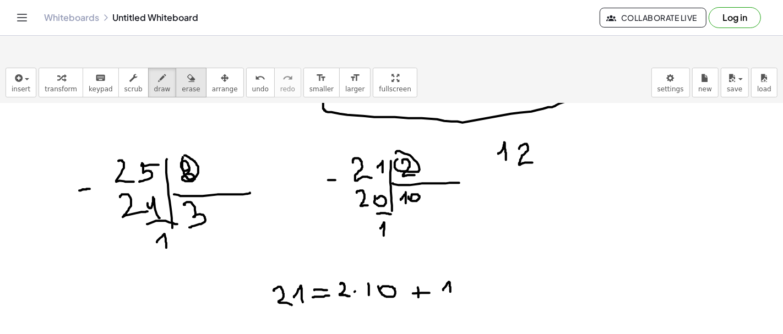
click at [187, 72] on icon "button" at bounding box center [191, 78] width 8 height 13
click at [154, 71] on div "button" at bounding box center [162, 77] width 17 height 13
drag, startPoint x: 496, startPoint y: 132, endPoint x: 507, endPoint y: 136, distance: 11.3
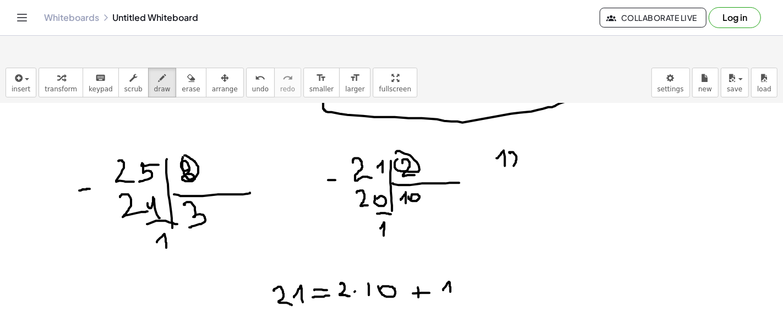
drag, startPoint x: 509, startPoint y: 125, endPoint x: 513, endPoint y: 140, distance: 15.4
drag, startPoint x: 516, startPoint y: 140, endPoint x: 522, endPoint y: 140, distance: 6.1
drag, startPoint x: 528, startPoint y: 135, endPoint x: 533, endPoint y: 142, distance: 8.7
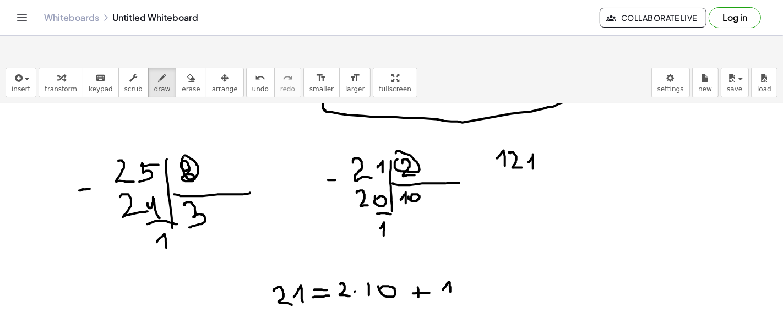
drag, startPoint x: 541, startPoint y: 133, endPoint x: 547, endPoint y: 179, distance: 46.6
drag, startPoint x: 545, startPoint y: 152, endPoint x: 586, endPoint y: 150, distance: 41.4
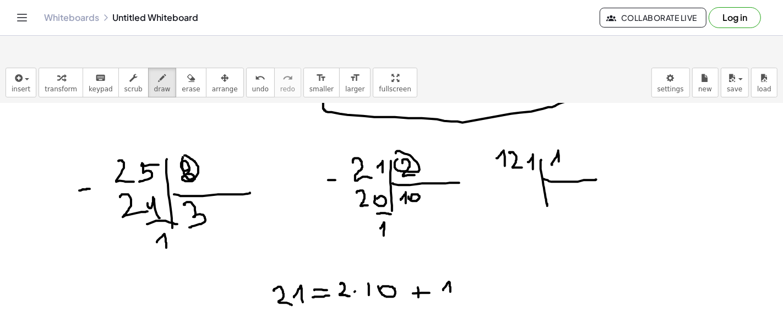
drag, startPoint x: 552, startPoint y: 137, endPoint x: 559, endPoint y: 140, distance: 7.9
drag, startPoint x: 561, startPoint y: 133, endPoint x: 567, endPoint y: 137, distance: 7.0
drag, startPoint x: 555, startPoint y: 168, endPoint x: 560, endPoint y: 175, distance: 8.7
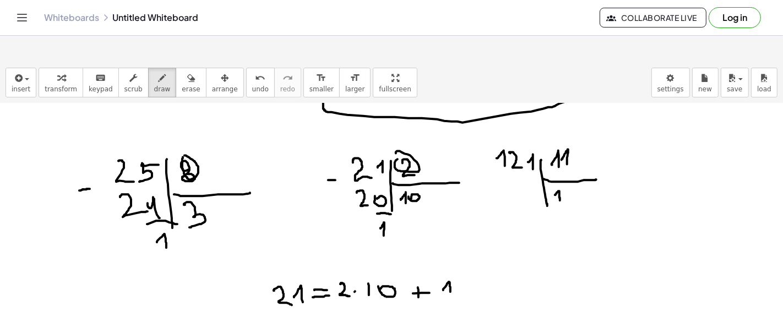
drag, startPoint x: 514, startPoint y: 153, endPoint x: 515, endPoint y: 164, distance: 11.1
drag, startPoint x: 527, startPoint y: 153, endPoint x: 530, endPoint y: 163, distance: 10.3
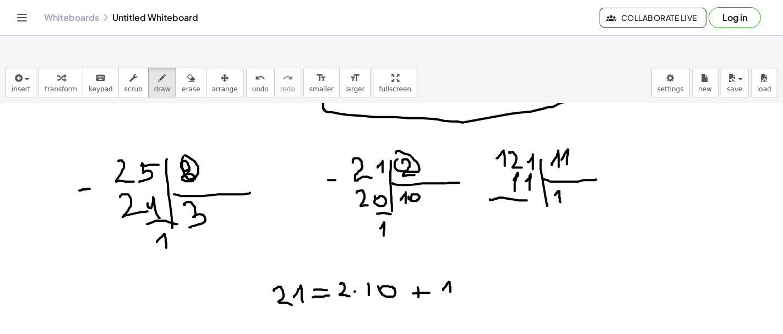
drag, startPoint x: 490, startPoint y: 172, endPoint x: 535, endPoint y: 173, distance: 45.1
drag, startPoint x: 495, startPoint y: 188, endPoint x: 503, endPoint y: 197, distance: 11.3
drag, startPoint x: 507, startPoint y: 188, endPoint x: 509, endPoint y: 199, distance: 11.1
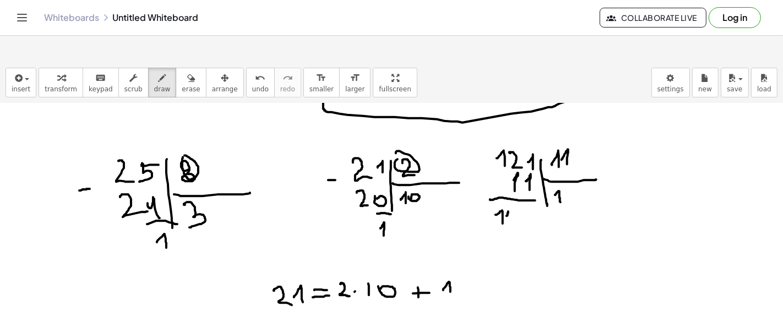
drag, startPoint x: 564, startPoint y: 169, endPoint x: 569, endPoint y: 177, distance: 9.2
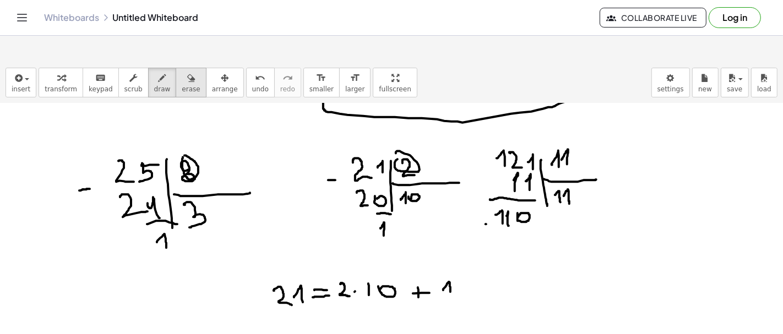
click at [176, 68] on button "erase" at bounding box center [191, 83] width 30 height 30
